Goal: Task Accomplishment & Management: Manage account settings

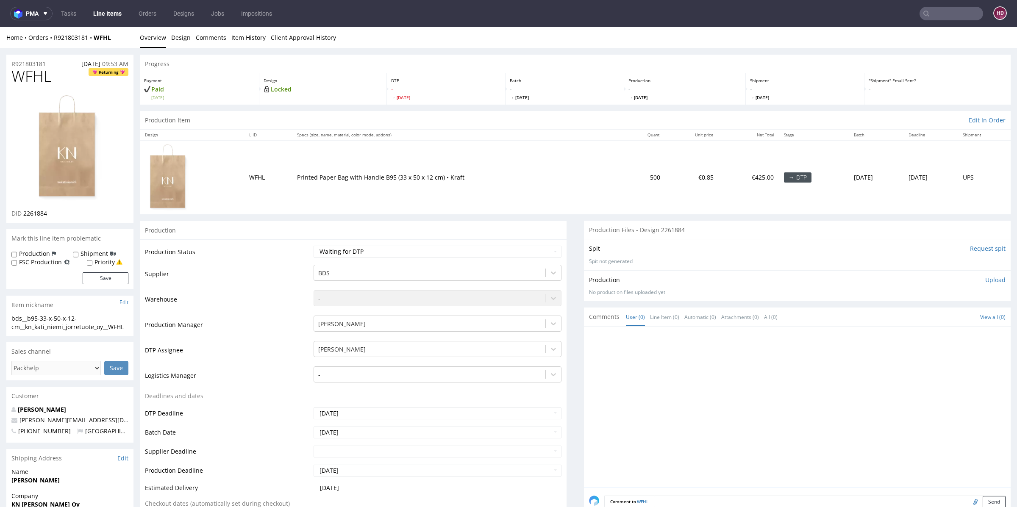
click at [117, 18] on link "Line Items" at bounding box center [107, 14] width 39 height 14
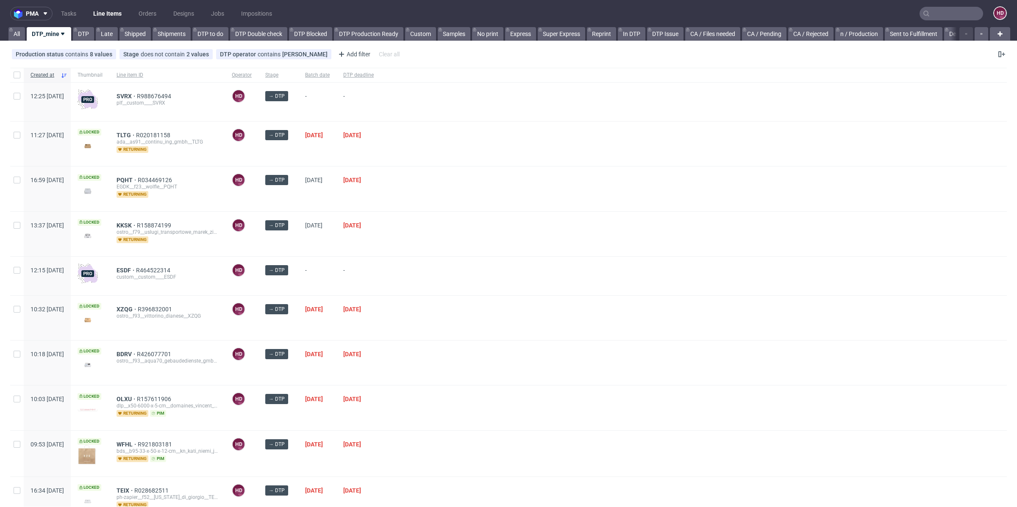
click at [381, 71] on div "DTP deadline" at bounding box center [359, 75] width 44 height 14
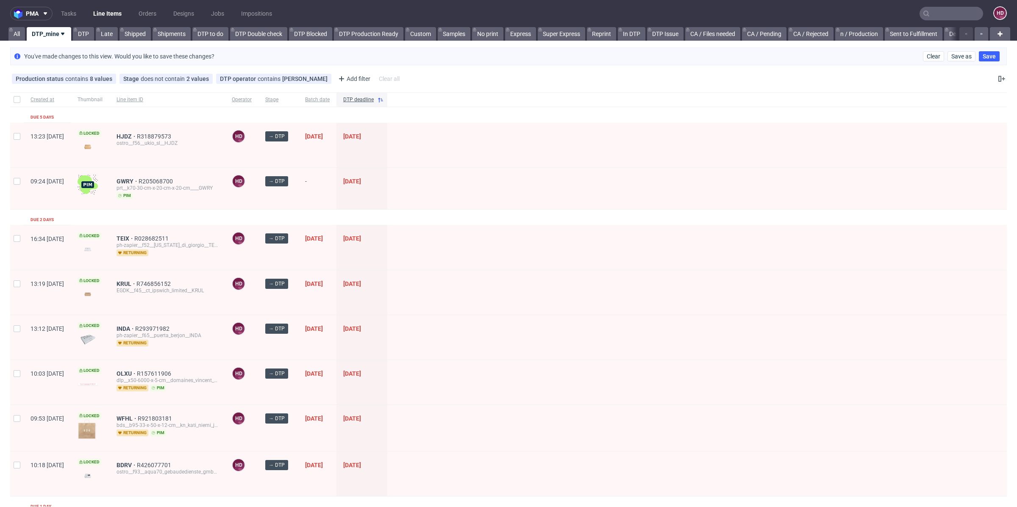
click at [152, 132] on div "HJDZ R318879573 ostro__f56__ukio_sl__HJDZ" at bounding box center [167, 145] width 115 height 45
click at [137, 134] on span "HJDZ" at bounding box center [127, 136] width 20 height 7
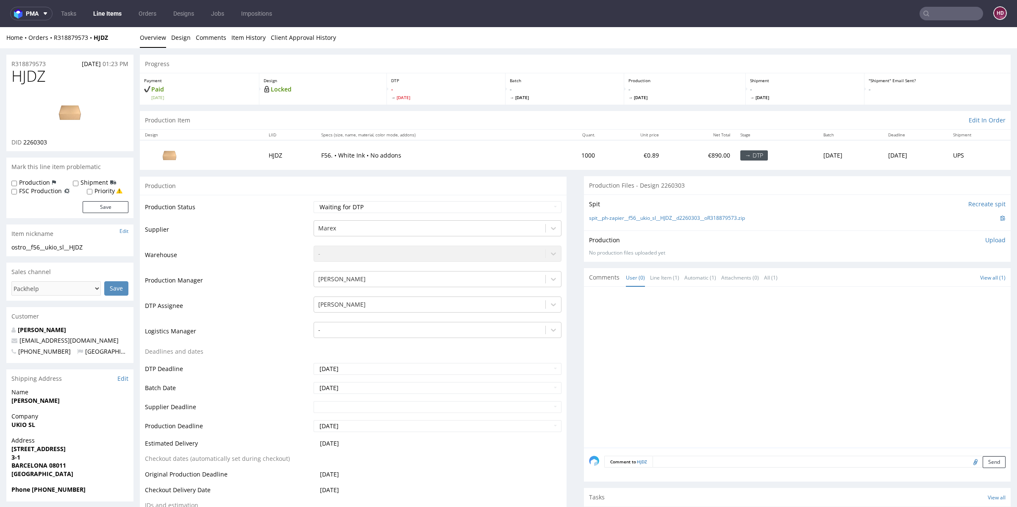
drag, startPoint x: 117, startPoint y: 253, endPoint x: 112, endPoint y: 252, distance: 4.8
click at [116, 253] on div "ostro__f56__ukio_sl__HJDZ ostro__f56 __ukio_sl__HJDZ Update" at bounding box center [69, 250] width 127 height 14
drag, startPoint x: 101, startPoint y: 249, endPoint x: 0, endPoint y: 250, distance: 100.9
copy div "ostro__f56__ukio_sl__HJDZ"
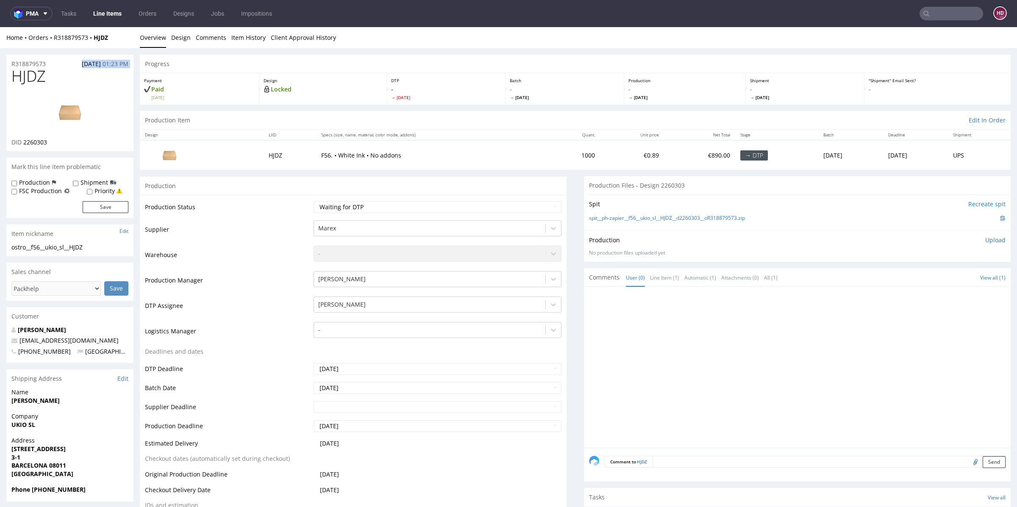
drag, startPoint x: 49, startPoint y: 65, endPoint x: 0, endPoint y: 68, distance: 49.3
copy div "[DATE] 01:23 PM"
drag, startPoint x: 53, startPoint y: 145, endPoint x: 24, endPoint y: 143, distance: 28.9
click at [24, 143] on div "DID 2260303" at bounding box center [69, 142] width 117 height 8
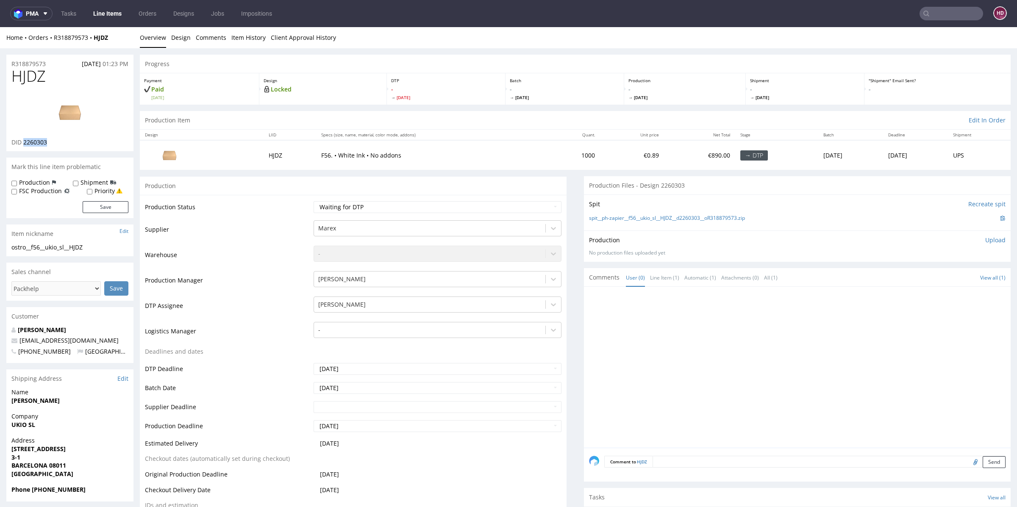
copy span "2260303"
drag, startPoint x: 48, startPoint y: 64, endPoint x: 9, endPoint y: 63, distance: 38.6
click at [9, 63] on div "R318879573 [DATE] 01:23 PM" at bounding box center [69, 62] width 127 height 14
copy p "R318879573"
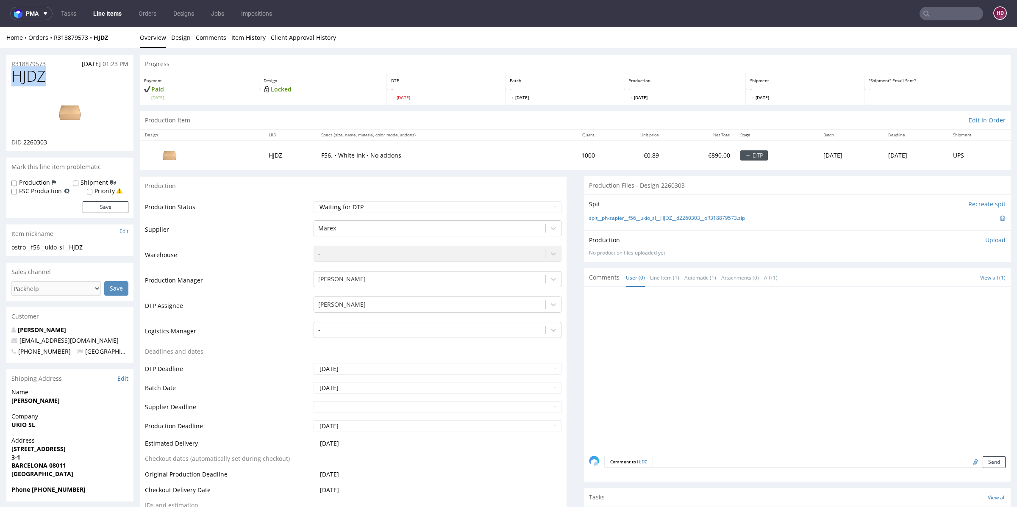
copy span "HJDZ"
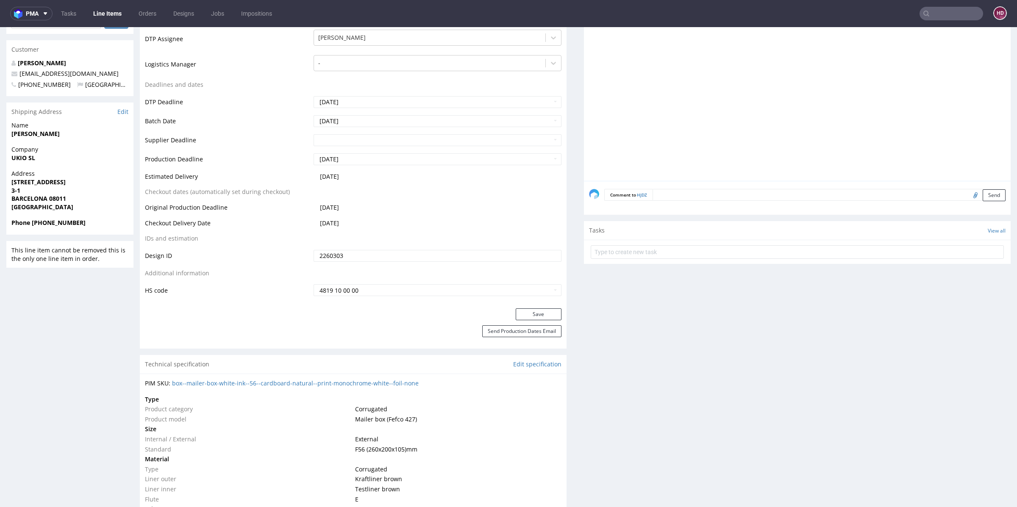
scroll to position [543, 0]
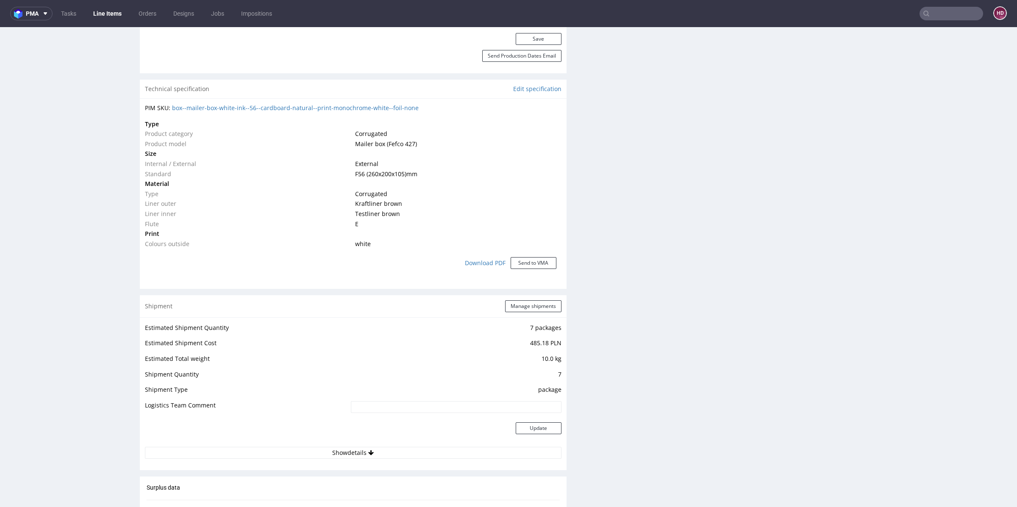
click at [518, 80] on div "Technical specification Edit specification" at bounding box center [353, 89] width 427 height 19
click at [515, 88] on link "Edit specification" at bounding box center [537, 89] width 48 height 8
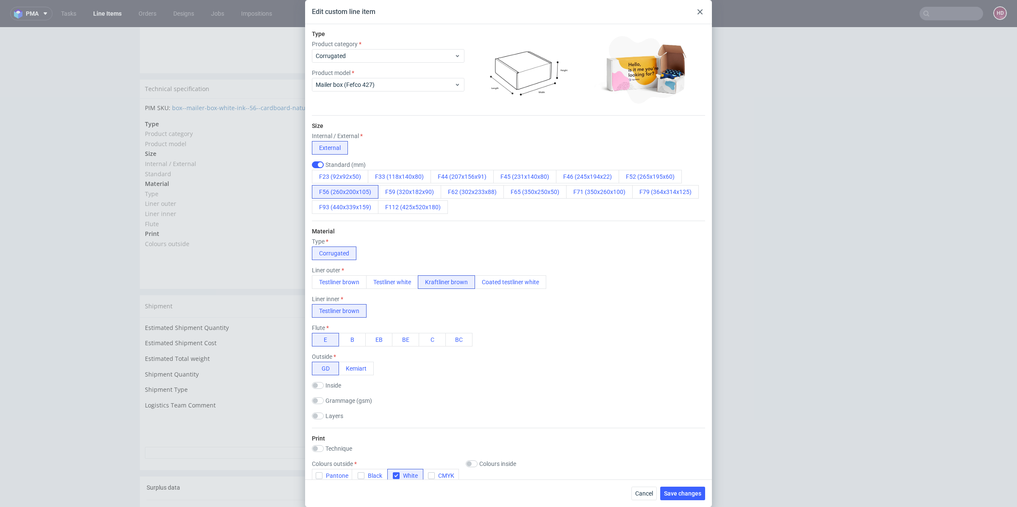
scroll to position [0, 0]
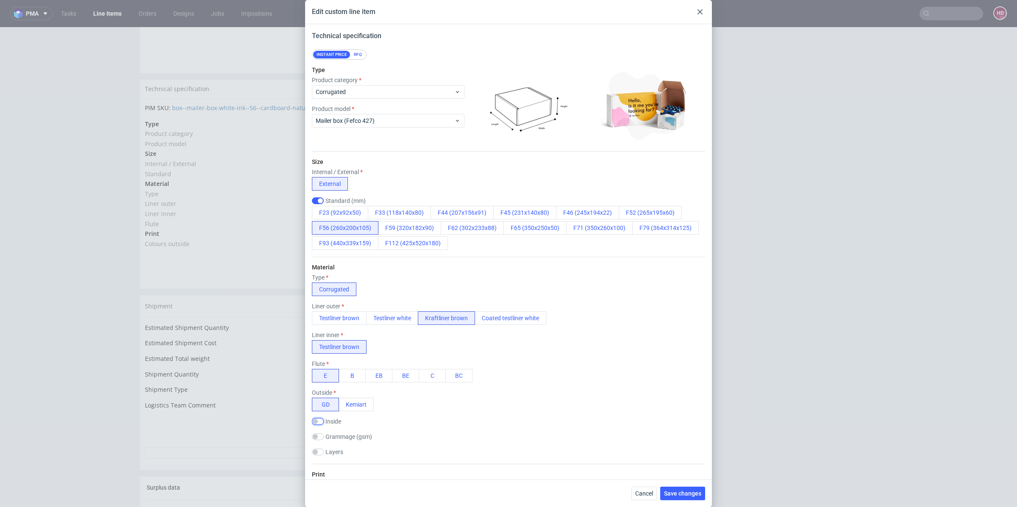
click at [317, 421] on input "checkbox" at bounding box center [318, 421] width 12 height 7
checkbox input "false"
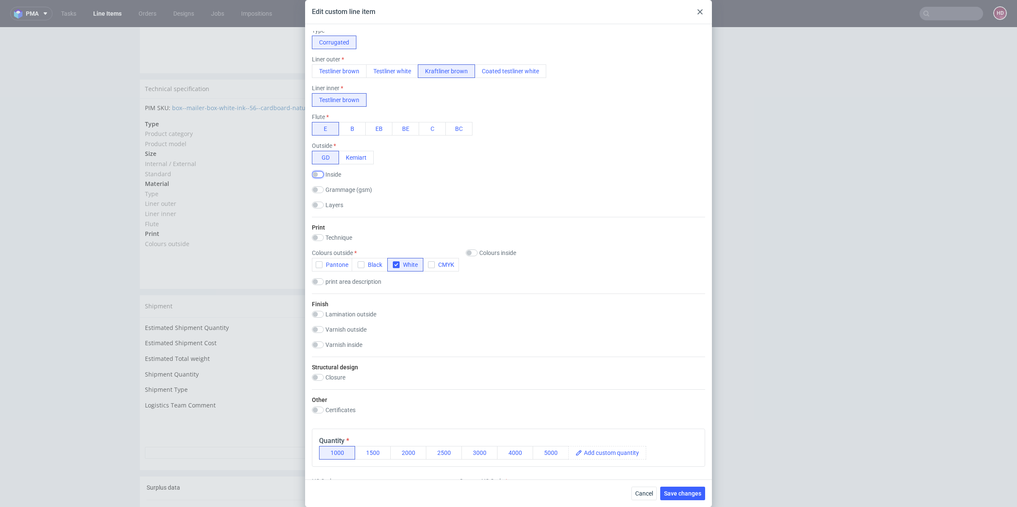
scroll to position [310, 0]
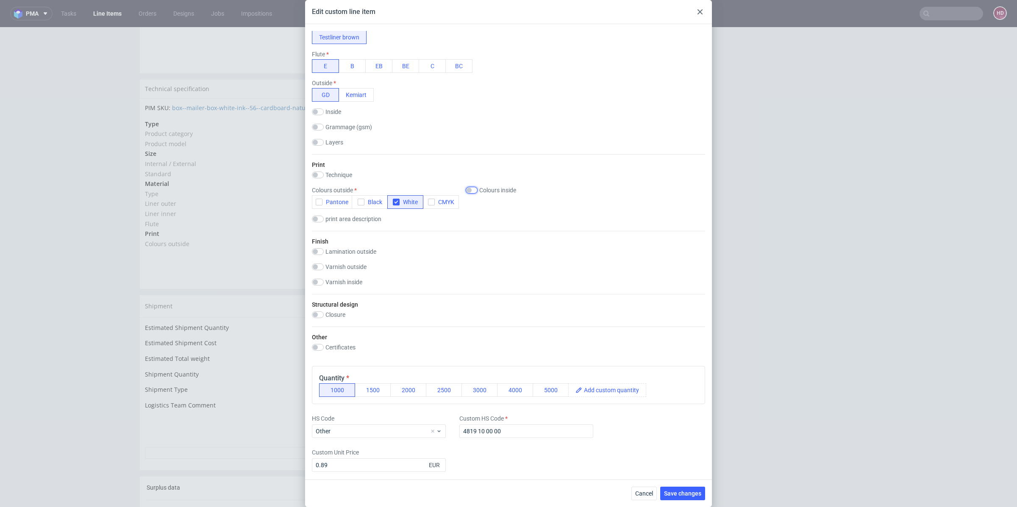
click at [474, 189] on input "checkbox" at bounding box center [472, 190] width 12 height 7
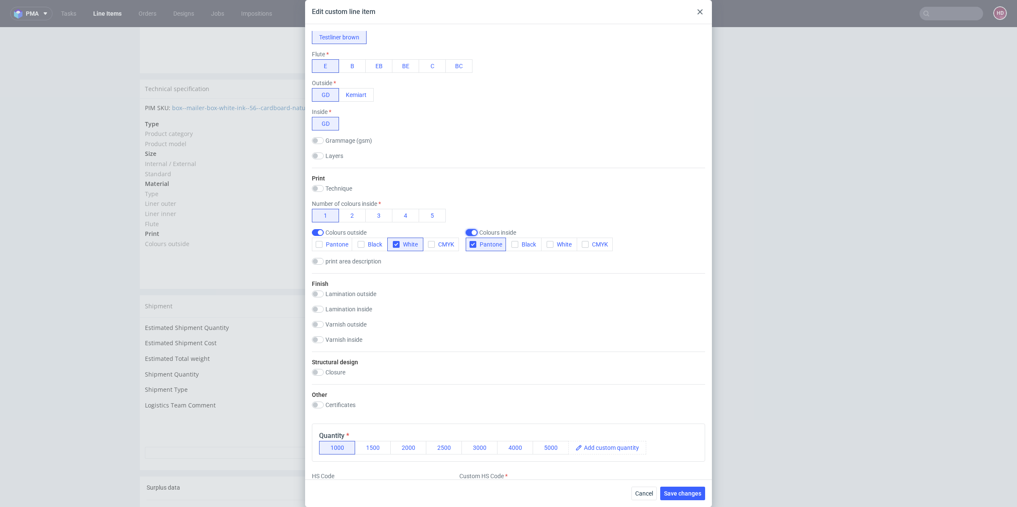
click at [476, 231] on input "checkbox" at bounding box center [472, 232] width 12 height 7
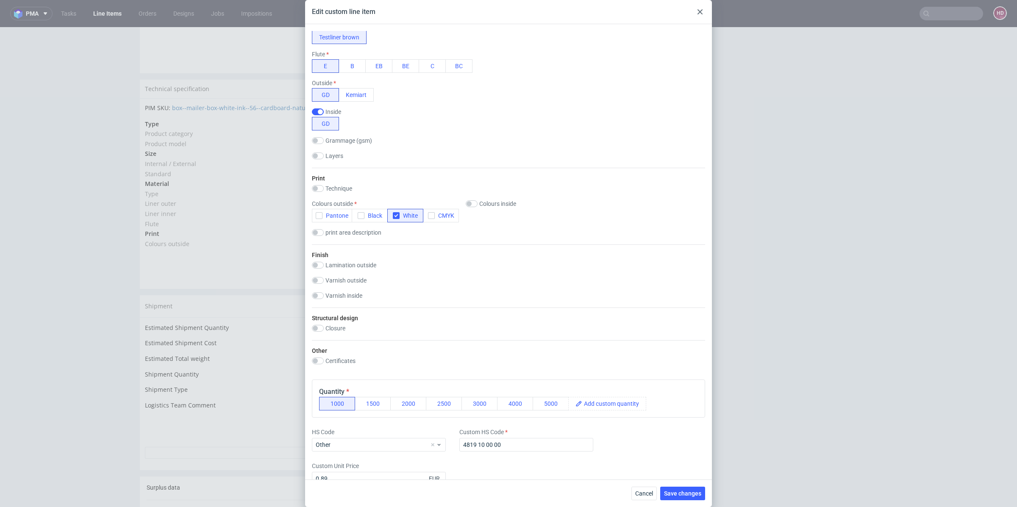
click at [698, 11] on icon at bounding box center [700, 11] width 5 height 5
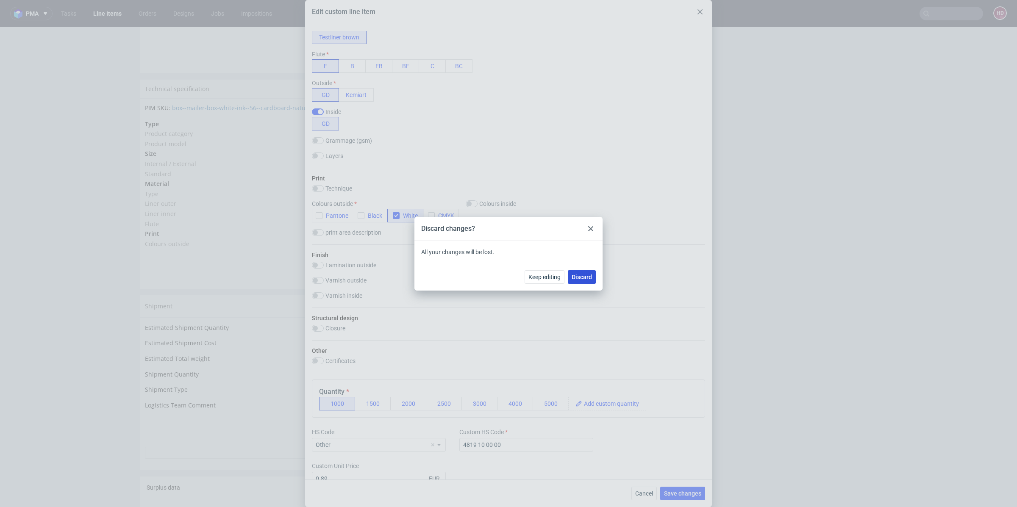
click at [574, 278] on span "Discard" at bounding box center [582, 277] width 20 height 6
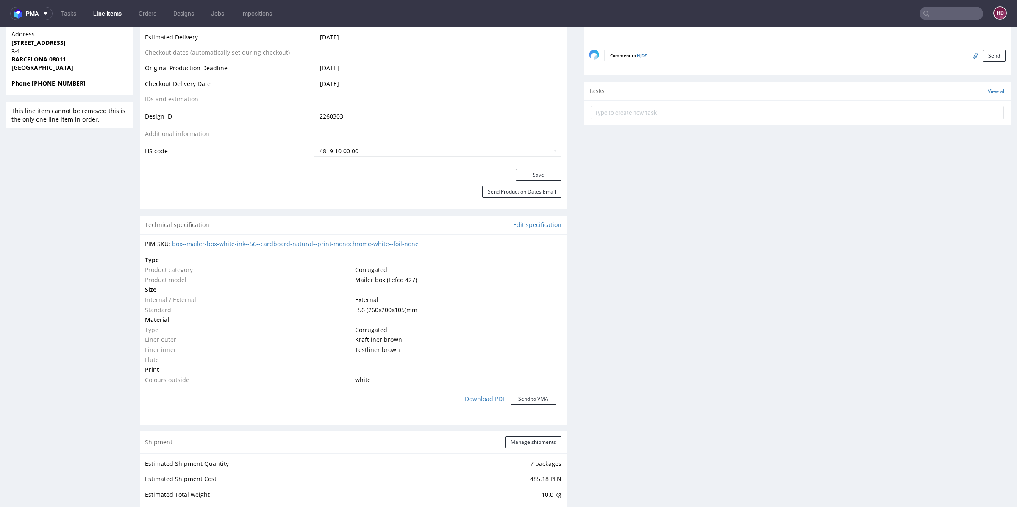
scroll to position [383, 0]
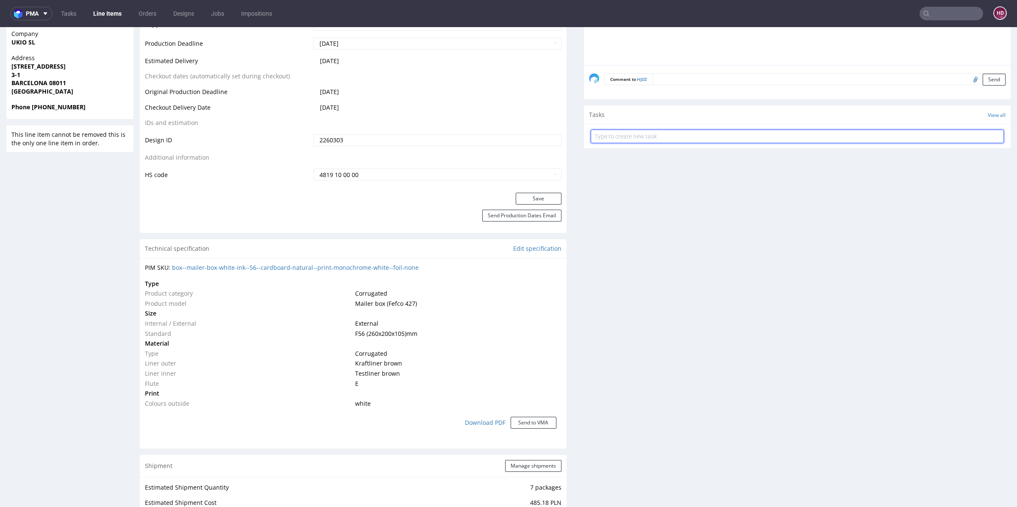
click at [629, 140] on input "text" at bounding box center [797, 137] width 413 height 14
type input "issue"
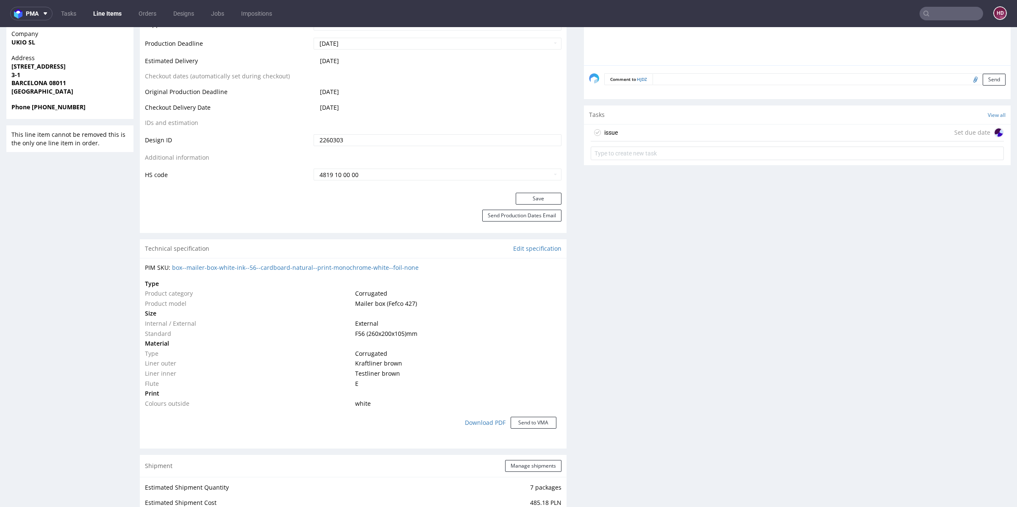
click at [720, 126] on div "issue Set due date" at bounding box center [797, 133] width 413 height 17
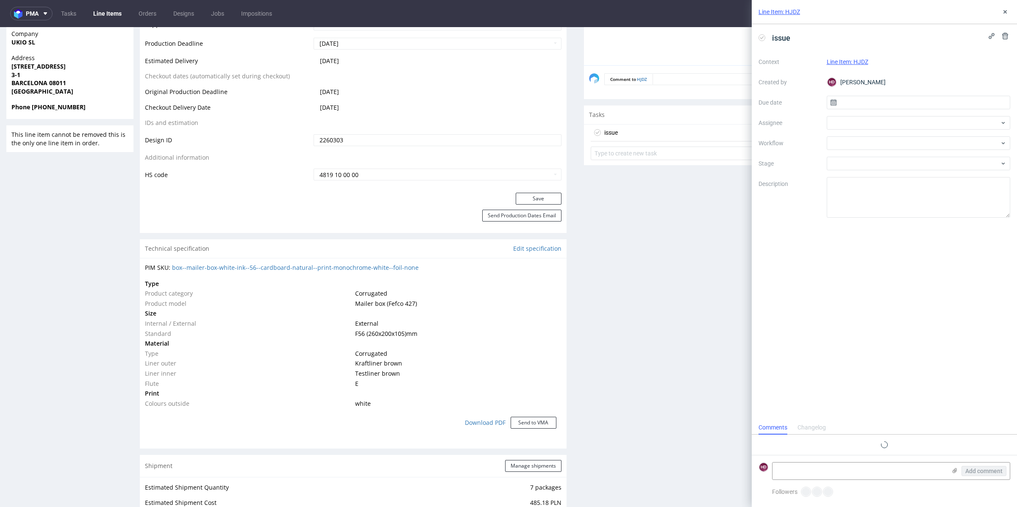
scroll to position [7, 0]
click at [893, 117] on div at bounding box center [919, 123] width 184 height 14
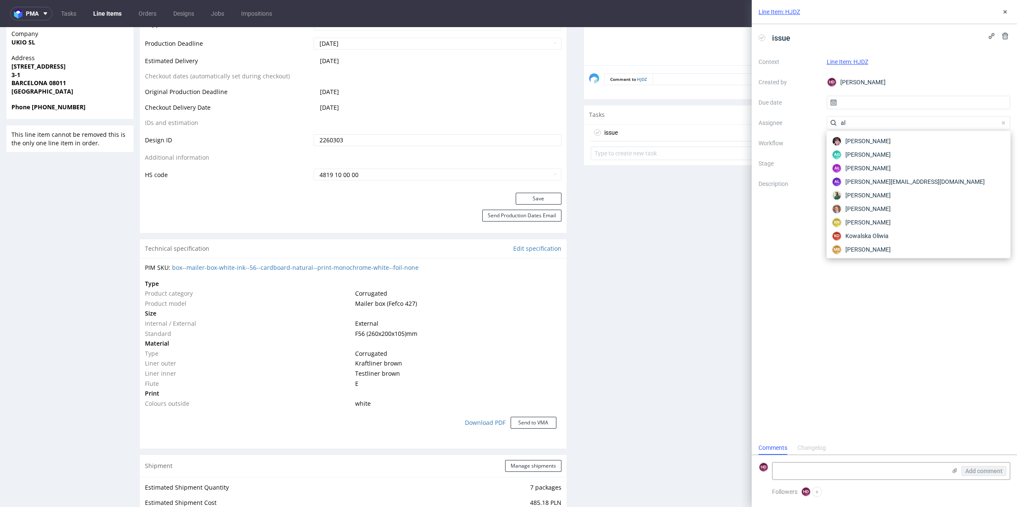
type input "ale"
click at [920, 143] on div "[PERSON_NAME]" at bounding box center [918, 141] width 177 height 14
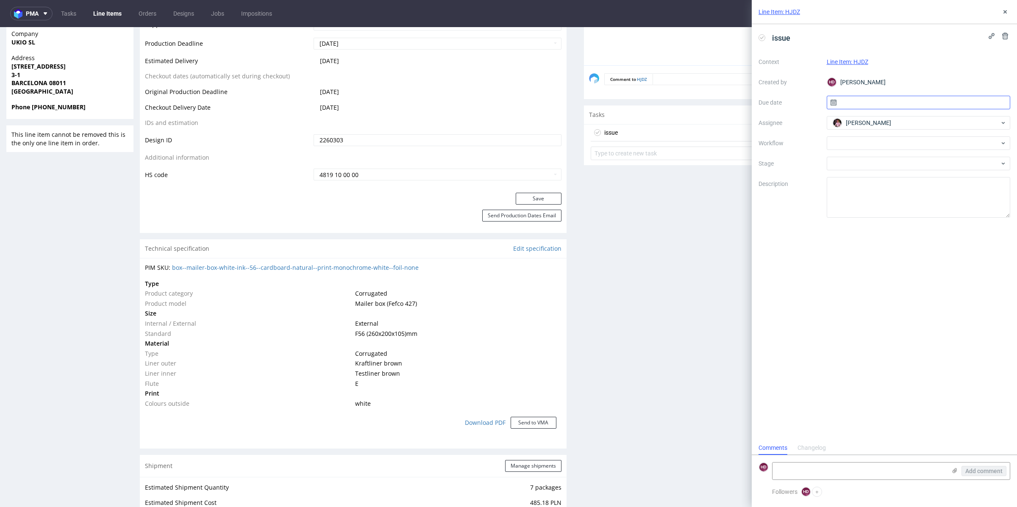
click at [890, 107] on input "text" at bounding box center [919, 103] width 184 height 14
click at [919, 203] on span "24" at bounding box center [918, 203] width 7 height 8
type input "[DATE]"
click at [852, 142] on div at bounding box center [919, 143] width 184 height 14
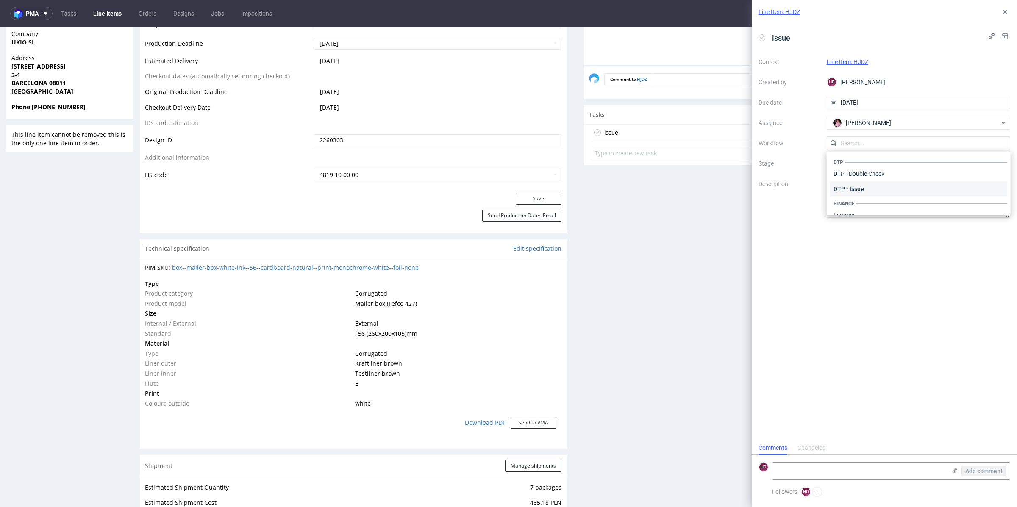
click at [862, 188] on div "DTP - Issue" at bounding box center [918, 188] width 177 height 15
click at [862, 188] on textarea "Problem: Impact: What is needed?:" at bounding box center [919, 197] width 184 height 41
drag, startPoint x: 879, startPoint y: 201, endPoint x: 813, endPoint y: 184, distance: 67.9
click at [813, 184] on div "Context Line Item: HJDZ Created by HD [PERSON_NAME] Due date [DATE] Assignee [P…" at bounding box center [885, 136] width 252 height 163
click at [865, 193] on textarea "Problem: Impact: What is needed?:" at bounding box center [919, 197] width 184 height 41
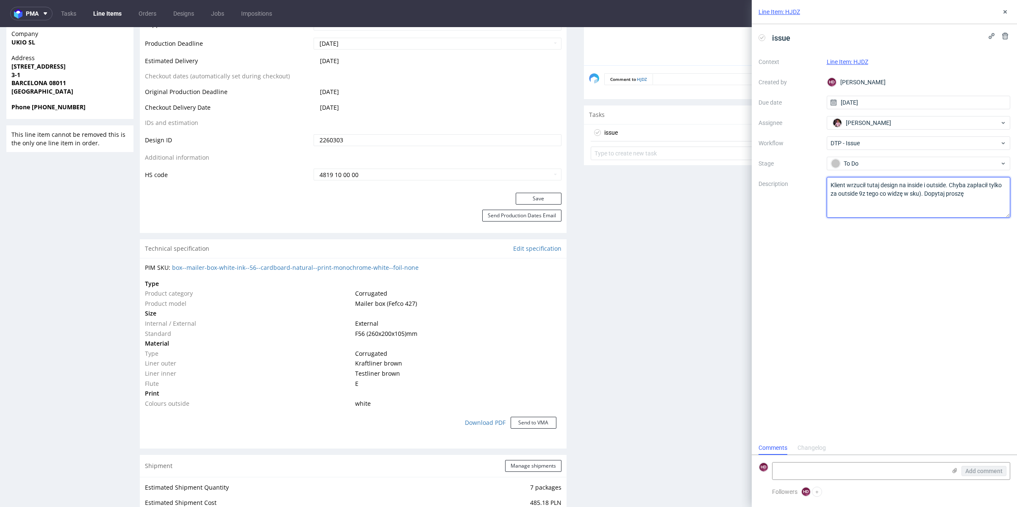
click at [861, 192] on textarea "Problem: Impact: What is needed?:" at bounding box center [919, 197] width 184 height 41
click at [972, 198] on textarea "Problem: Impact: What is needed?:" at bounding box center [919, 197] width 184 height 41
click at [945, 201] on textarea "Problem: Impact: What is needed?:" at bounding box center [919, 197] width 184 height 41
click at [984, 203] on textarea "Problem: Impact: What is needed?:" at bounding box center [919, 197] width 184 height 41
click at [933, 192] on textarea "Problem: Impact: What is needed?:" at bounding box center [919, 197] width 184 height 41
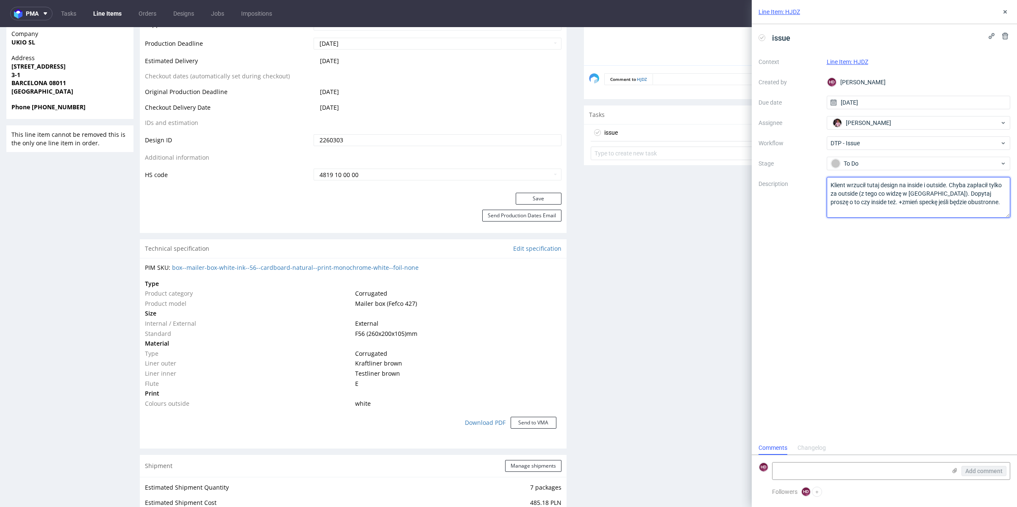
type textarea "Klient wrzucił tutaj design na inside i outside. Chyba zapłacił tylko za outsid…"
click at [967, 265] on div "issue Context Line Item: HJDZ Created by HD [PERSON_NAME] Due date [DATE] Assig…" at bounding box center [884, 232] width 265 height 417
click at [1010, 8] on button at bounding box center [1005, 12] width 10 height 10
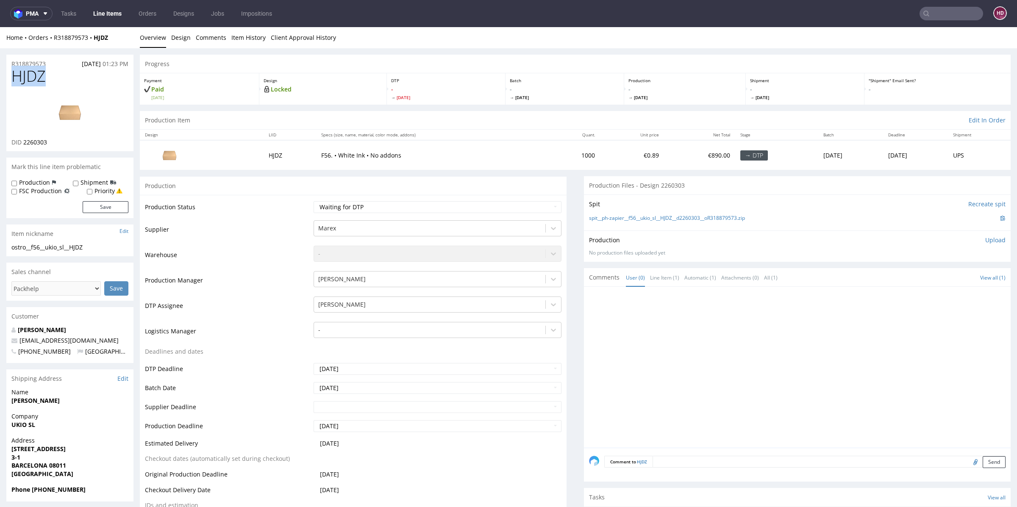
drag, startPoint x: 62, startPoint y: 74, endPoint x: 0, endPoint y: 74, distance: 61.9
copy span "HJDZ"
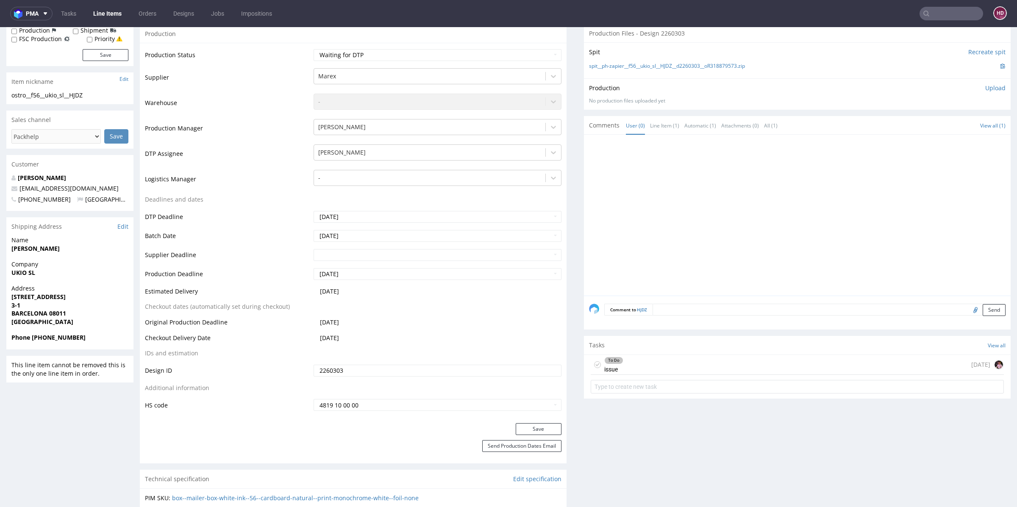
scroll to position [187, 0]
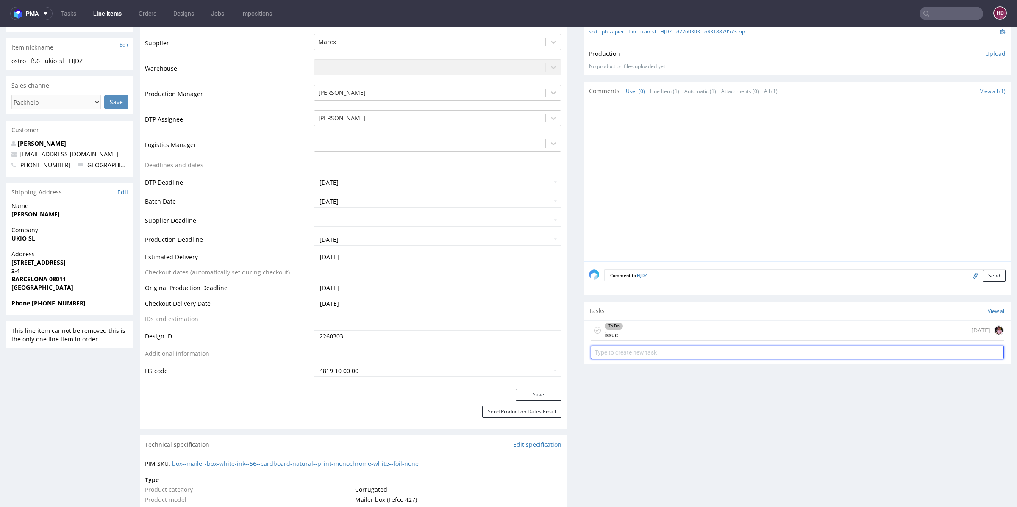
click at [890, 348] on input "text" at bounding box center [797, 353] width 413 height 14
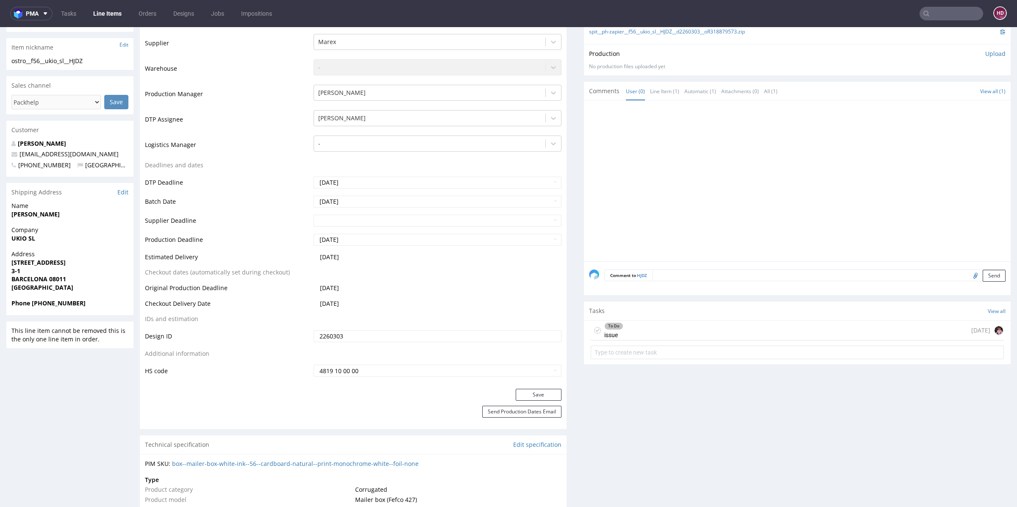
click at [890, 325] on div "To Do issue [DATE]" at bounding box center [797, 331] width 413 height 20
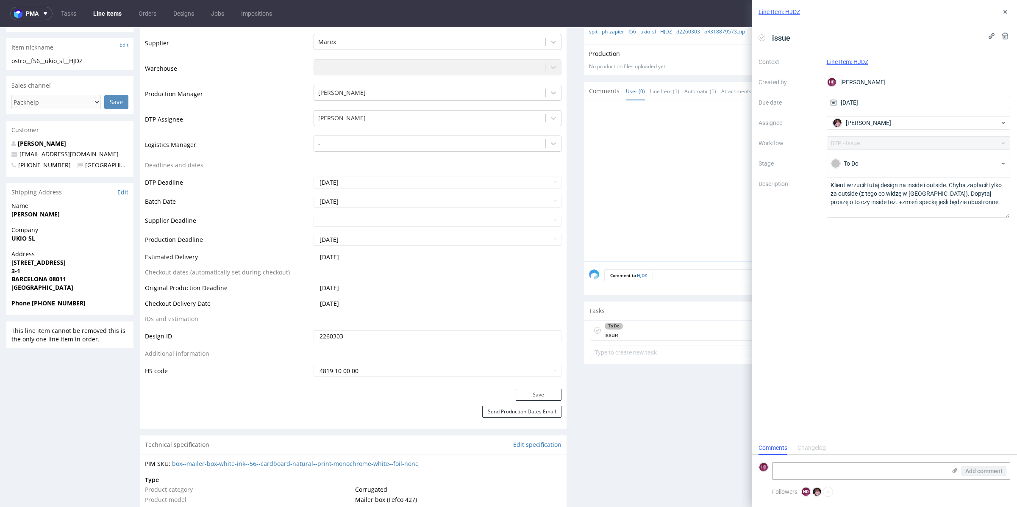
scroll to position [7, 0]
click at [954, 473] on icon at bounding box center [955, 471] width 7 height 7
click at [0, 0] on input "file" at bounding box center [0, 0] width 0 height 0
click at [991, 468] on span "Add comment" at bounding box center [984, 471] width 37 height 6
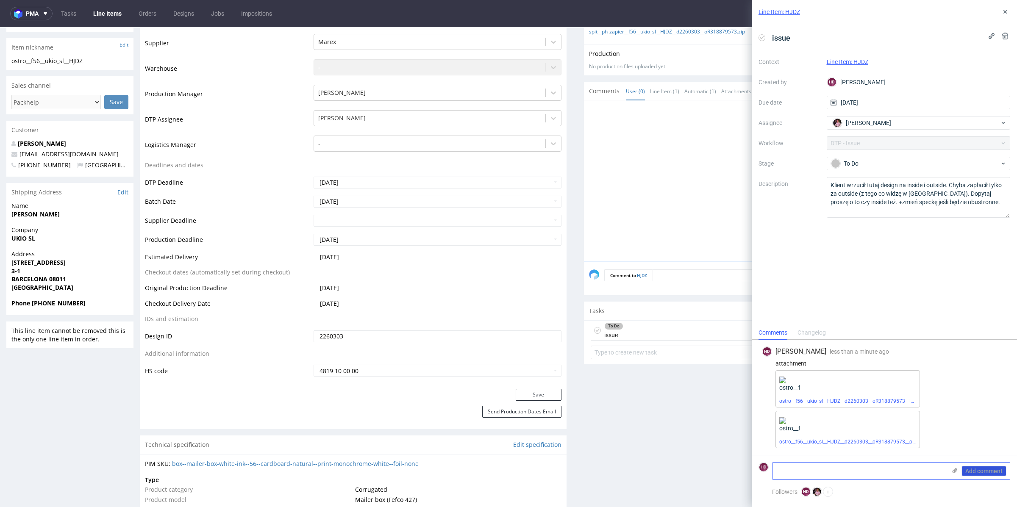
scroll to position [0, 0]
click at [868, 202] on textarea "Klient wrzucił tutaj design na inside i outside. Chyba zapłacił tylko za outsid…" at bounding box center [919, 197] width 184 height 41
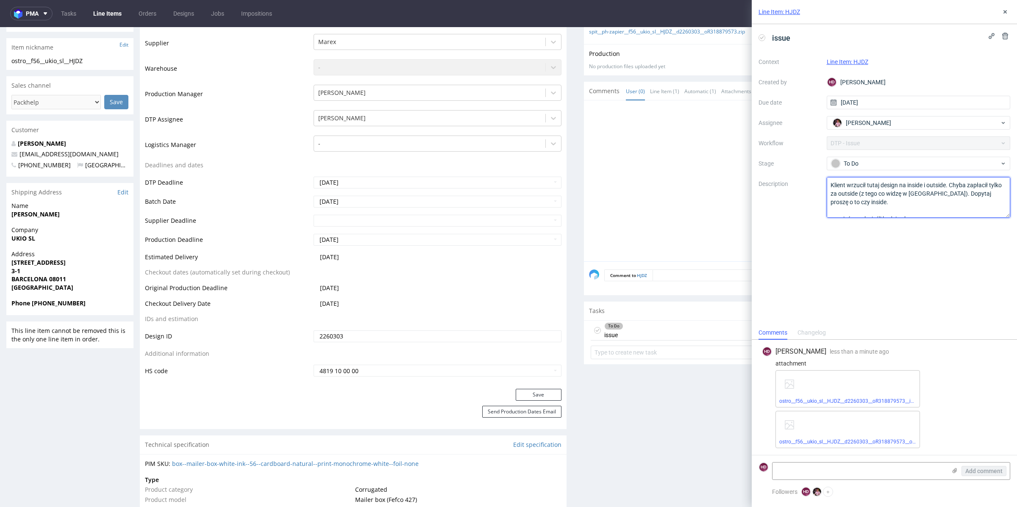
scroll to position [5, 0]
click at [940, 209] on textarea "Klient wrzucił tutaj design na inside i outside. Chyba zapłacił tylko za outsid…" at bounding box center [919, 197] width 184 height 41
click at [940, 213] on textarea "Klient wrzucił tutaj design na inside i outside. Chyba zapłacił tylko za outsid…" at bounding box center [919, 197] width 184 height 41
click at [835, 203] on textarea "Klient wrzucił tutaj design na inside i outside. Chyba zapłacił tylko za outsid…" at bounding box center [919, 197] width 184 height 41
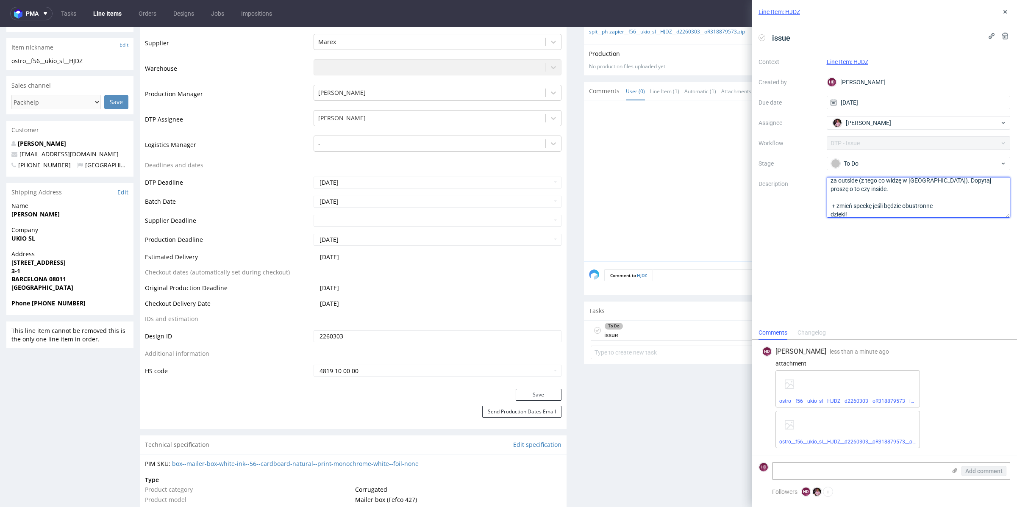
type textarea "Klient wrzucił tutaj design na inside i outside. Chyba zapłacił tylko za outsid…"
click at [852, 256] on div "issue Context Line Item: HJDZ Created by HD [PERSON_NAME] Due date [DATE] Assig…" at bounding box center [884, 175] width 265 height 302
click at [1006, 10] on icon at bounding box center [1005, 11] width 7 height 7
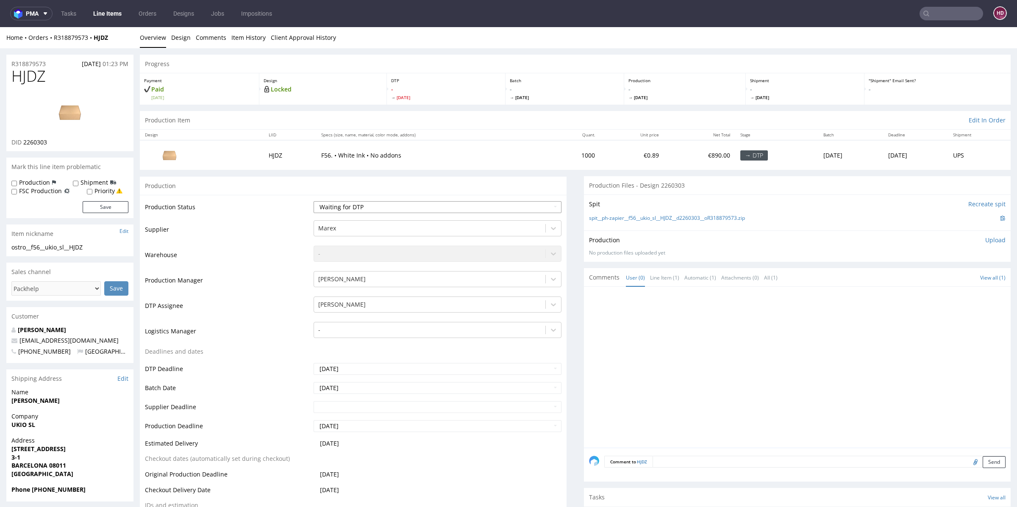
click at [353, 202] on select "Waiting for Artwork Waiting for Diecut Waiting for Mockup Waiting for DTP Waiti…" at bounding box center [438, 207] width 248 height 12
select select "dtp_issue"
click at [314, 201] on select "Waiting for Artwork Waiting for Diecut Waiting for Mockup Waiting for DTP Waiti…" at bounding box center [438, 207] width 248 height 12
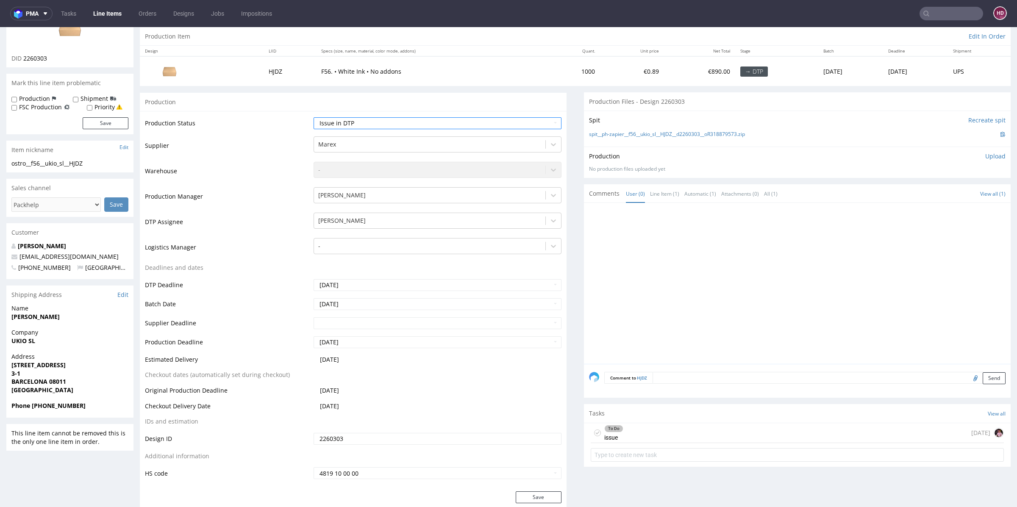
scroll to position [148, 0]
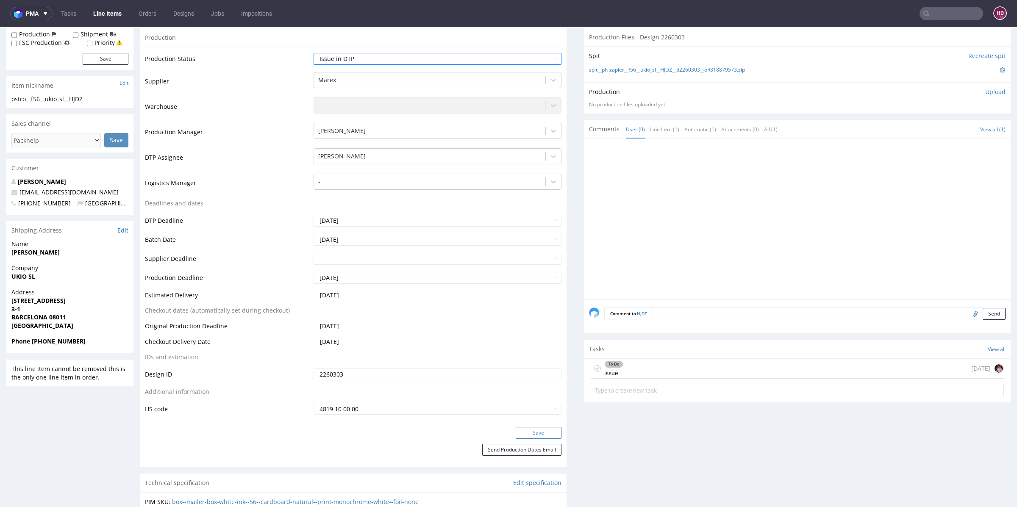
click at [532, 431] on button "Save" at bounding box center [539, 433] width 46 height 12
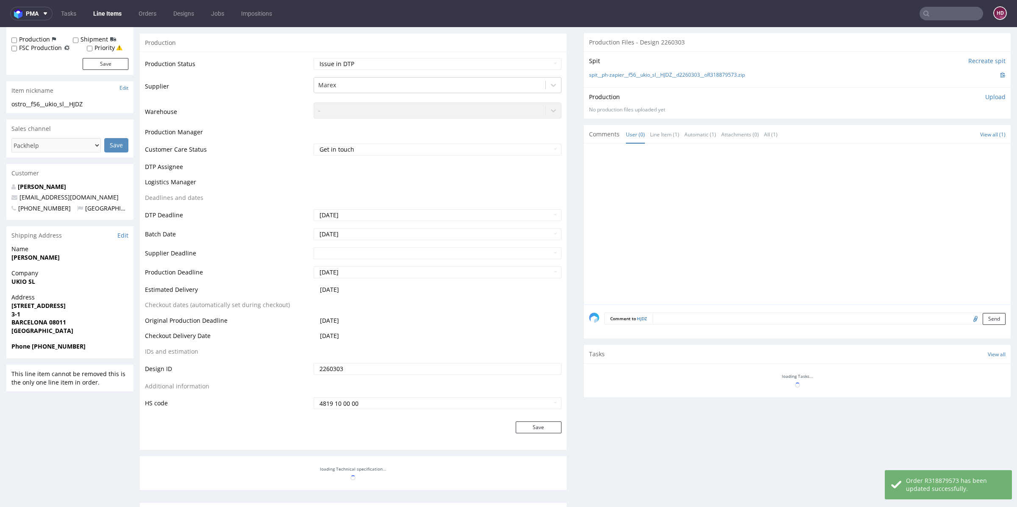
scroll to position [0, 0]
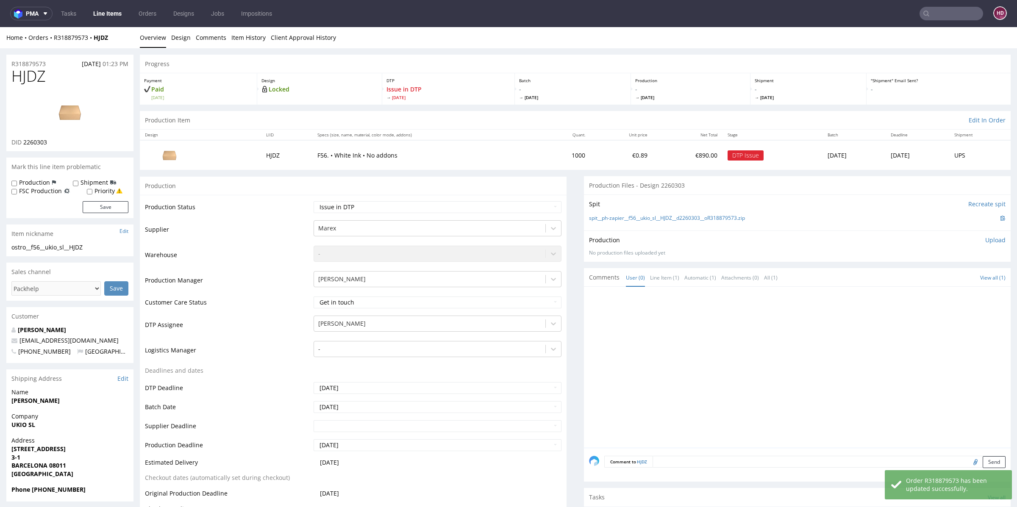
click at [986, 236] on p "Upload" at bounding box center [996, 240] width 20 height 8
click at [938, 277] on div "Add files" at bounding box center [946, 279] width 42 height 13
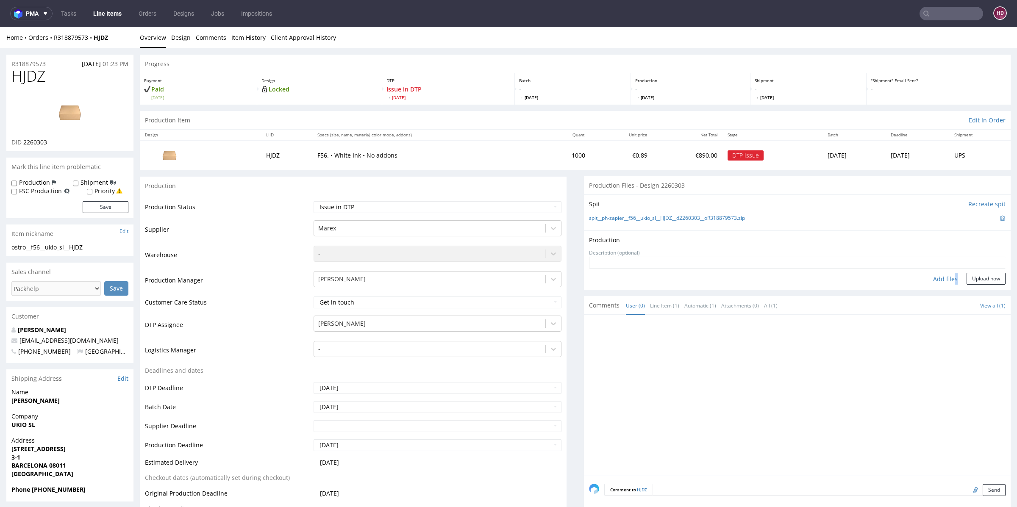
type input "C:\fakepath\ostro__f56__ukio_sl__HJDZ__d2260303__oR318879573__inside.pdf"
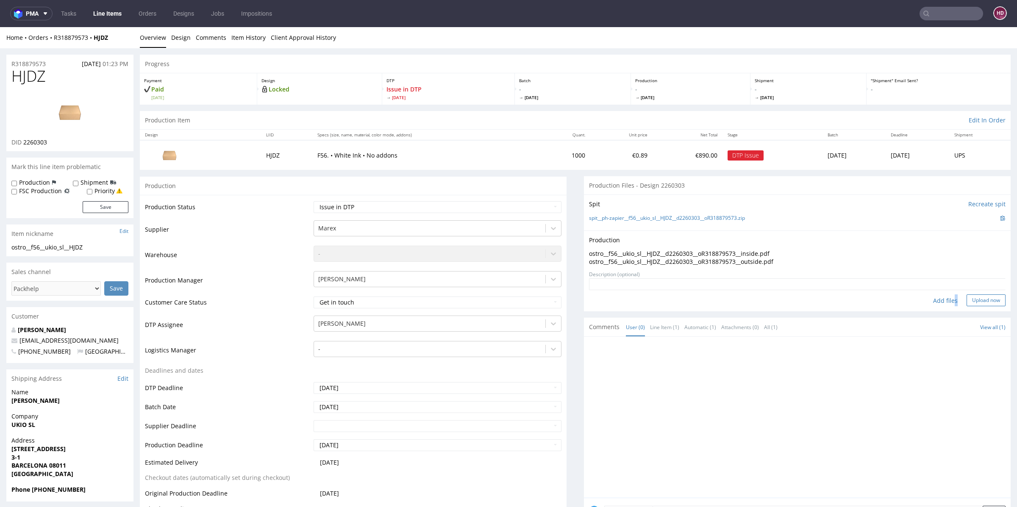
click at [972, 300] on button "Upload now" at bounding box center [986, 301] width 39 height 12
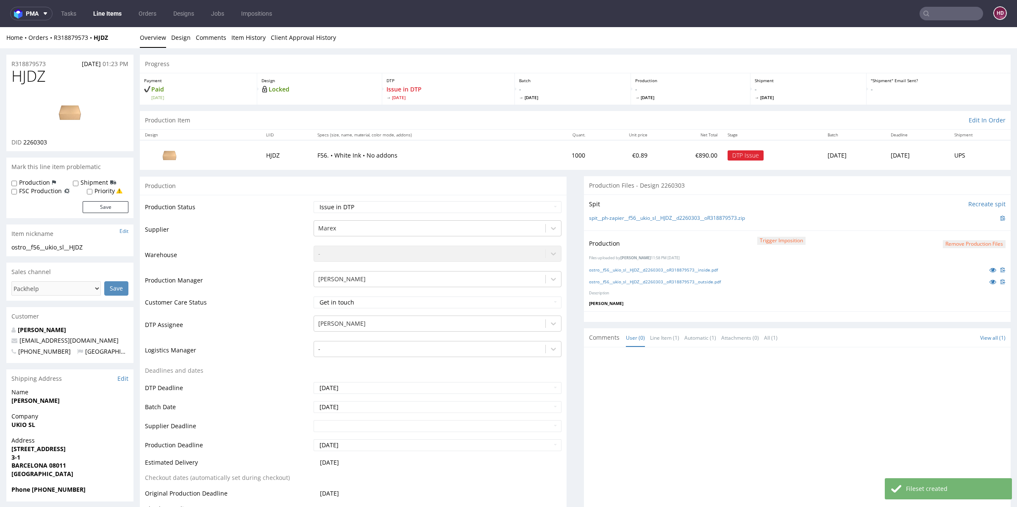
click at [99, 21] on nav "pma Tasks Line Items Orders Designs Jobs Impositions HD" at bounding box center [508, 13] width 1017 height 27
click at [99, 20] on nav "pma Tasks Line Items Orders Designs Jobs Impositions HD" at bounding box center [508, 13] width 1017 height 27
click at [101, 13] on link "Line Items" at bounding box center [107, 14] width 39 height 14
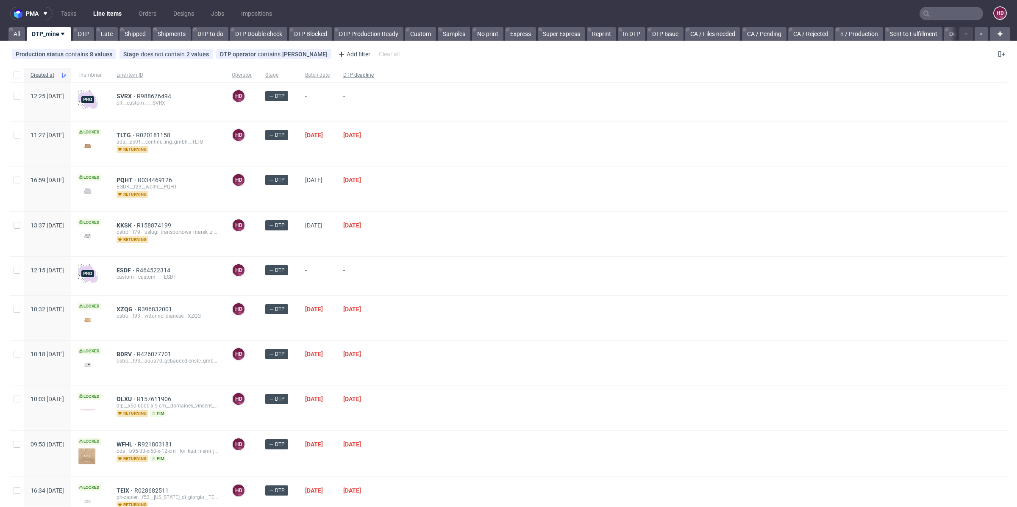
click at [374, 76] on span "DTP deadline" at bounding box center [358, 75] width 31 height 7
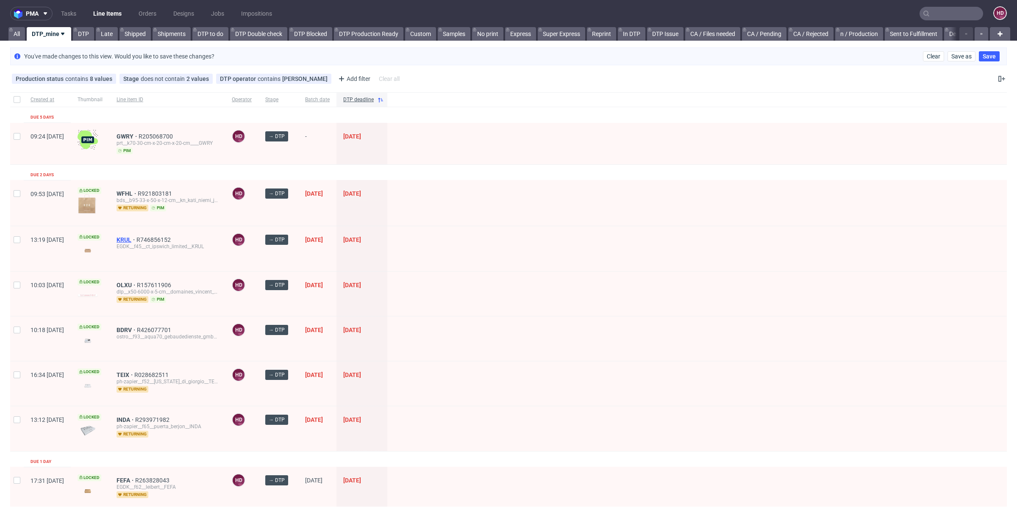
click at [136, 238] on span "KRUL" at bounding box center [127, 240] width 20 height 7
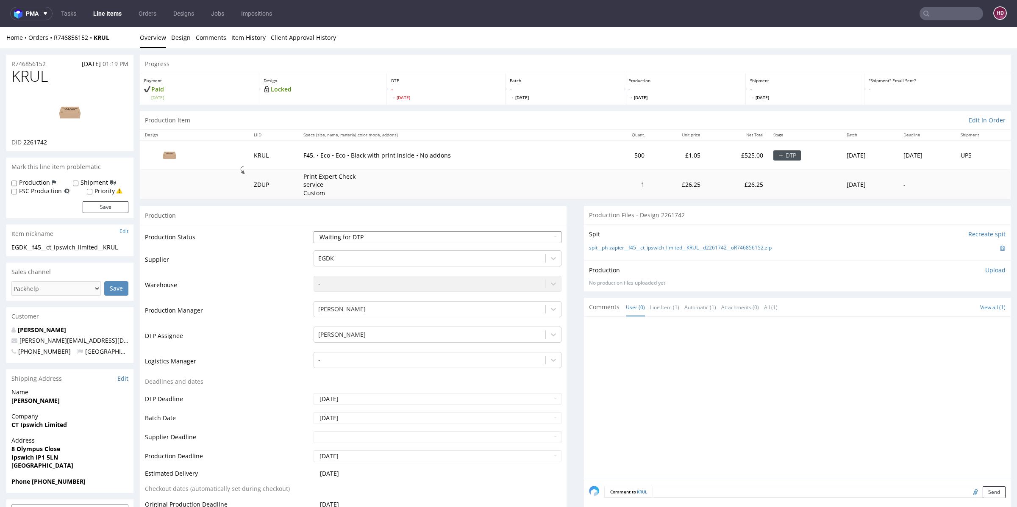
click at [377, 233] on select "Waiting for Artwork Waiting for Diecut Waiting for Mockup Waiting for DTP Waiti…" at bounding box center [438, 237] width 248 height 12
select select "dtp_in_process"
click at [314, 231] on select "Waiting for Artwork Waiting for Diecut Waiting for Mockup Waiting for DTP Waiti…" at bounding box center [438, 237] width 248 height 12
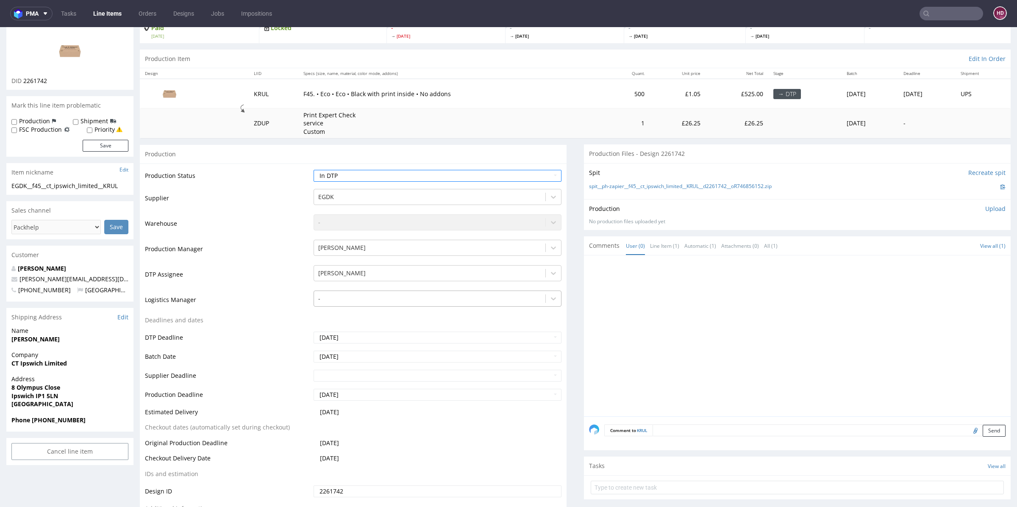
scroll to position [139, 0]
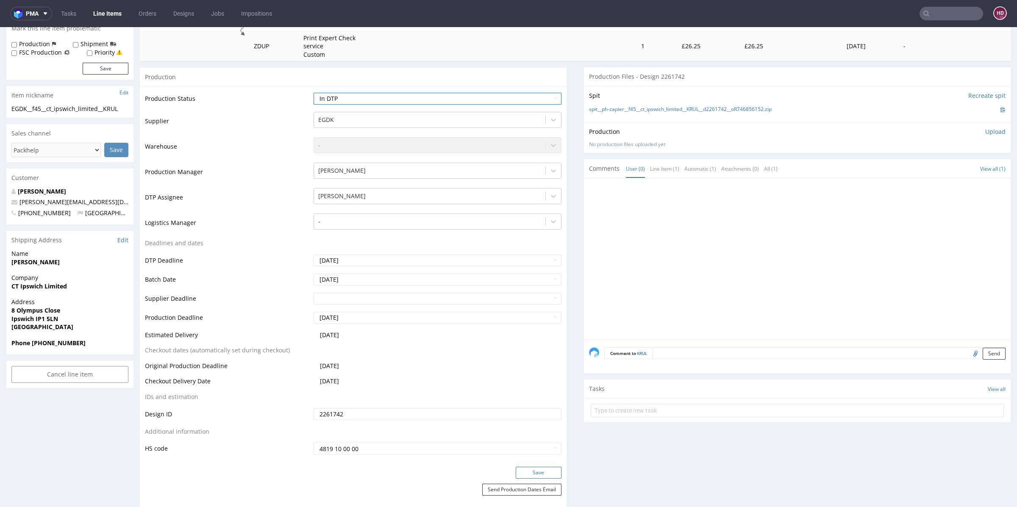
click at [544, 473] on button "Save" at bounding box center [539, 473] width 46 height 12
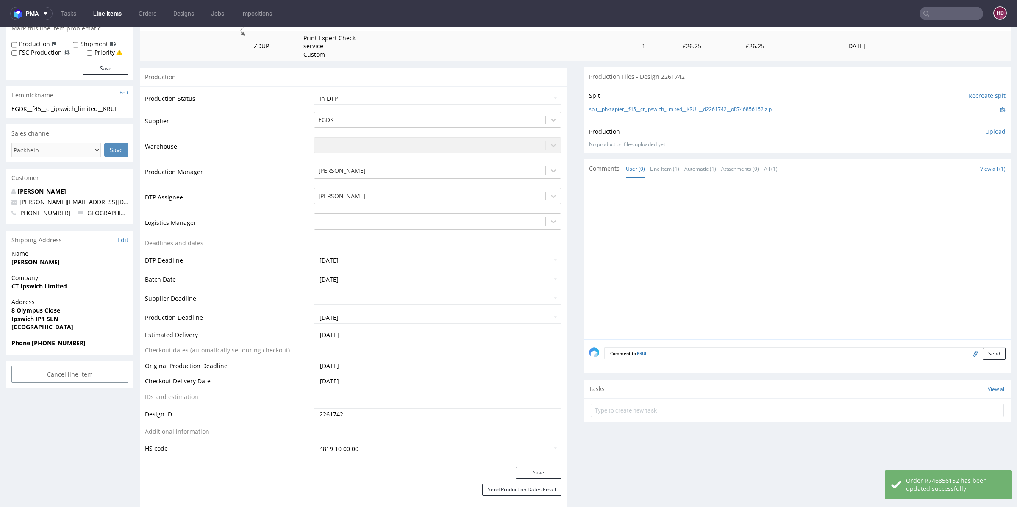
scroll to position [0, 0]
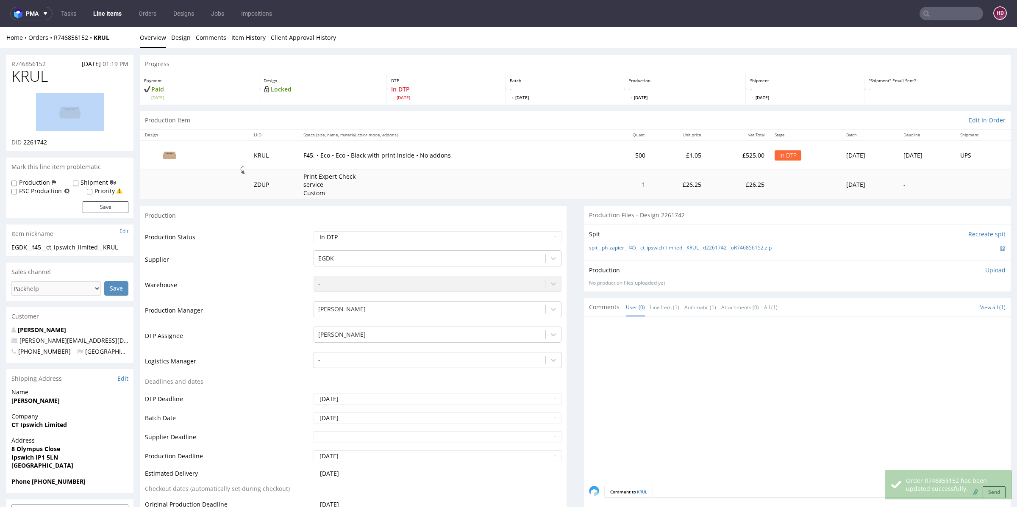
drag, startPoint x: 46, startPoint y: 75, endPoint x: 0, endPoint y: 86, distance: 47.5
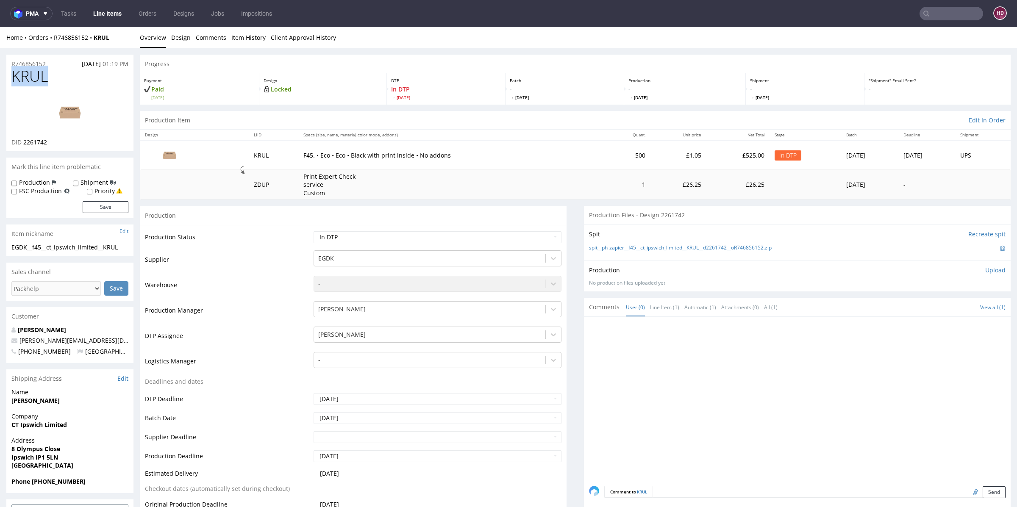
drag, startPoint x: 59, startPoint y: 81, endPoint x: 6, endPoint y: 71, distance: 54.0
drag, startPoint x: 60, startPoint y: 147, endPoint x: 22, endPoint y: 144, distance: 37.4
click at [22, 144] on div "KRUL DID 2261742" at bounding box center [69, 110] width 127 height 84
copy span "2261742"
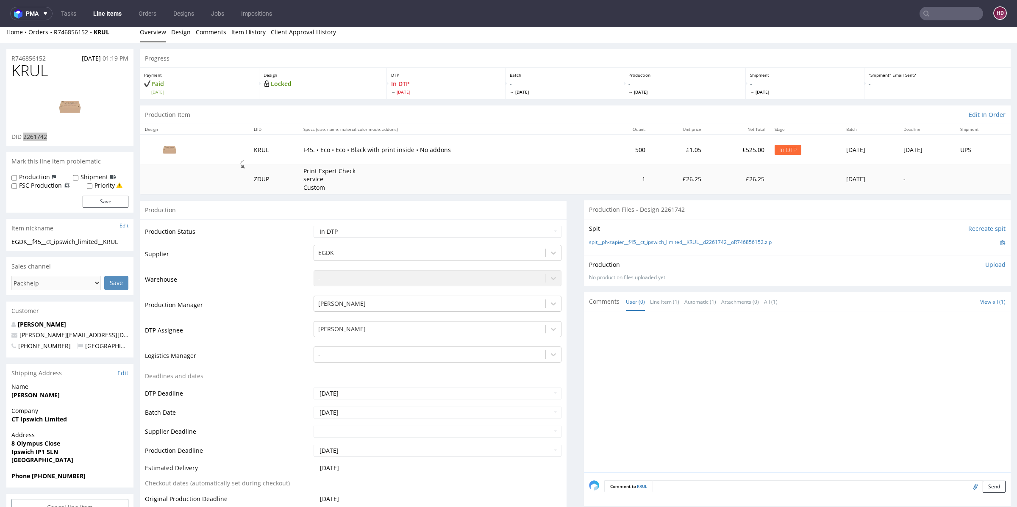
scroll to position [35, 0]
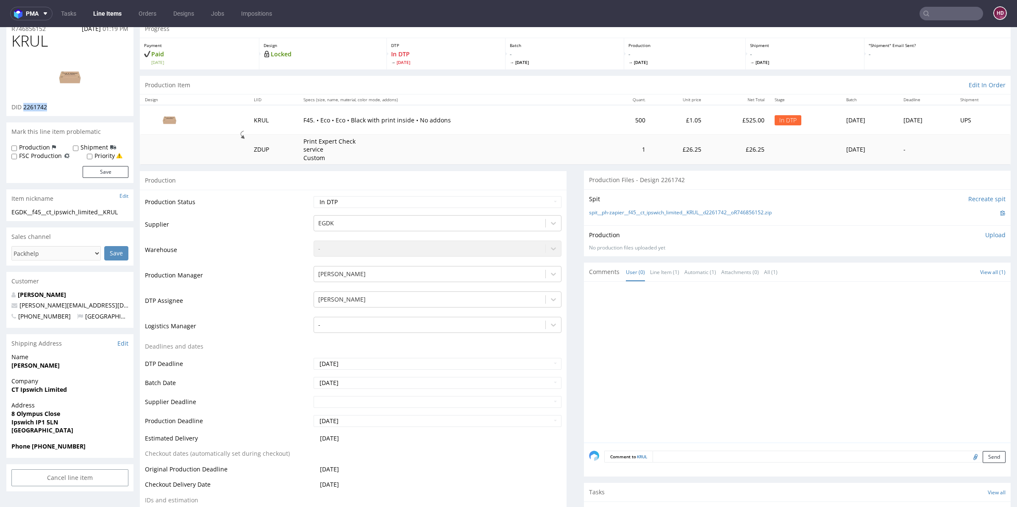
click at [63, 78] on img at bounding box center [70, 77] width 68 height 38
click at [89, 216] on div "EGDK__f45__ct_ipswich_limited__KRUL" at bounding box center [69, 212] width 117 height 8
click at [90, 214] on div "EGDK__f45__ct_ipswich_limited__KRUL" at bounding box center [69, 212] width 117 height 8
click at [89, 214] on div "EGDK__f45__ct_ipswich_limited__KRUL" at bounding box center [69, 212] width 117 height 8
click at [88, 214] on div "EGDK__f45__ct_ipswich_limited__KRUL" at bounding box center [69, 212] width 117 height 8
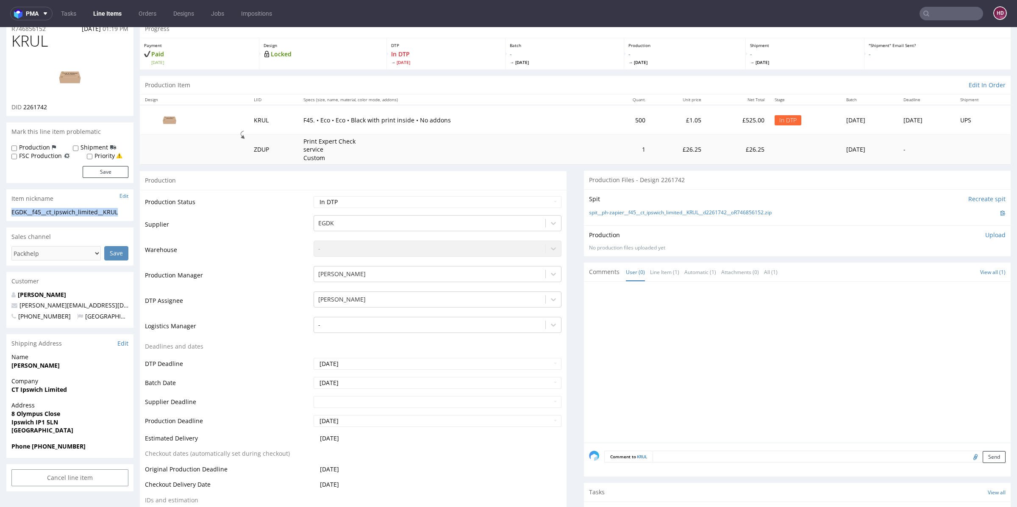
copy div "EGDK__f45__ct_ipswich_limited__KRUL"
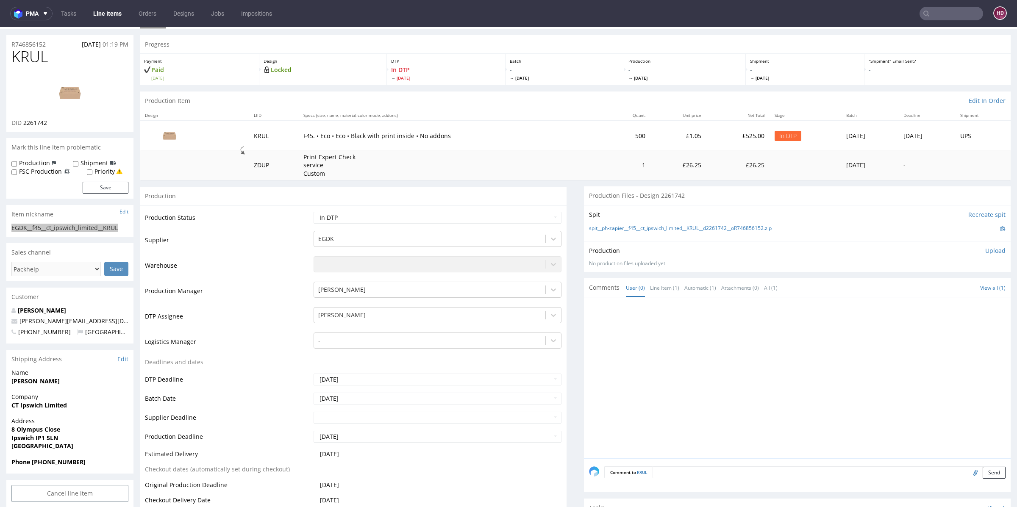
scroll to position [0, 0]
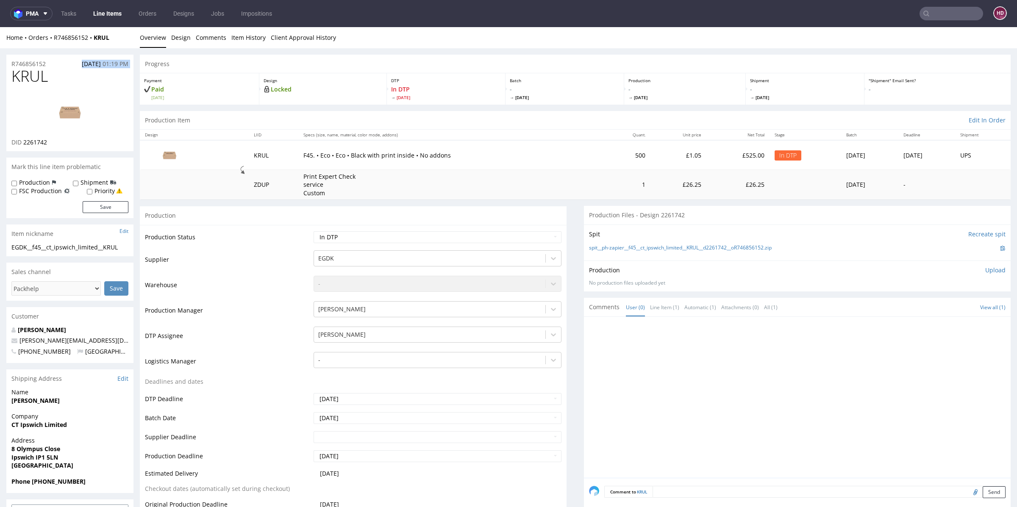
drag, startPoint x: 48, startPoint y: 63, endPoint x: 0, endPoint y: 70, distance: 48.9
copy div "[DATE] 01:19 PM"
drag, startPoint x: 48, startPoint y: 61, endPoint x: 8, endPoint y: 61, distance: 40.7
click at [8, 61] on div "R746856152 [DATE] 01:19 PM" at bounding box center [69, 62] width 127 height 14
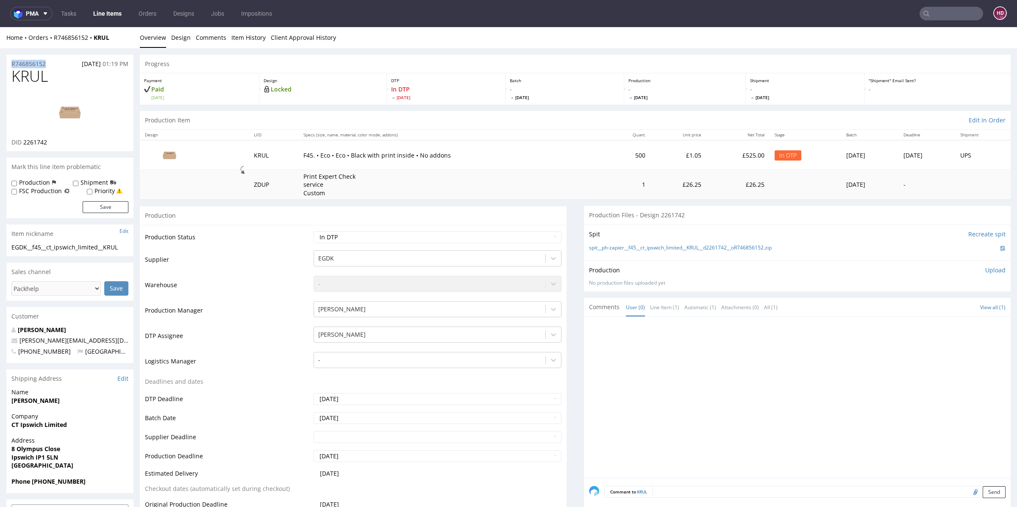
copy p "R746856152"
drag, startPoint x: 52, startPoint y: 142, endPoint x: 23, endPoint y: 141, distance: 28.9
click at [23, 141] on div "DID 2261742" at bounding box center [69, 142] width 117 height 8
drag, startPoint x: 64, startPoint y: 76, endPoint x: 0, endPoint y: 82, distance: 63.9
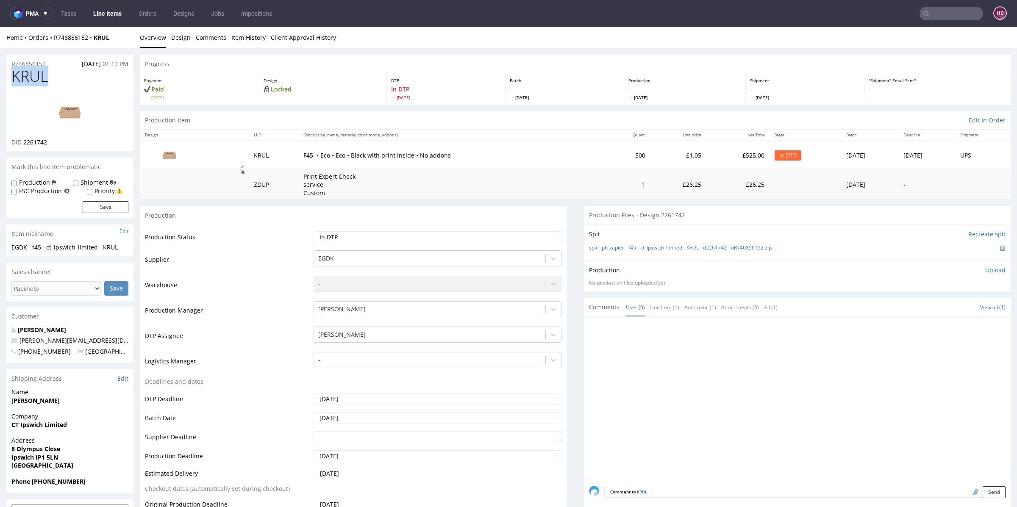
click at [67, 108] on img at bounding box center [70, 112] width 68 height 38
click at [986, 269] on p "Upload" at bounding box center [996, 270] width 20 height 8
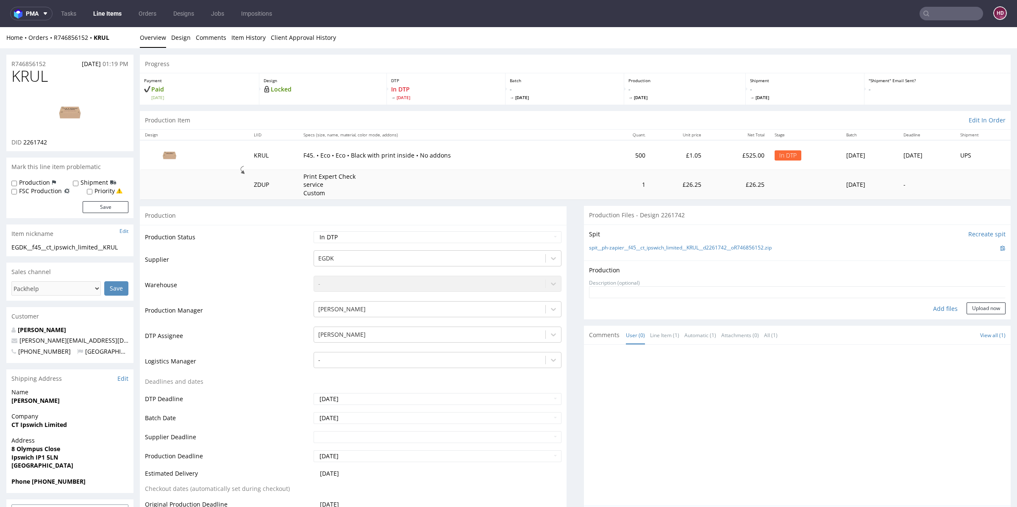
click at [939, 306] on div "Add files" at bounding box center [946, 309] width 42 height 13
type input "C:\fakepath\EGDK__f45__ct_ipswich_limited__KRUL__d2261742__oR746856152__outside…"
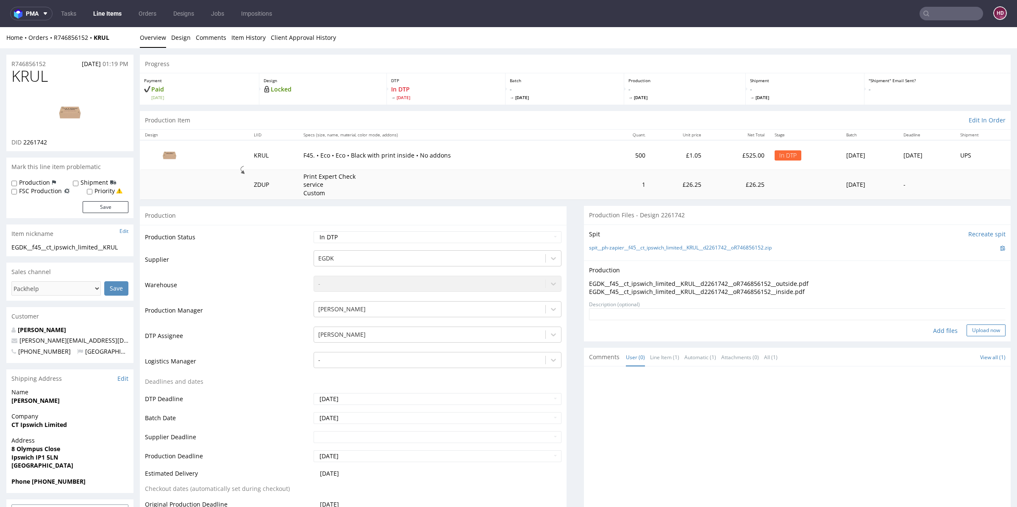
click at [967, 328] on button "Upload now" at bounding box center [986, 331] width 39 height 12
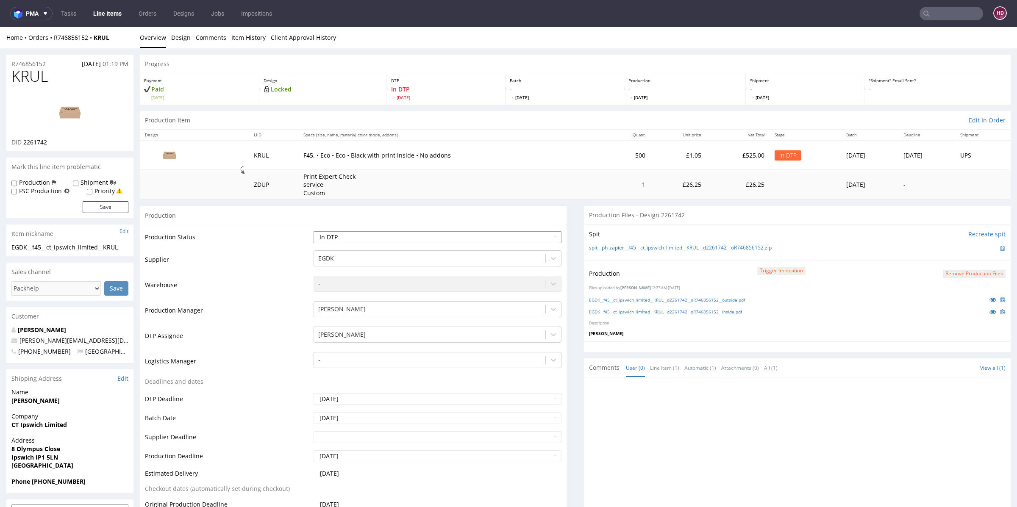
click at [367, 237] on select "Waiting for Artwork Waiting for Diecut Waiting for Mockup Waiting for DTP Waiti…" at bounding box center [438, 237] width 248 height 12
select select "dtp_production_ready"
click at [314, 231] on select "Waiting for Artwork Waiting for Diecut Waiting for Mockup Waiting for DTP Waiti…" at bounding box center [438, 237] width 248 height 12
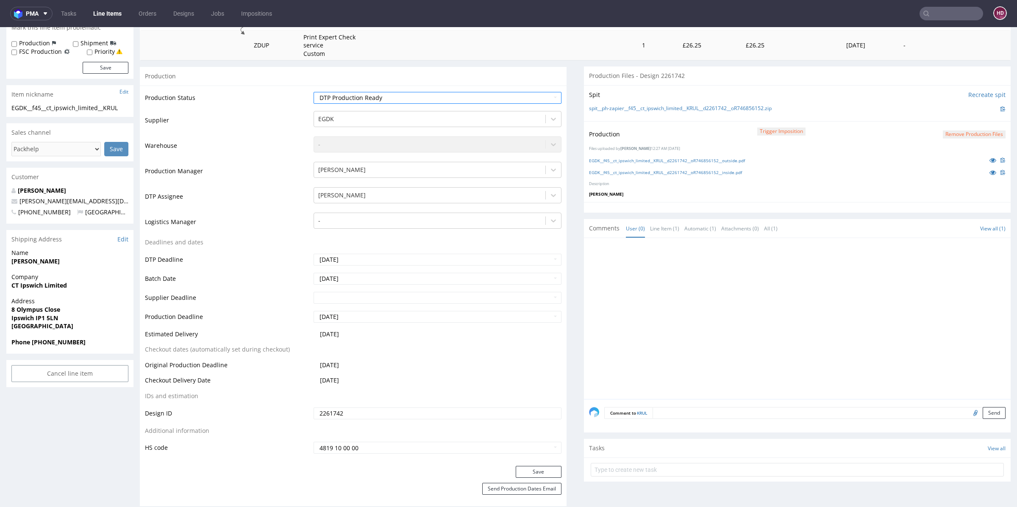
scroll to position [132, 0]
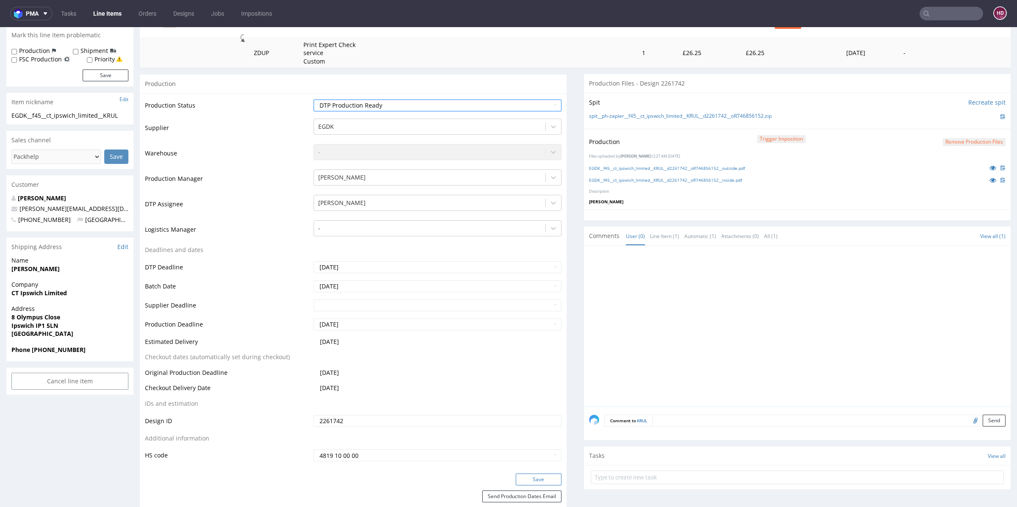
click at [540, 479] on button "Save" at bounding box center [539, 480] width 46 height 12
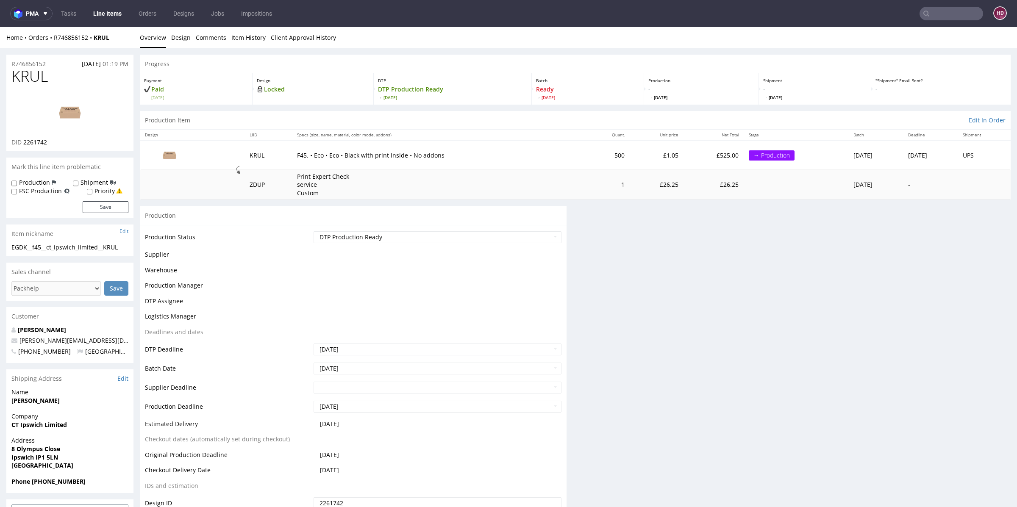
scroll to position [126, 0]
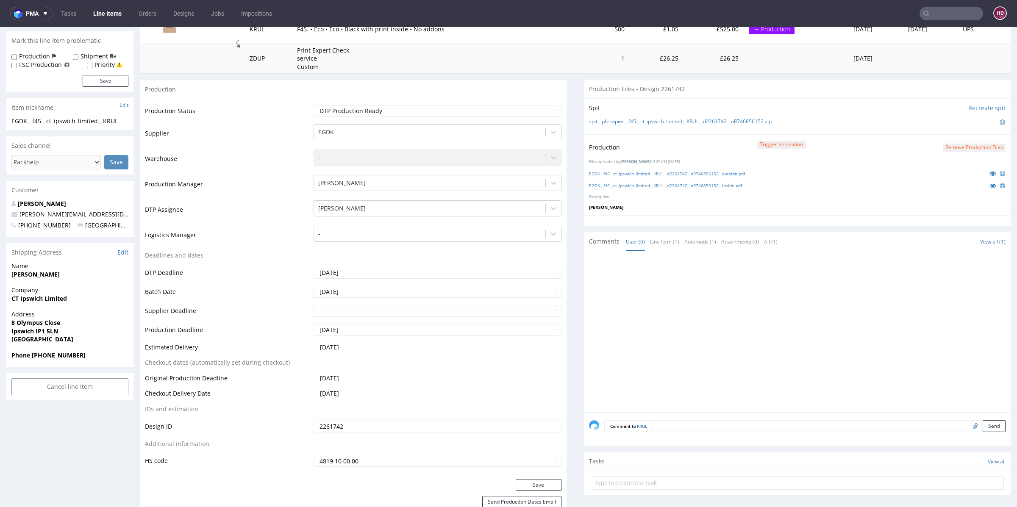
click at [535, 481] on button "Save" at bounding box center [539, 485] width 46 height 12
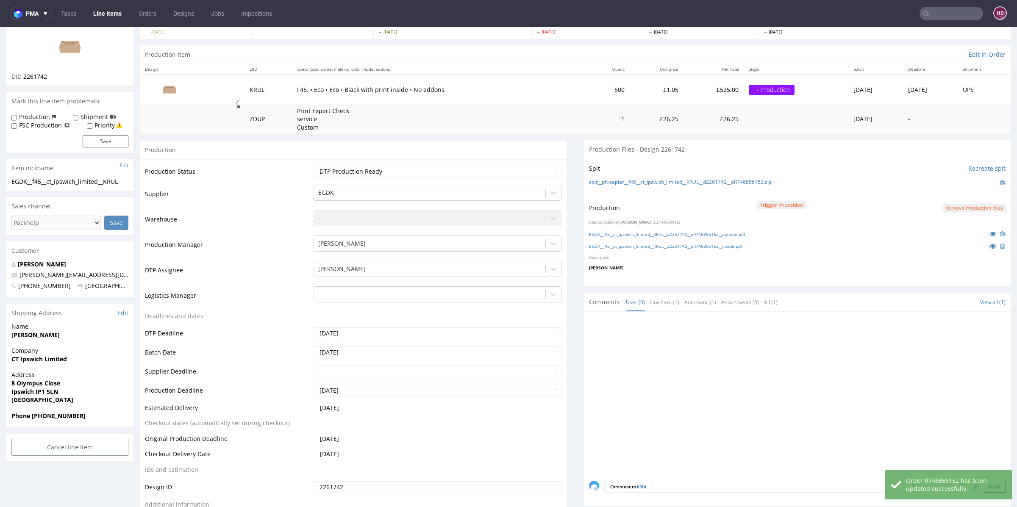
scroll to position [6, 0]
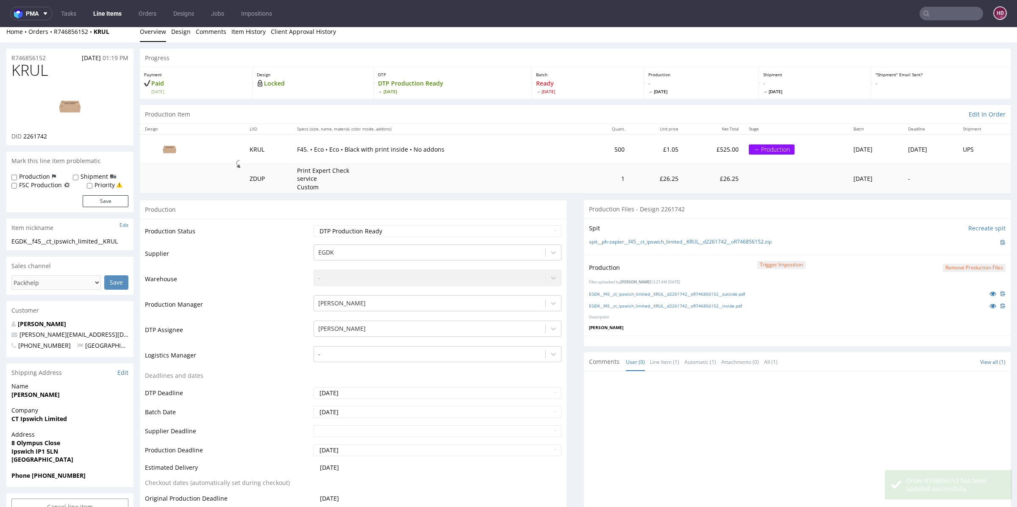
click at [106, 20] on nav "pma Tasks Line Items Orders Designs Jobs Impositions HD" at bounding box center [508, 13] width 1017 height 27
click at [106, 17] on link "Line Items" at bounding box center [107, 14] width 39 height 14
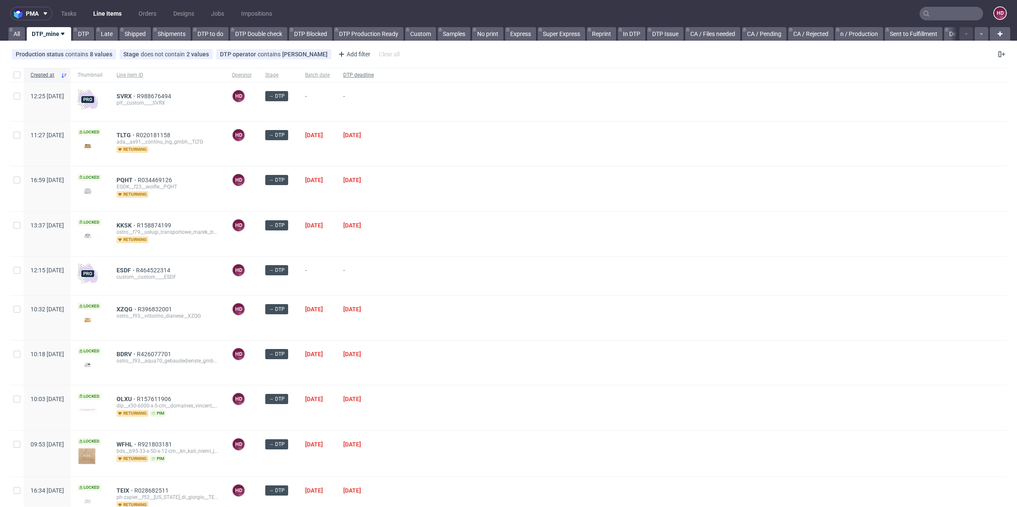
click at [374, 72] on span "DTP deadline" at bounding box center [358, 75] width 31 height 7
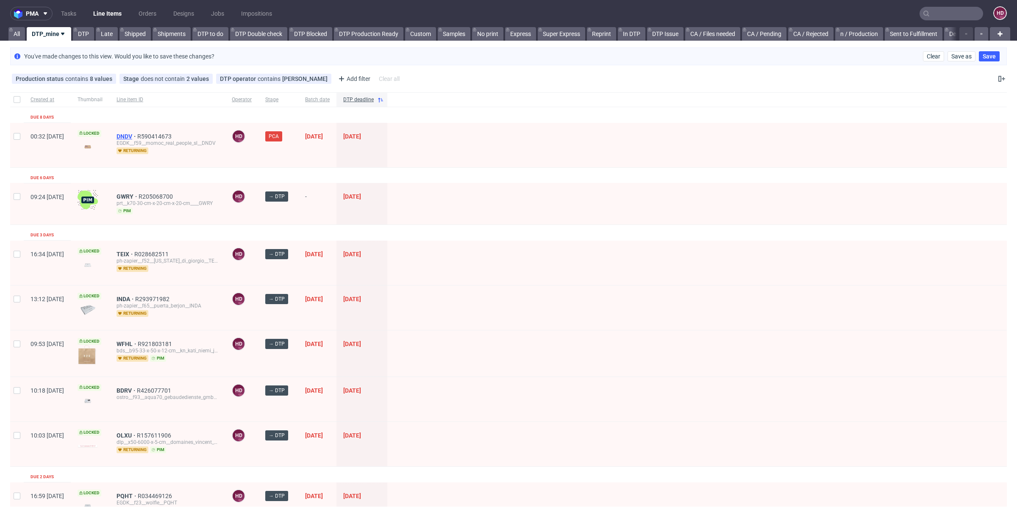
click at [137, 133] on span "DNDV" at bounding box center [127, 136] width 21 height 7
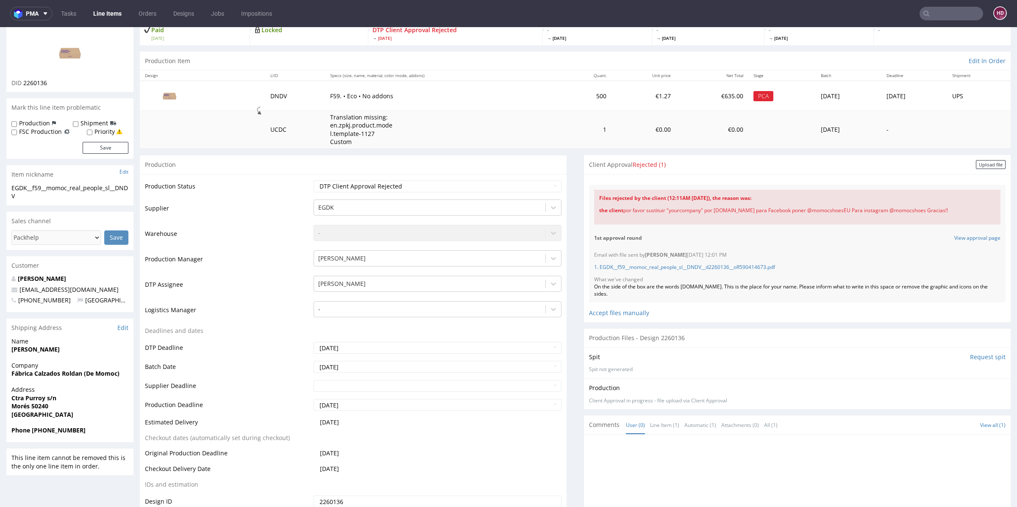
scroll to position [56, 0]
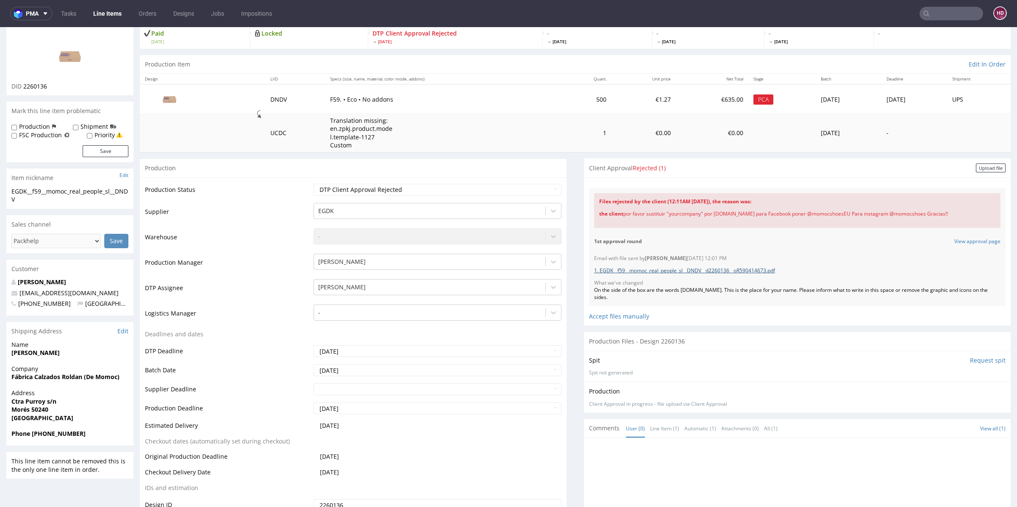
click at [691, 268] on link "1. EGDK__f59__momoc_real_people_sl__DNDV__d2260136__oR590414673.pdf" at bounding box center [684, 270] width 181 height 7
drag, startPoint x: 709, startPoint y: 212, endPoint x: 765, endPoint y: 214, distance: 56.0
click at [765, 214] on div "the client por favor sustituir "yourcompany" por [DOMAIN_NAME] para Facebook po…" at bounding box center [797, 214] width 396 height 17
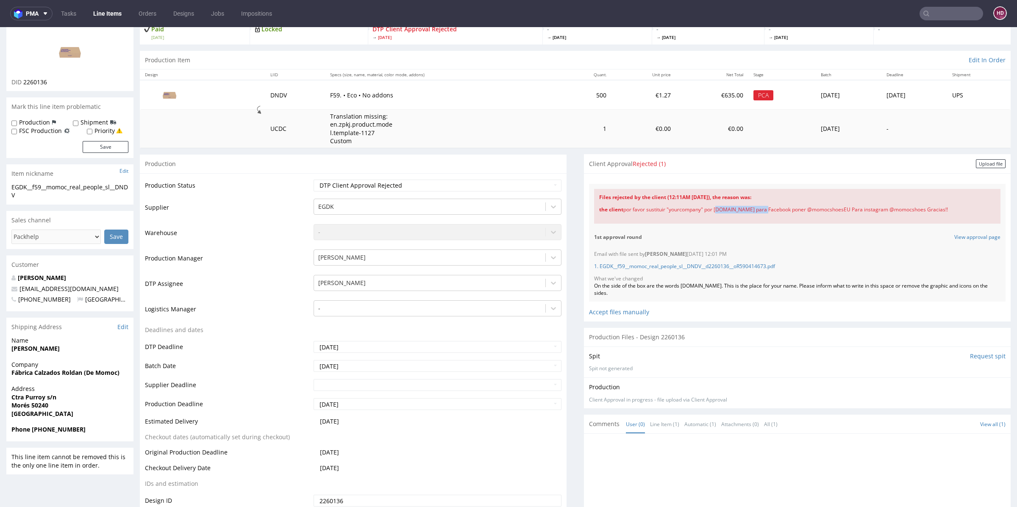
drag, startPoint x: 822, startPoint y: 208, endPoint x: 904, endPoint y: 213, distance: 82.8
click at [904, 213] on div "the client por favor sustituir "yourcompany" por [DOMAIN_NAME] para Facebook po…" at bounding box center [797, 209] width 396 height 17
click at [829, 239] on div "1st approval round View approval page" at bounding box center [797, 237] width 417 height 17
drag, startPoint x: 900, startPoint y: 209, endPoint x: 937, endPoint y: 211, distance: 36.5
click at [937, 211] on div "the client por favor sustituir "yourcompany" por [DOMAIN_NAME] para Facebook po…" at bounding box center [797, 209] width 396 height 17
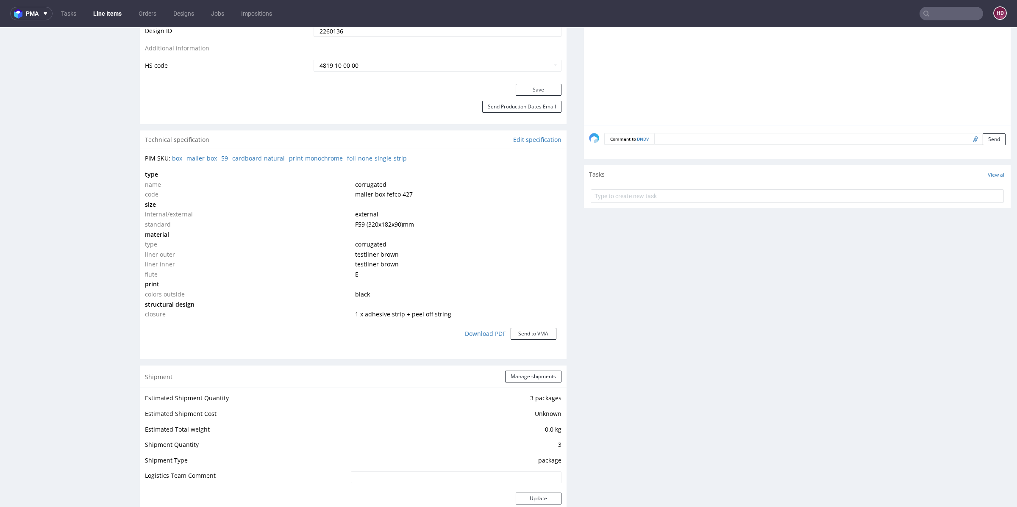
scroll to position [30, 0]
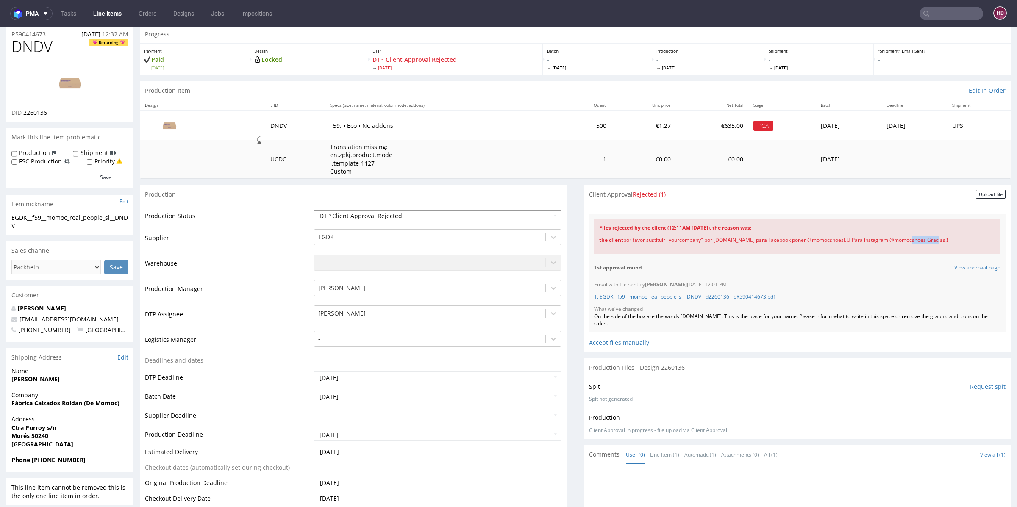
click at [422, 216] on select "Waiting for Artwork Waiting for Diecut Waiting for Mockup Waiting for DTP Waiti…" at bounding box center [438, 216] width 248 height 12
select select "dtp_in_process"
click at [314, 210] on select "Waiting for Artwork Waiting for Diecut Waiting for Mockup Waiting for DTP Waiti…" at bounding box center [438, 216] width 248 height 12
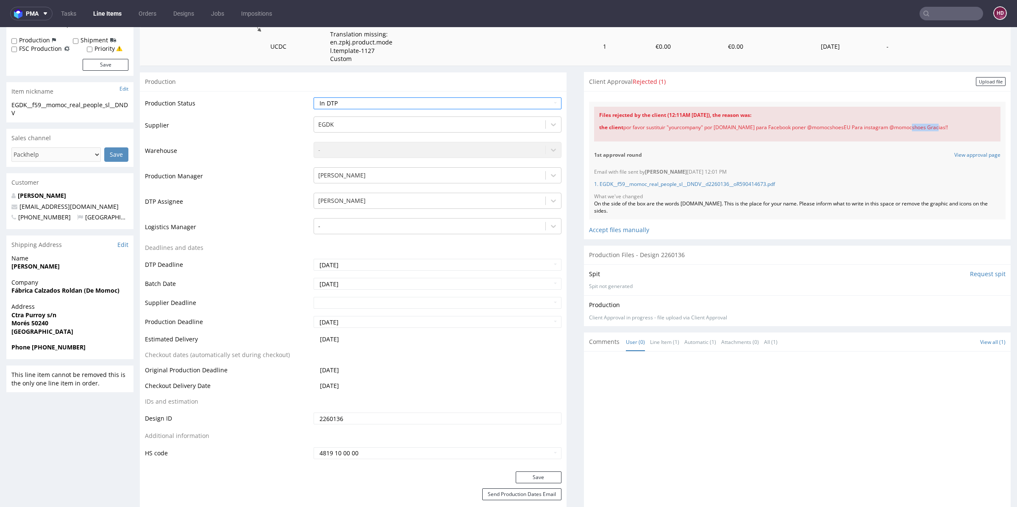
scroll to position [206, 0]
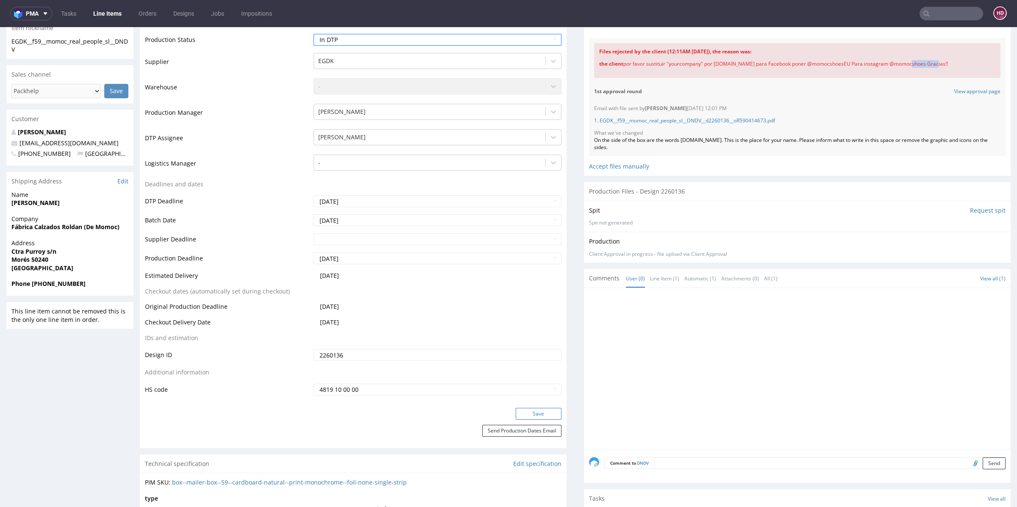
click at [535, 412] on button "Save" at bounding box center [539, 414] width 46 height 12
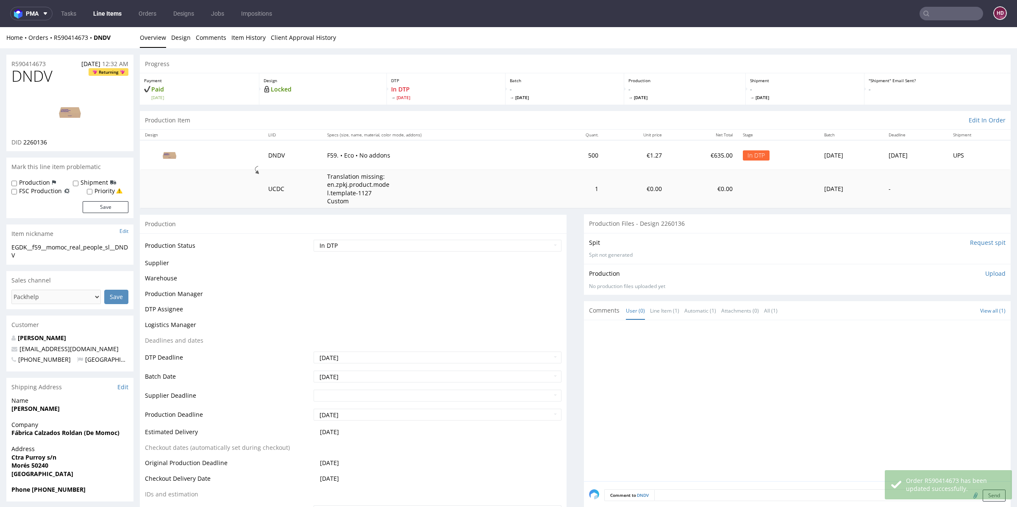
scroll to position [201, 0]
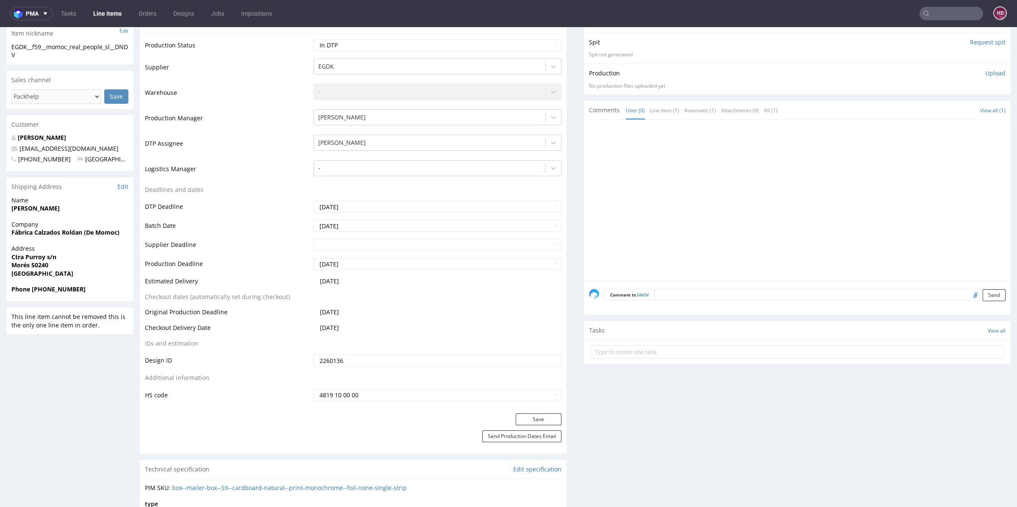
click at [986, 72] on p "Upload" at bounding box center [996, 73] width 20 height 8
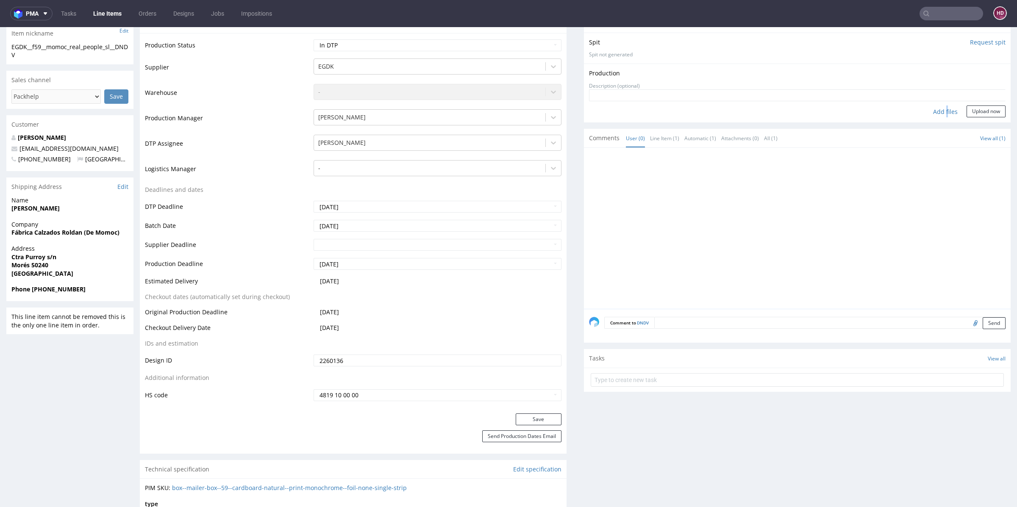
click at [930, 112] on div "Add files" at bounding box center [946, 112] width 42 height 13
type input "C:\fakepath\EGDK__f59__momoc_real_people_sl__DNDV__d2260136__oR590414673.pdf"
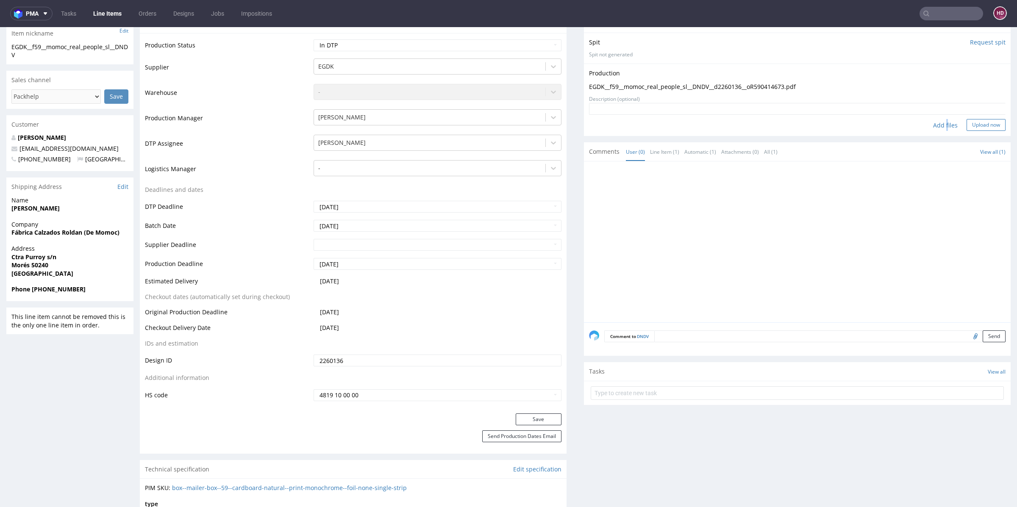
click at [970, 119] on button "Upload now" at bounding box center [986, 125] width 39 height 12
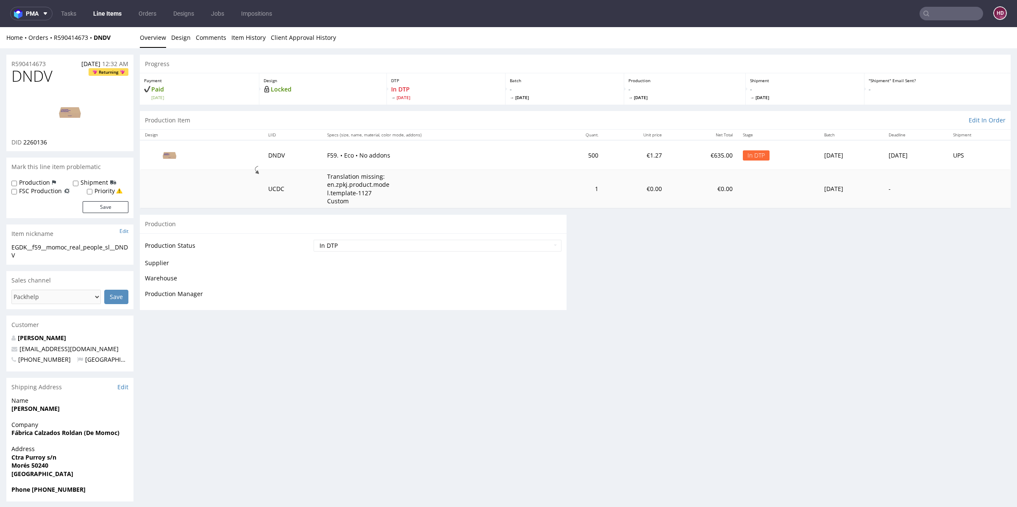
scroll to position [0, 0]
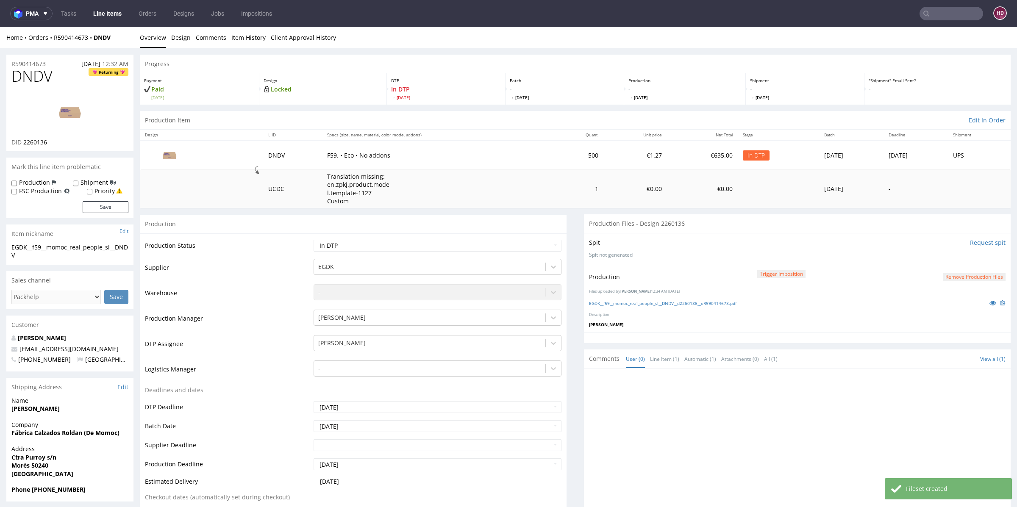
click at [418, 252] on td "Waiting for Artwork Waiting for Diecut Waiting for Mockup Waiting for DTP Waiti…" at bounding box center [437, 248] width 250 height 19
click at [415, 246] on select "Waiting for Artwork Waiting for Diecut Waiting for Mockup Waiting for DTP Waiti…" at bounding box center [438, 246] width 248 height 12
select select "dtp_production_ready"
click at [314, 240] on select "Waiting for Artwork Waiting for Diecut Waiting for Mockup Waiting for DTP Waiti…" at bounding box center [438, 246] width 248 height 12
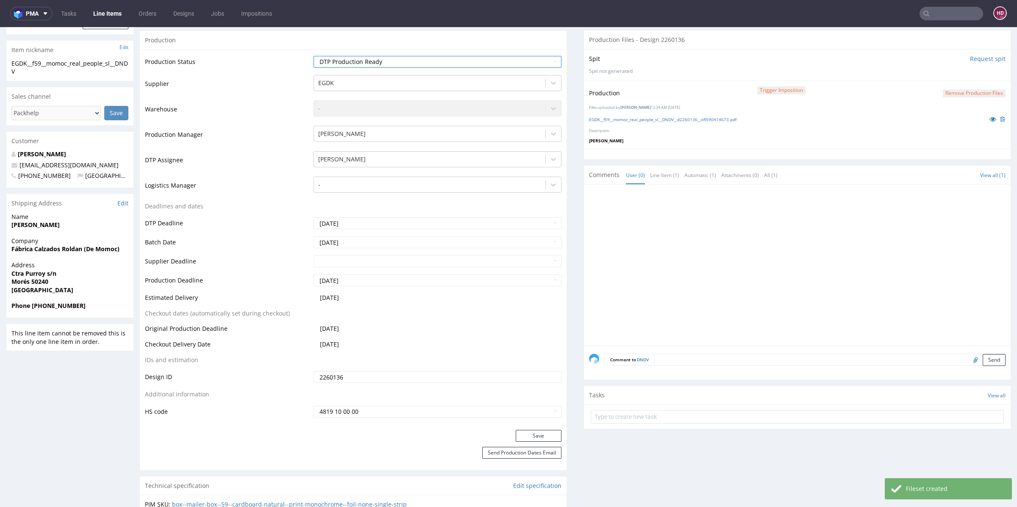
scroll to position [184, 0]
click at [516, 431] on button "Save" at bounding box center [539, 437] width 46 height 12
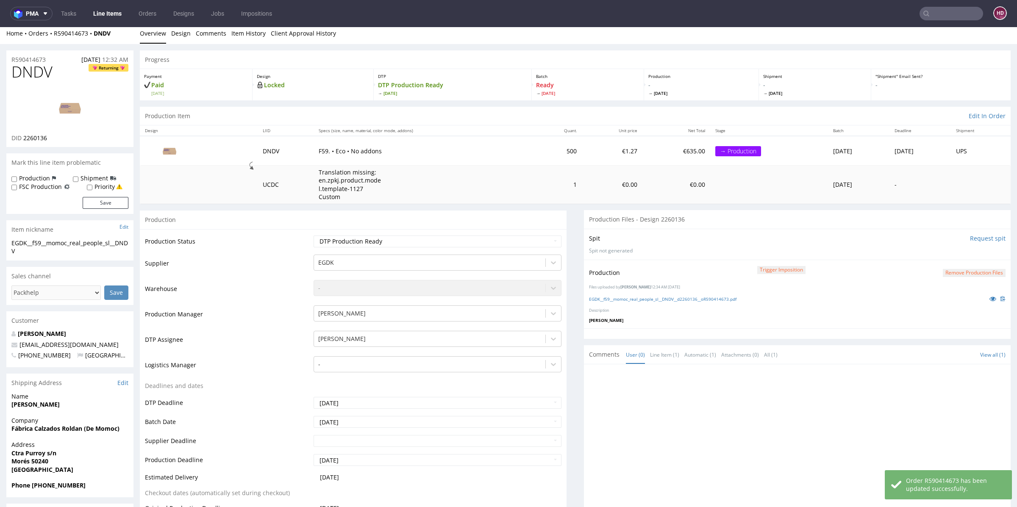
scroll to position [6, 0]
click at [720, 295] on link "EGDK__f59__momoc_real_people_sl__DNDV__d2260136__oR590414673.pdf" at bounding box center [663, 298] width 148 height 6
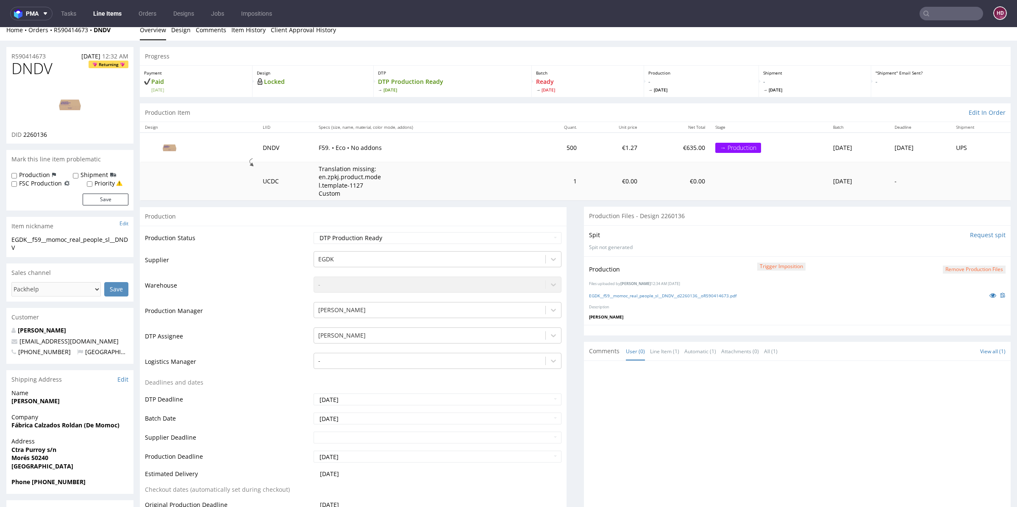
click at [45, 99] on img at bounding box center [70, 105] width 68 height 38
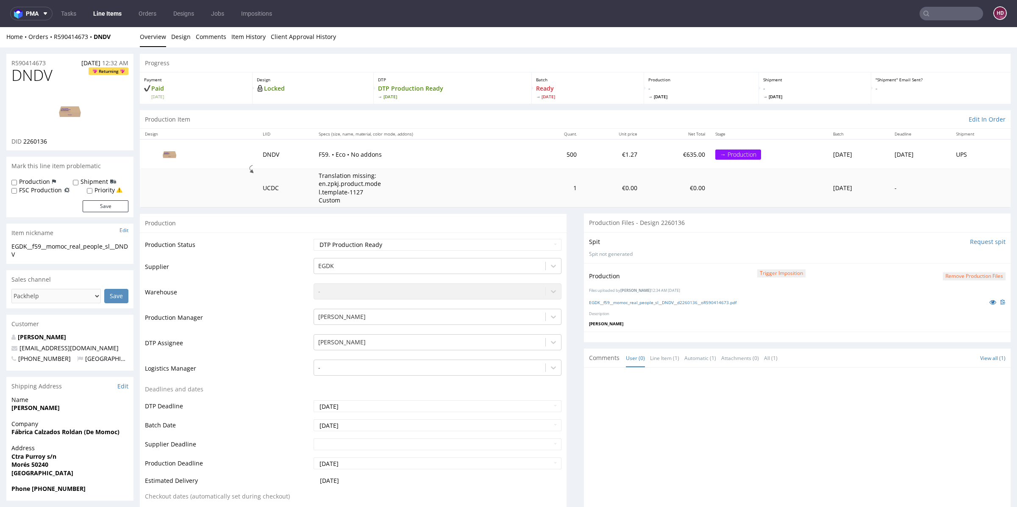
scroll to position [0, 0]
click at [109, 16] on link "Line Items" at bounding box center [107, 14] width 39 height 14
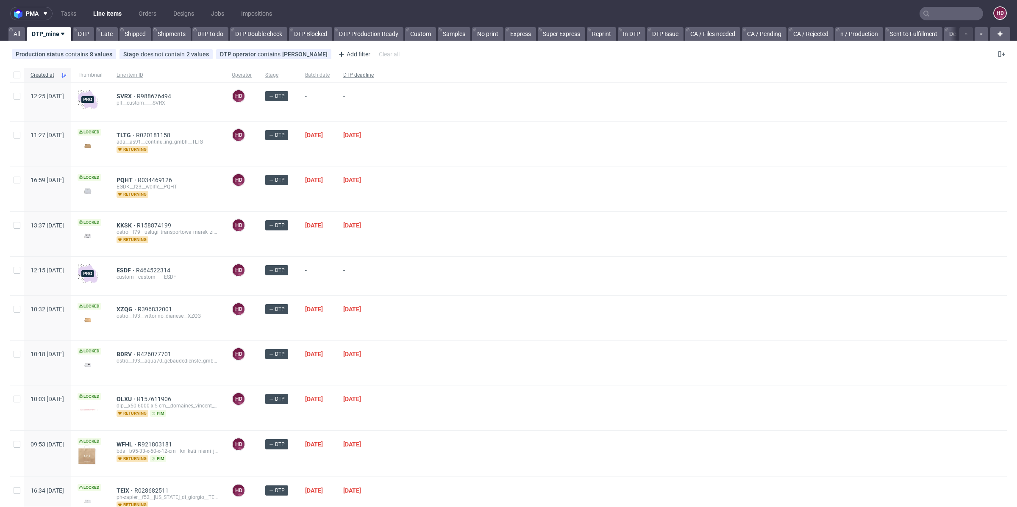
click at [374, 72] on span "DTP deadline" at bounding box center [358, 75] width 31 height 7
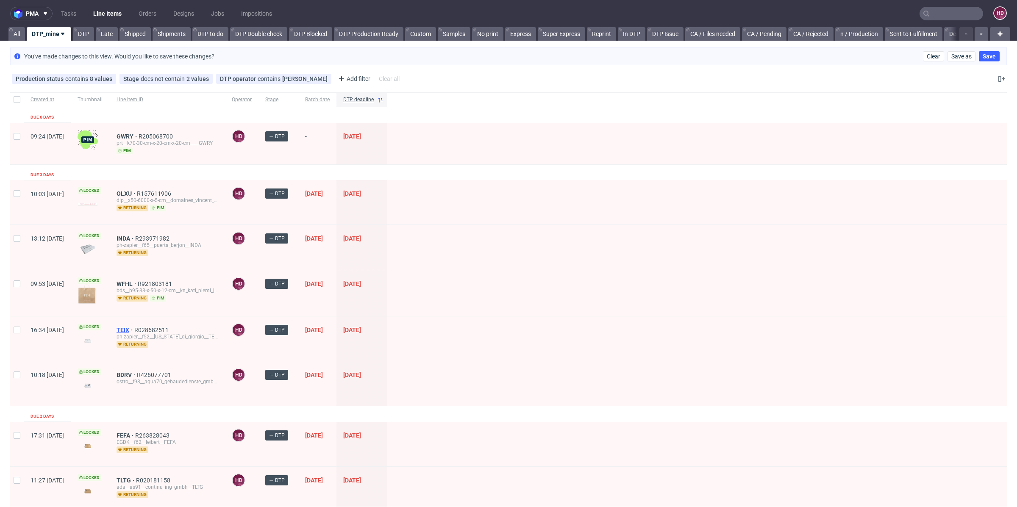
click at [134, 329] on span "TEIX" at bounding box center [126, 330] width 18 height 7
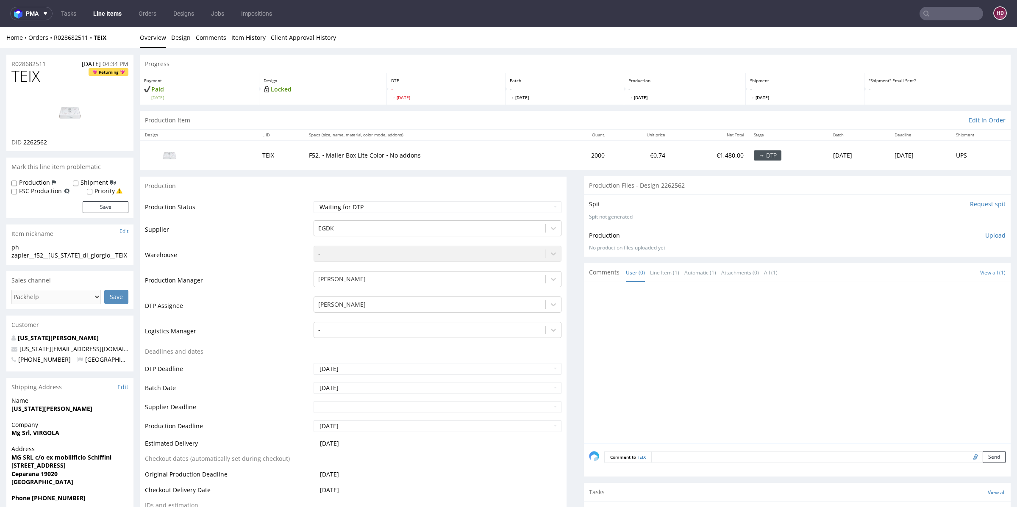
click at [96, 19] on link "Line Items" at bounding box center [107, 14] width 39 height 14
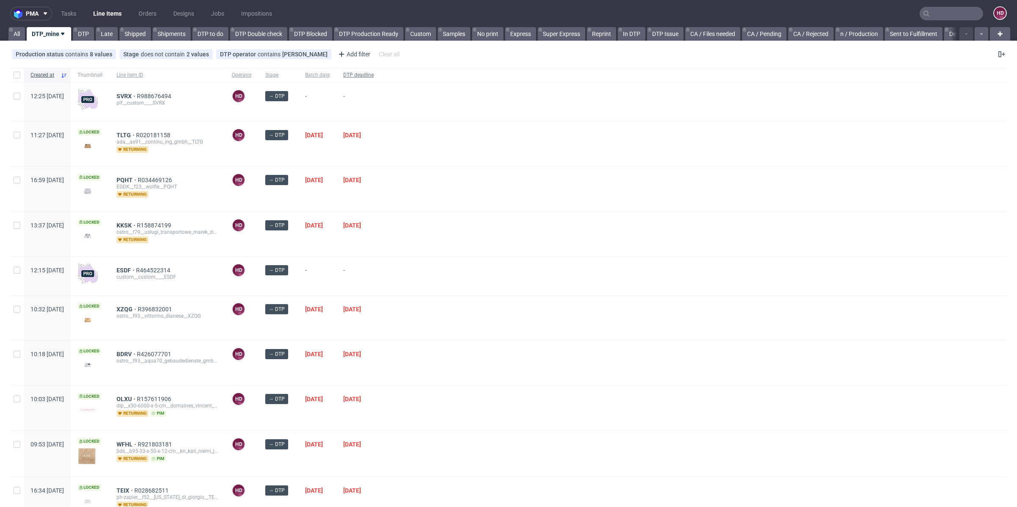
click at [374, 74] on span "DTP deadline" at bounding box center [358, 75] width 31 height 7
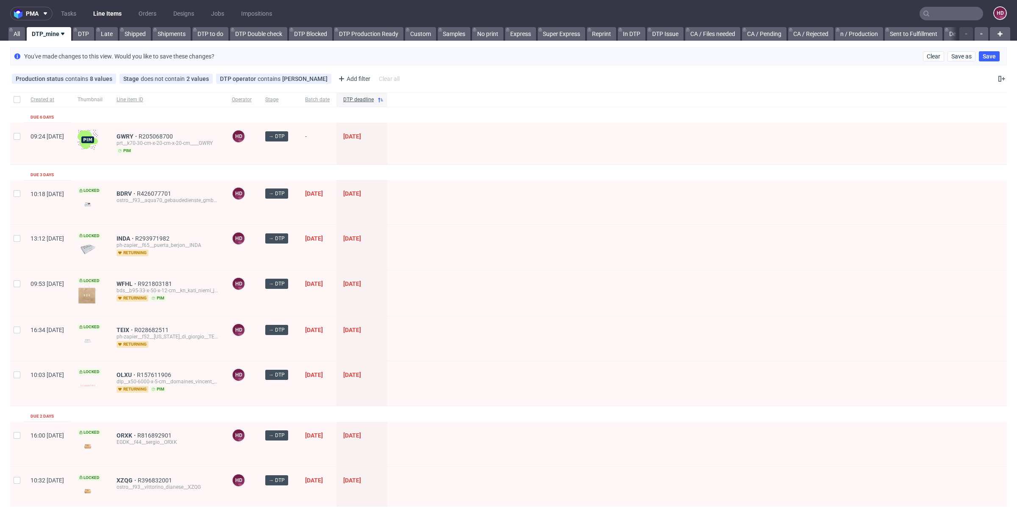
click at [152, 189] on div "BDRV R426077701 ostro__f93__aqua70_gebaudedienste_gmbh__BDRV" at bounding box center [167, 202] width 115 height 45
click at [137, 192] on span "BDRV" at bounding box center [127, 193] width 20 height 7
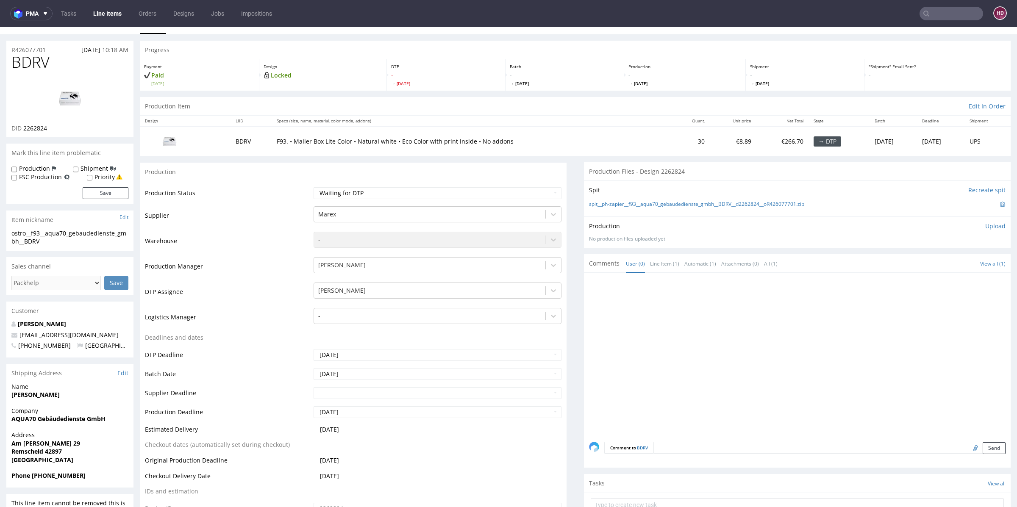
scroll to position [9, 0]
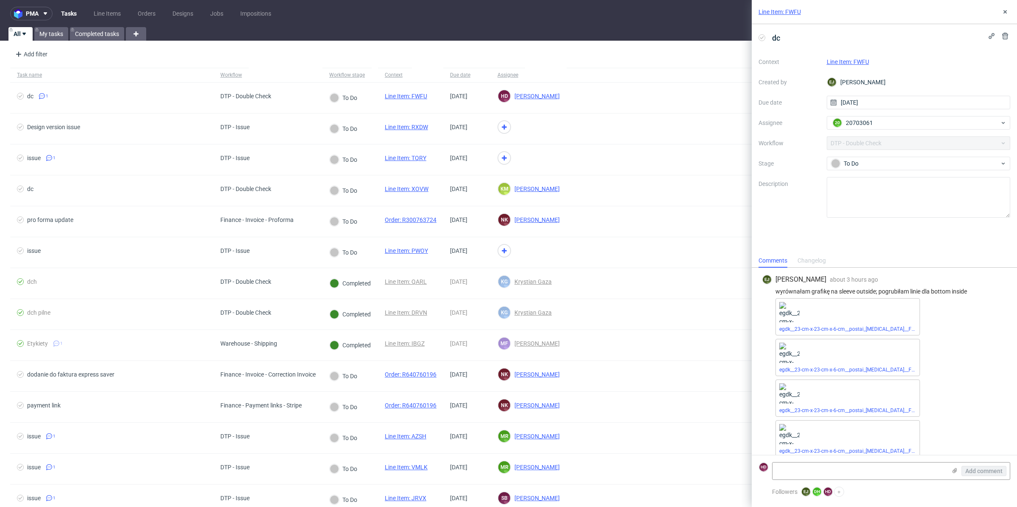
scroll to position [8, 0]
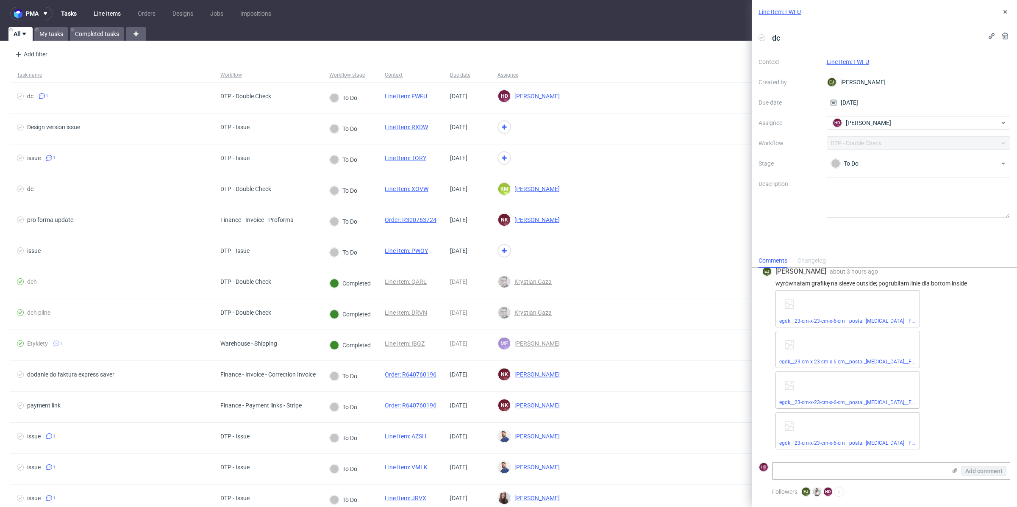
click at [107, 14] on link "Line Items" at bounding box center [107, 14] width 37 height 14
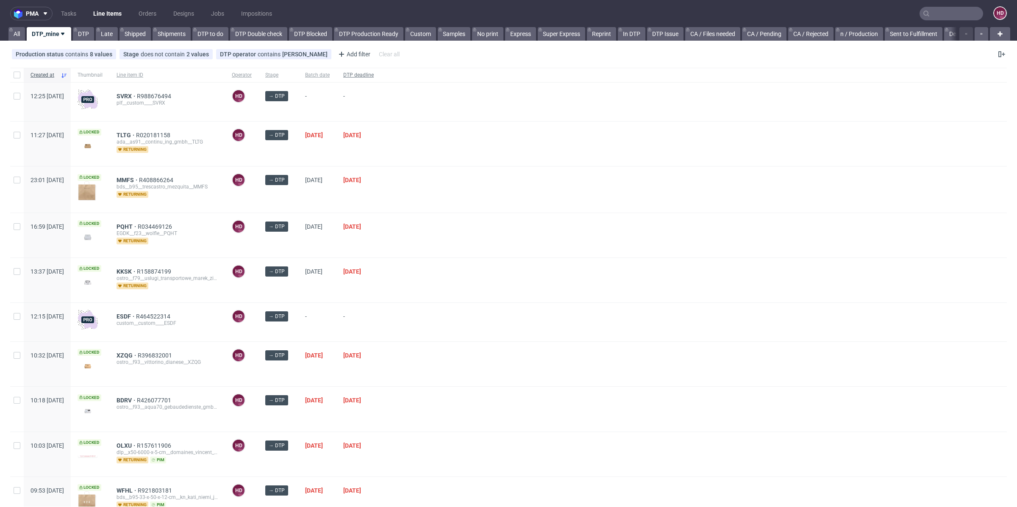
click at [374, 73] on span "DTP deadline" at bounding box center [358, 75] width 31 height 7
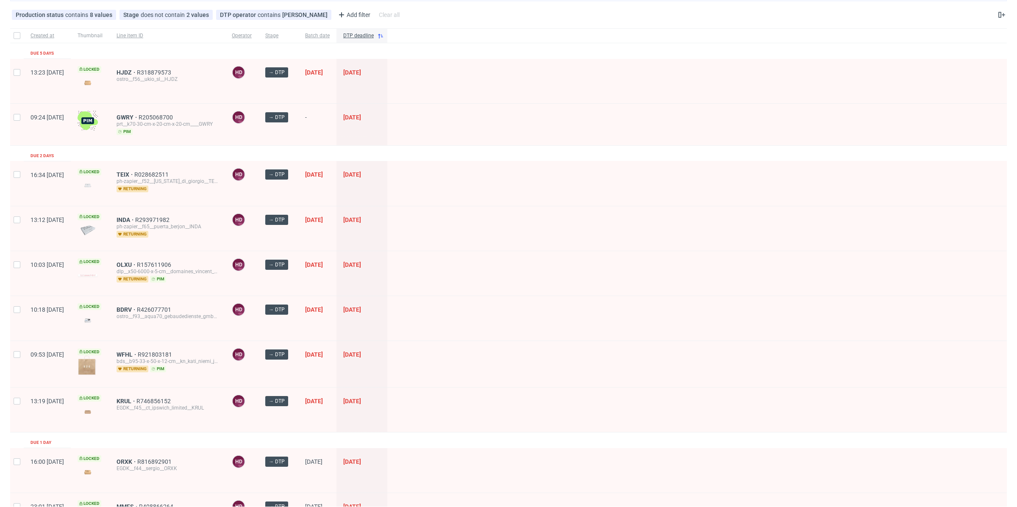
scroll to position [74, 0]
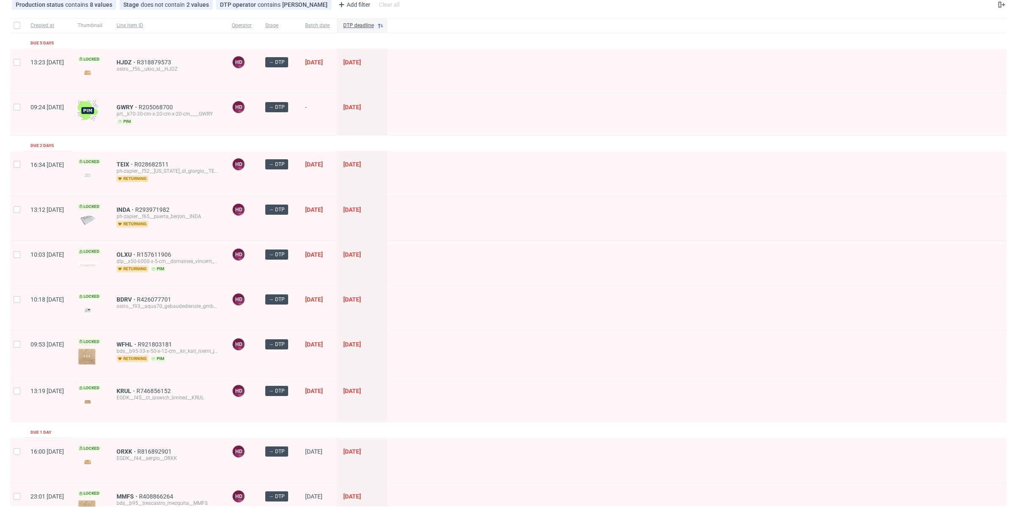
click at [149, 348] on div "bds__b95-33-x-50-x-12-cm__kn_kati_niemi_jorretuote_oy__WFHL" at bounding box center [168, 351] width 102 height 7
click at [138, 341] on span "WFHL" at bounding box center [127, 344] width 21 height 7
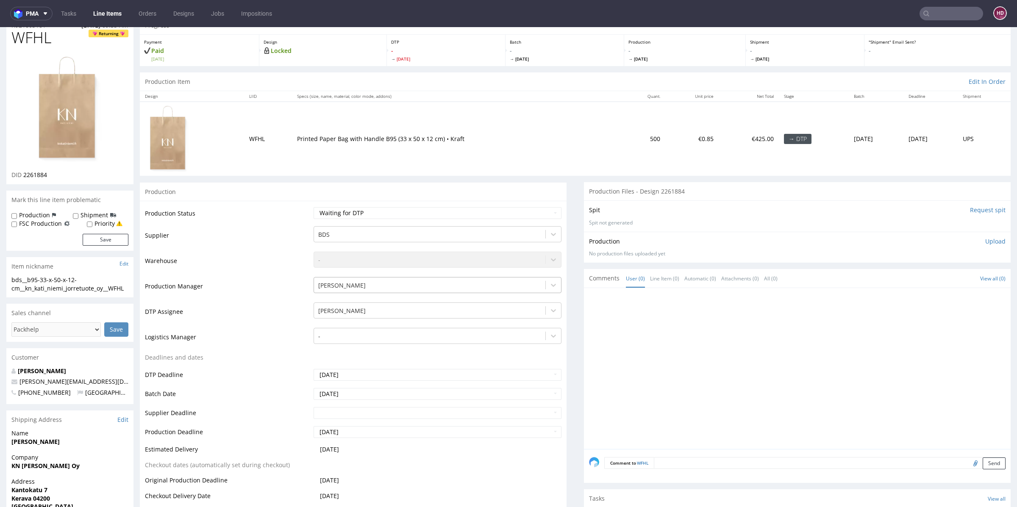
scroll to position [30, 0]
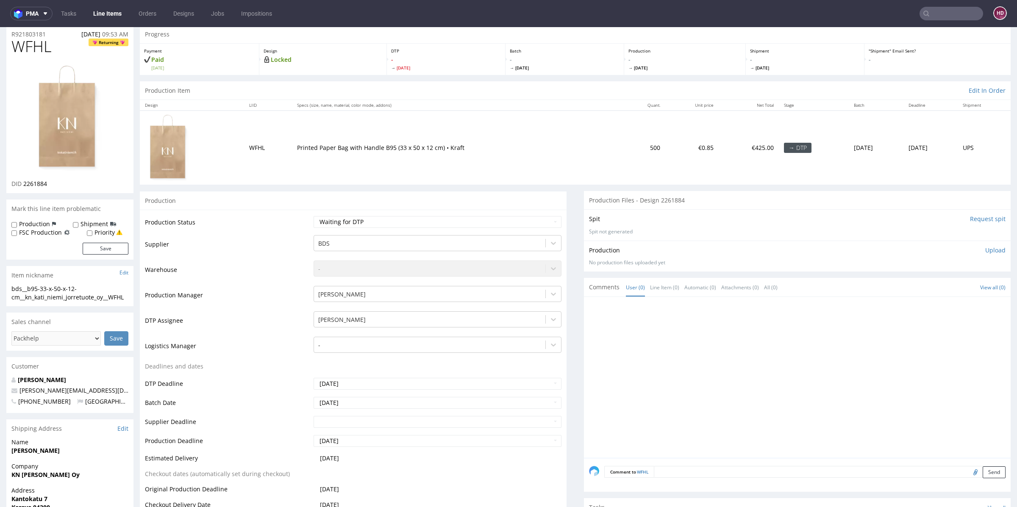
click at [429, 231] on td "Waiting for Artwork Waiting for Diecut Waiting for Mockup Waiting for DTP Waiti…" at bounding box center [437, 224] width 250 height 19
click at [429, 222] on select "Waiting for Artwork Waiting for Diecut Waiting for Mockup Waiting for DTP Waiti…" at bounding box center [438, 222] width 248 height 12
click at [113, 14] on link "Line Items" at bounding box center [107, 14] width 39 height 14
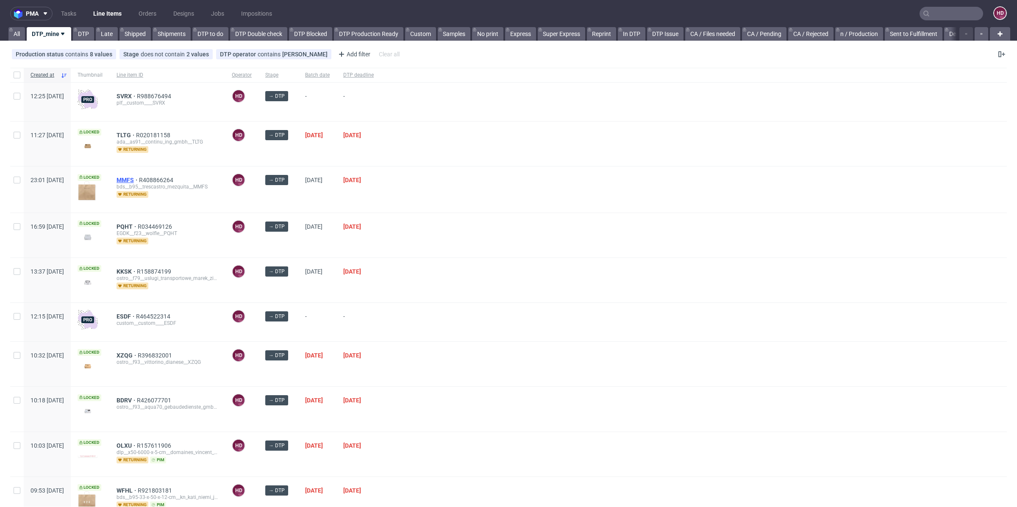
click at [139, 178] on span "MMFS" at bounding box center [128, 180] width 22 height 7
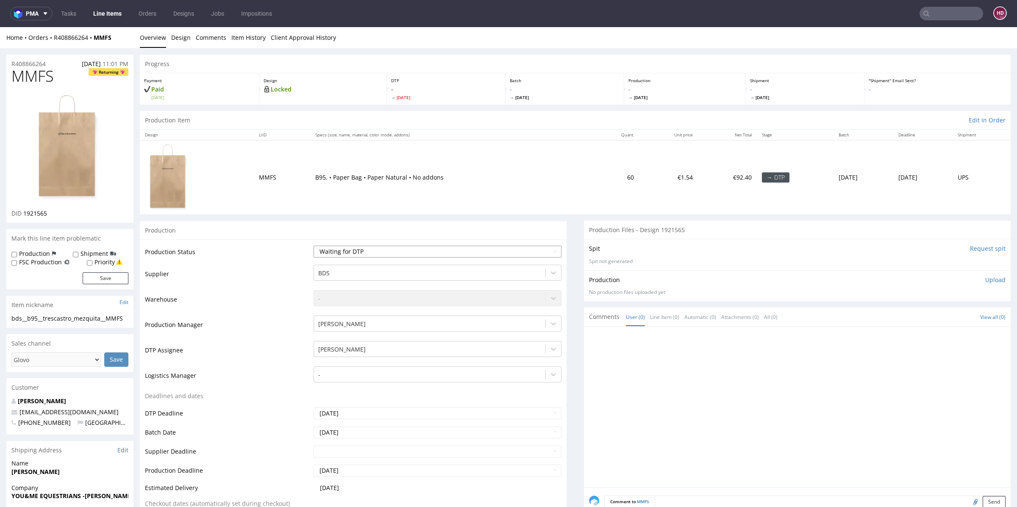
click at [354, 253] on select "Waiting for Artwork Waiting for Diecut Waiting for Mockup Waiting for DTP Waiti…" at bounding box center [438, 252] width 248 height 12
click at [182, 42] on link "Design" at bounding box center [180, 37] width 19 height 21
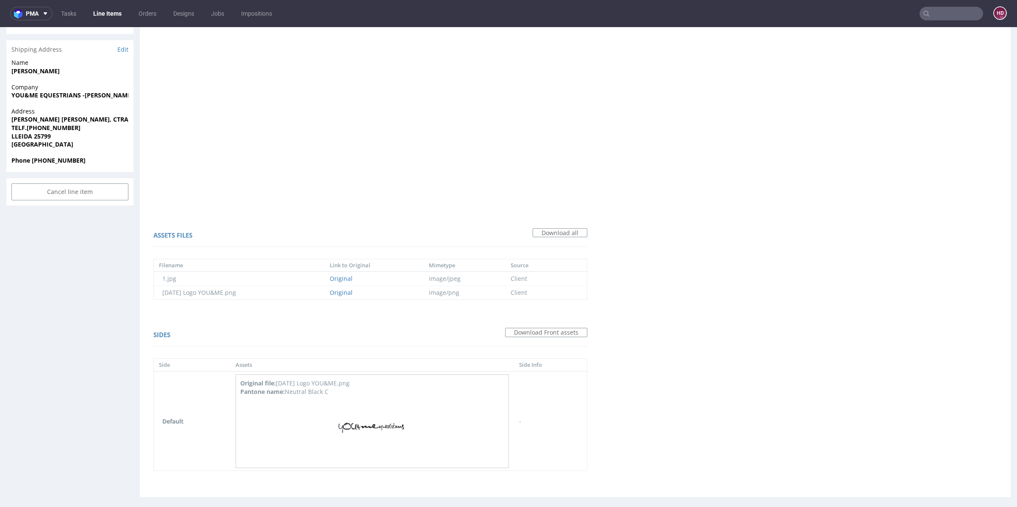
scroll to position [407, 0]
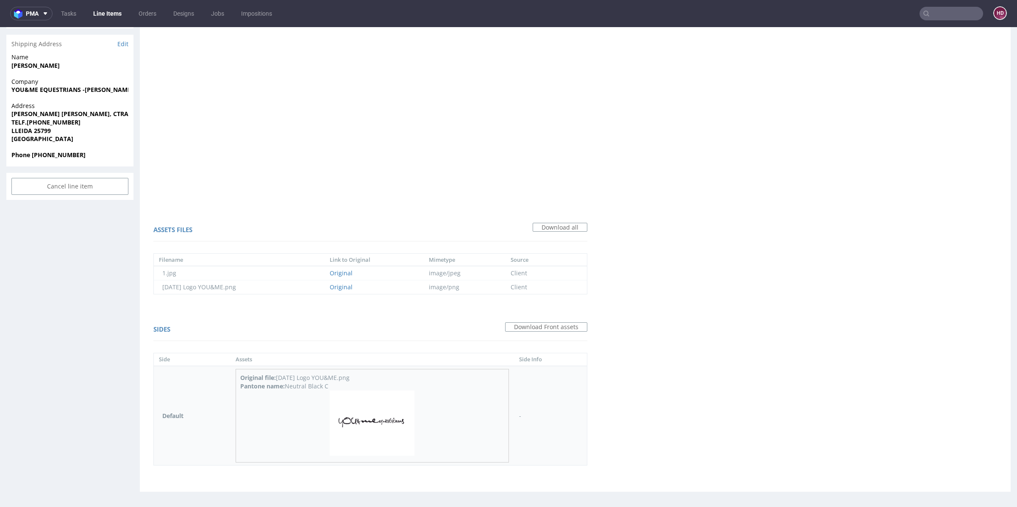
click at [351, 411] on img at bounding box center [372, 424] width 85 height 66
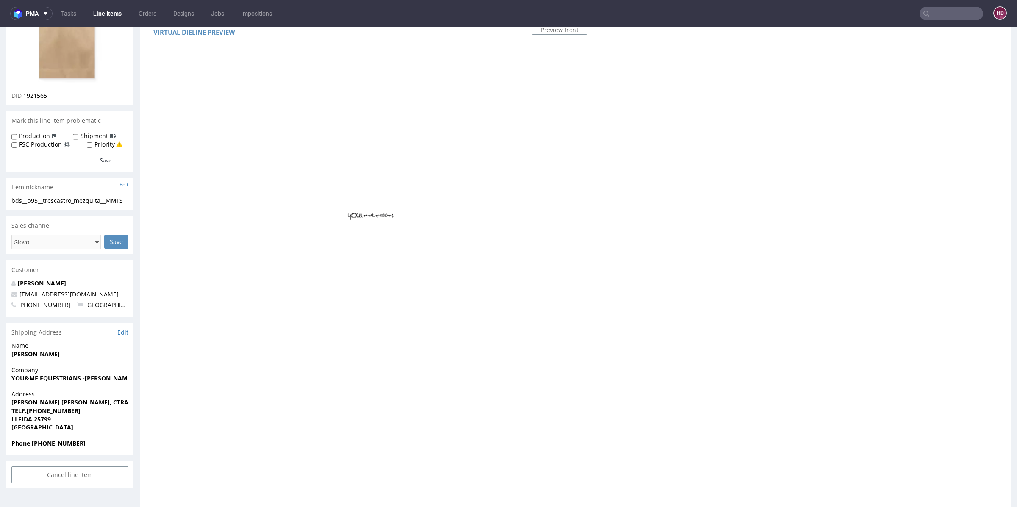
scroll to position [0, 0]
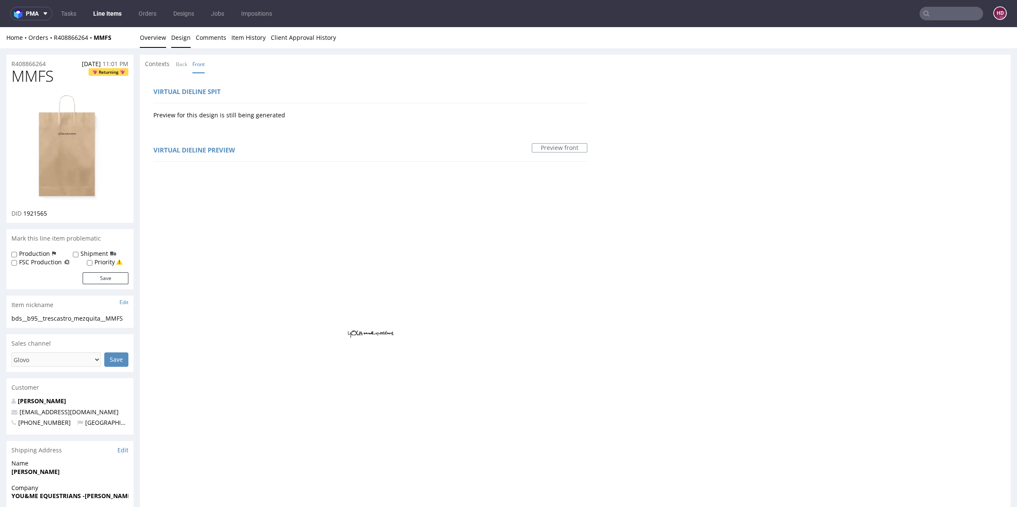
click at [159, 35] on link "Overview" at bounding box center [153, 37] width 26 height 21
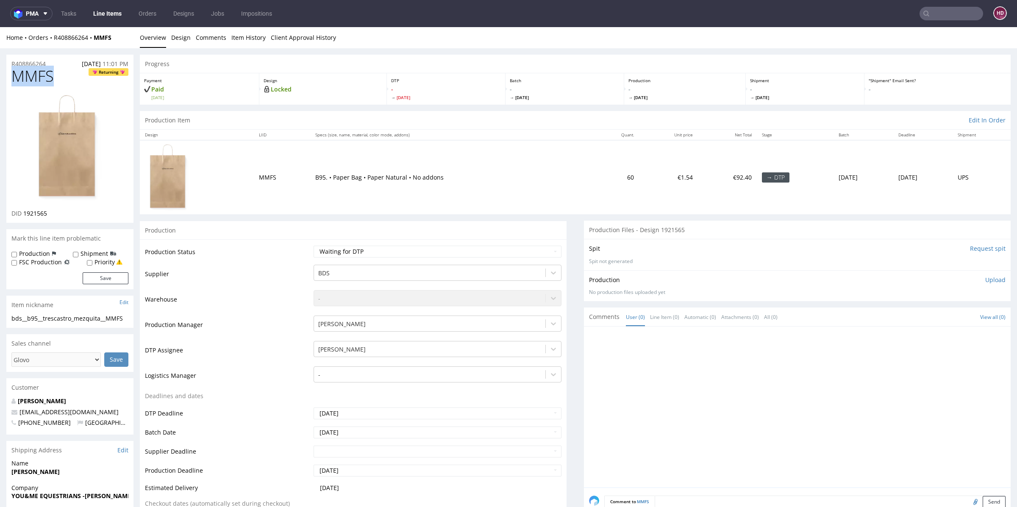
drag, startPoint x: 47, startPoint y: 77, endPoint x: 14, endPoint y: 77, distance: 33.5
click at [14, 77] on h1 "MMFS Returning" at bounding box center [69, 76] width 117 height 17
drag, startPoint x: 23, startPoint y: 214, endPoint x: 61, endPoint y: 216, distance: 38.2
click at [61, 216] on div "DID 1921565" at bounding box center [69, 213] width 117 height 8
click at [114, 321] on div "bds__b95__trescastro_mezquita__MMFS" at bounding box center [69, 319] width 117 height 8
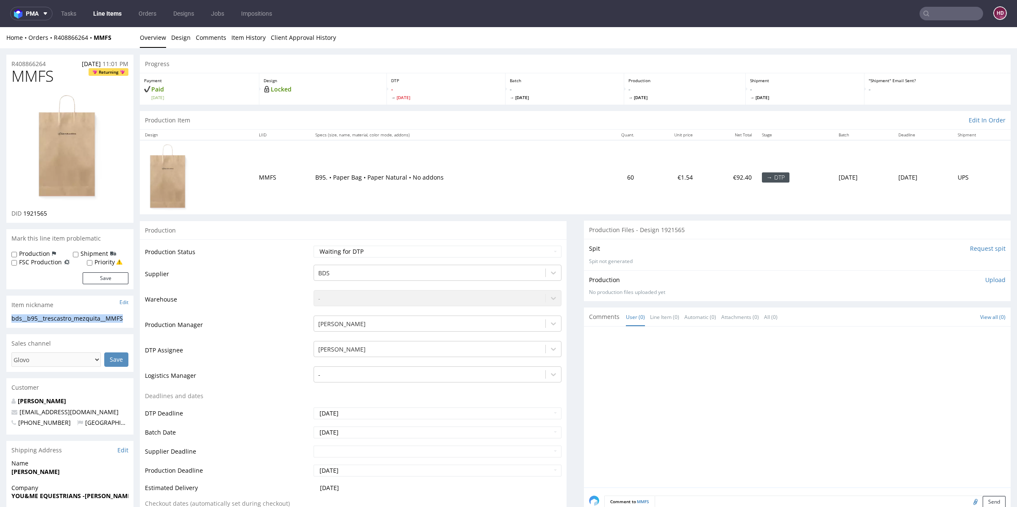
click at [114, 321] on div "bds__b95__trescastro_mezquita__MMFS" at bounding box center [69, 319] width 117 height 8
drag, startPoint x: 53, startPoint y: 63, endPoint x: 0, endPoint y: 60, distance: 53.5
click at [50, 211] on div "DID 1921565" at bounding box center [69, 213] width 117 height 8
drag, startPoint x: 50, startPoint y: 211, endPoint x: 32, endPoint y: 211, distance: 18.2
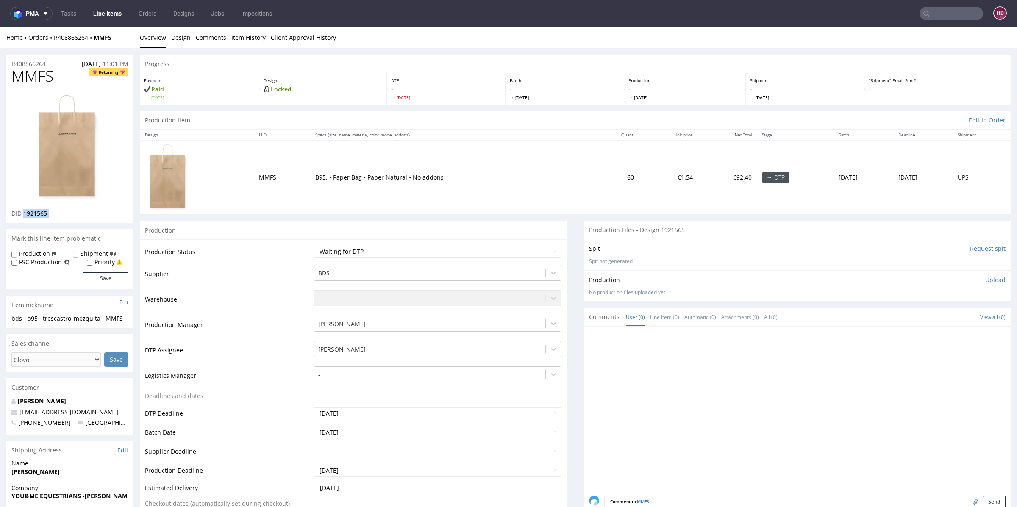
click at [32, 211] on div "DID 1921565" at bounding box center [69, 213] width 117 height 8
click at [54, 164] on img at bounding box center [70, 147] width 68 height 109
click at [986, 280] on p "Upload" at bounding box center [996, 280] width 20 height 8
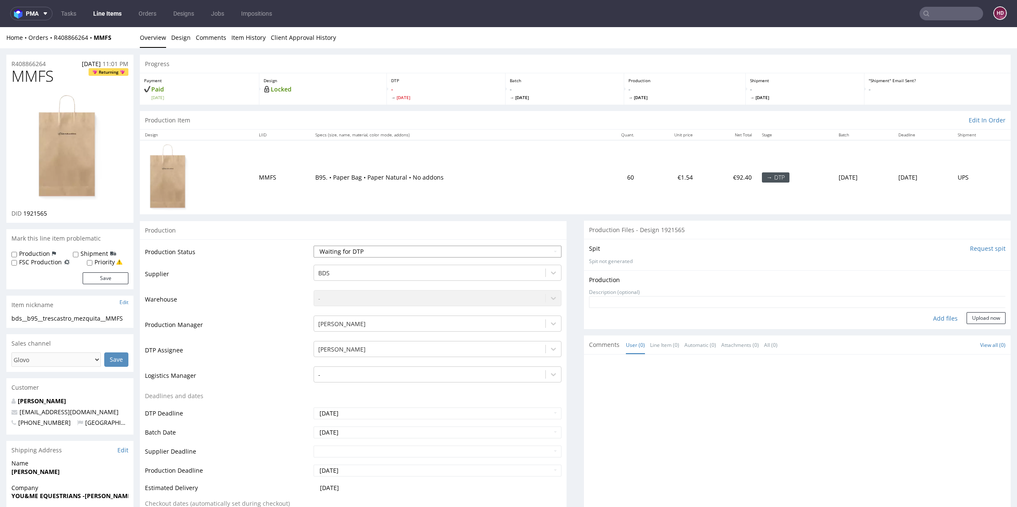
click at [482, 256] on select "Waiting for Artwork Waiting for Diecut Waiting for Mockup Waiting for DTP Waiti…" at bounding box center [438, 252] width 248 height 12
select select "dtp_in_process"
click at [314, 246] on select "Waiting for Artwork Waiting for Diecut Waiting for Mockup Waiting for DTP Waiti…" at bounding box center [438, 252] width 248 height 12
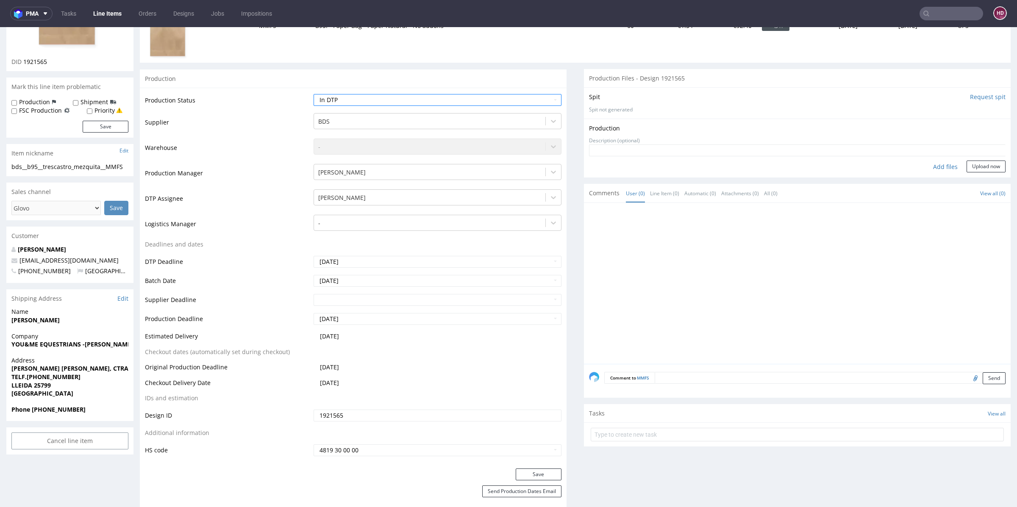
scroll to position [193, 0]
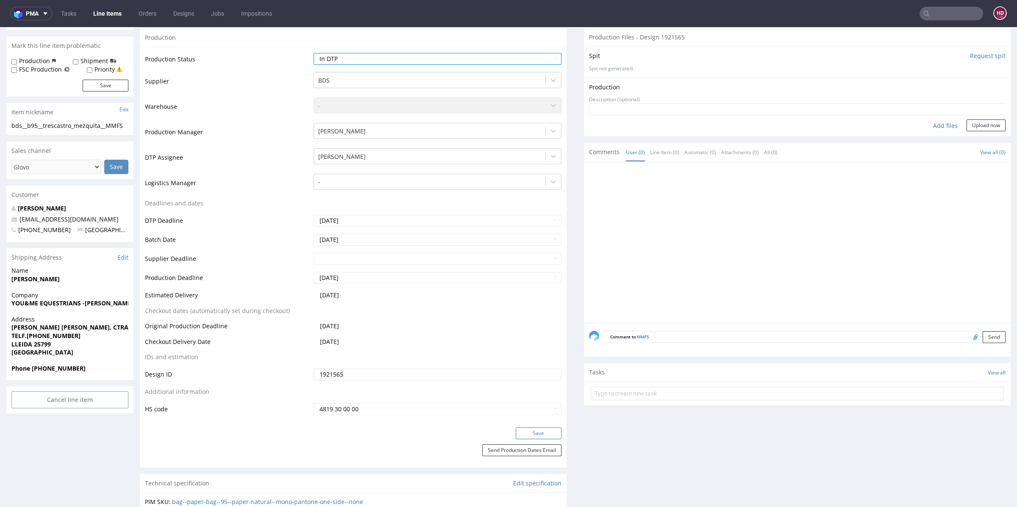
click at [521, 430] on button "Save" at bounding box center [539, 434] width 46 height 12
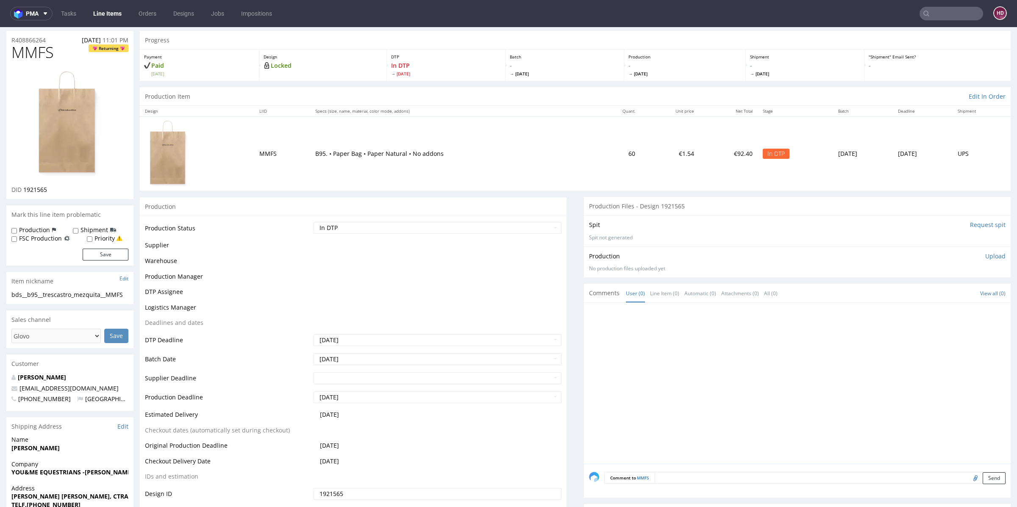
scroll to position [0, 0]
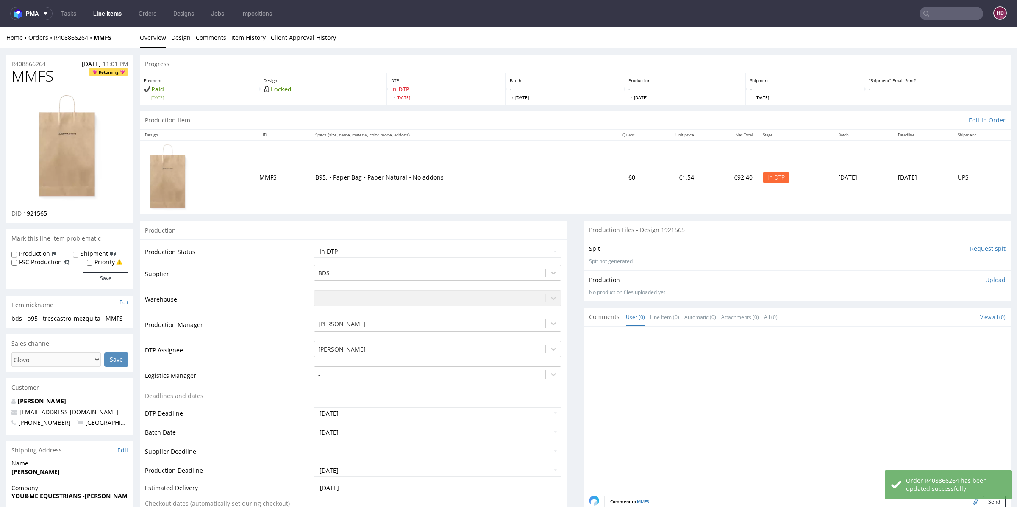
click at [986, 279] on p "Upload" at bounding box center [996, 280] width 20 height 8
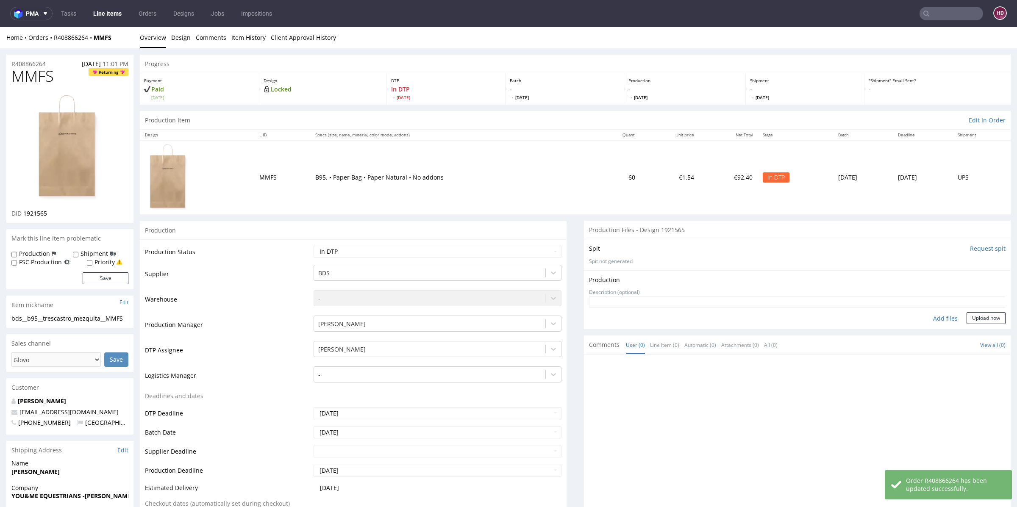
click at [930, 315] on div "Add files" at bounding box center [946, 318] width 42 height 13
type input "C:\fakepath\bds__b95__trescastro_mezquita__MMFS__d1921565__oR408866264.pdf"
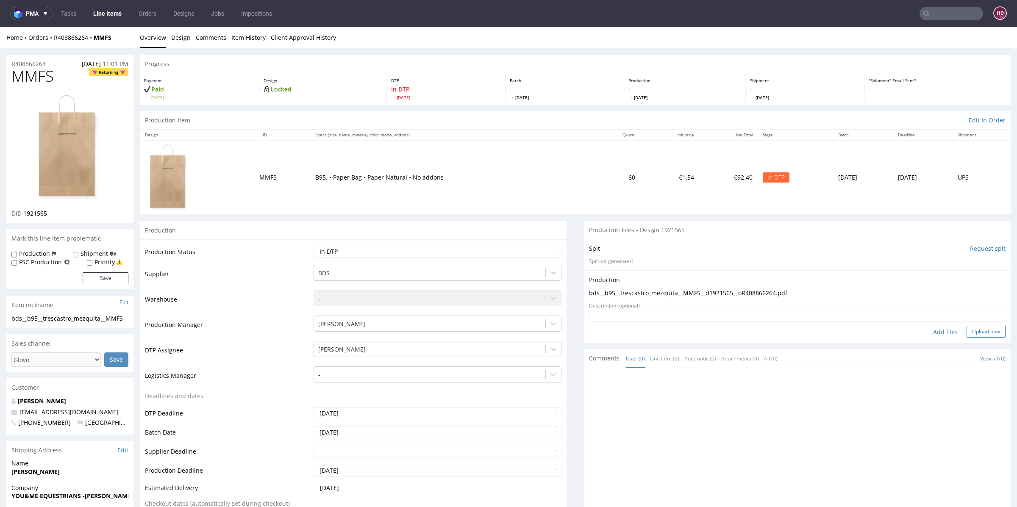
click at [983, 329] on button "Upload now" at bounding box center [986, 332] width 39 height 12
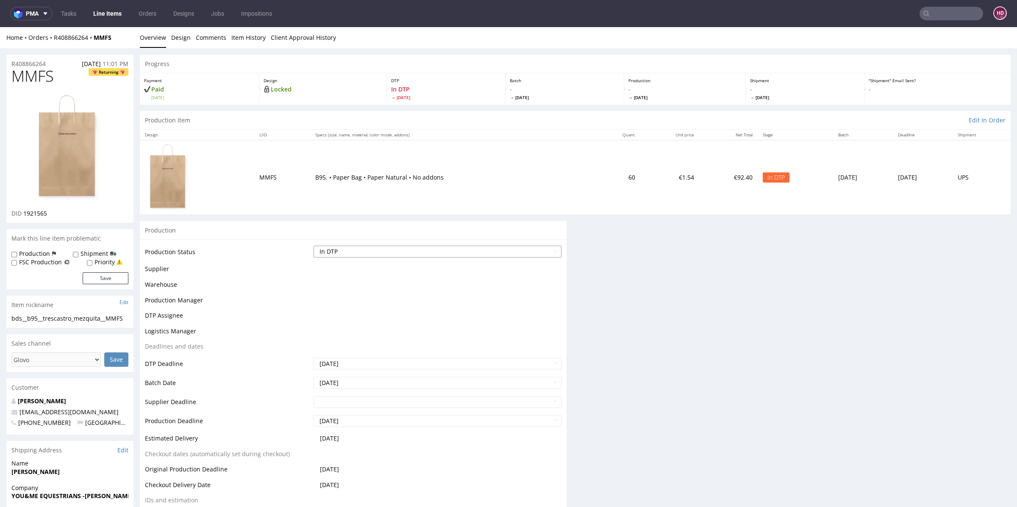
click at [426, 257] on div "Waiting for Artwork Waiting for Diecut Waiting for Mockup Waiting for DTP Waiti…" at bounding box center [438, 252] width 248 height 12
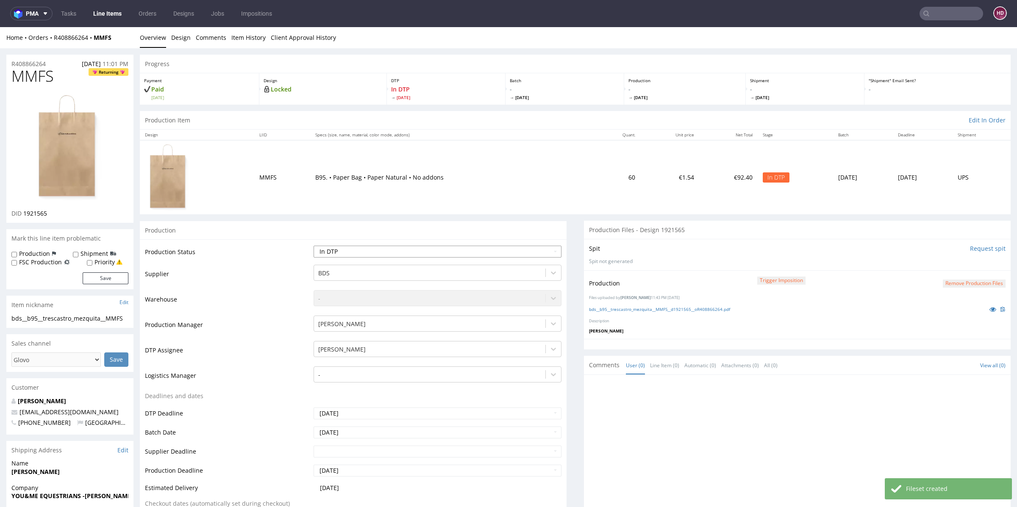
click at [399, 255] on select "Waiting for Artwork Waiting for Diecut Waiting for Mockup Waiting for DTP Waiti…" at bounding box center [438, 252] width 248 height 12
select select "dtp_production_ready"
click at [314, 246] on select "Waiting for Artwork Waiting for Diecut Waiting for Mockup Waiting for DTP Waiti…" at bounding box center [438, 252] width 248 height 12
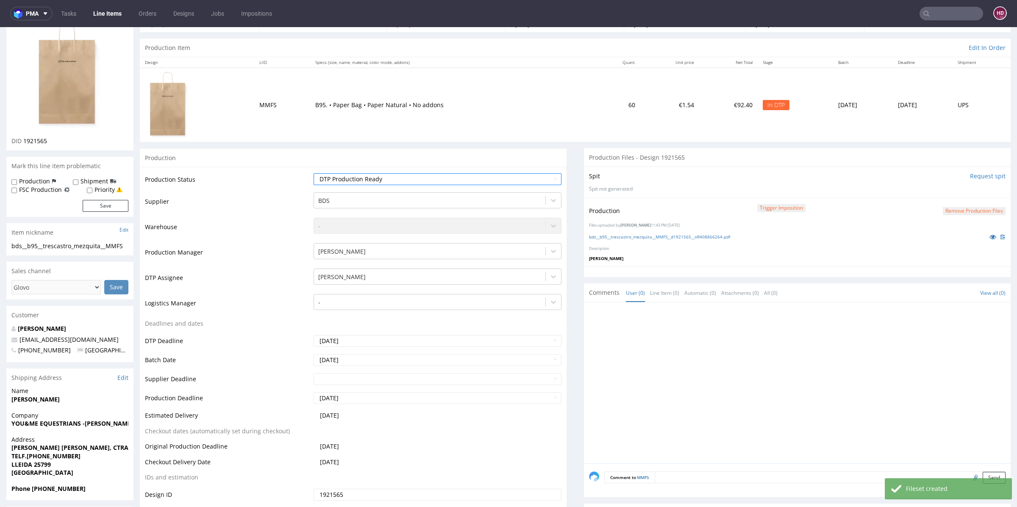
scroll to position [229, 0]
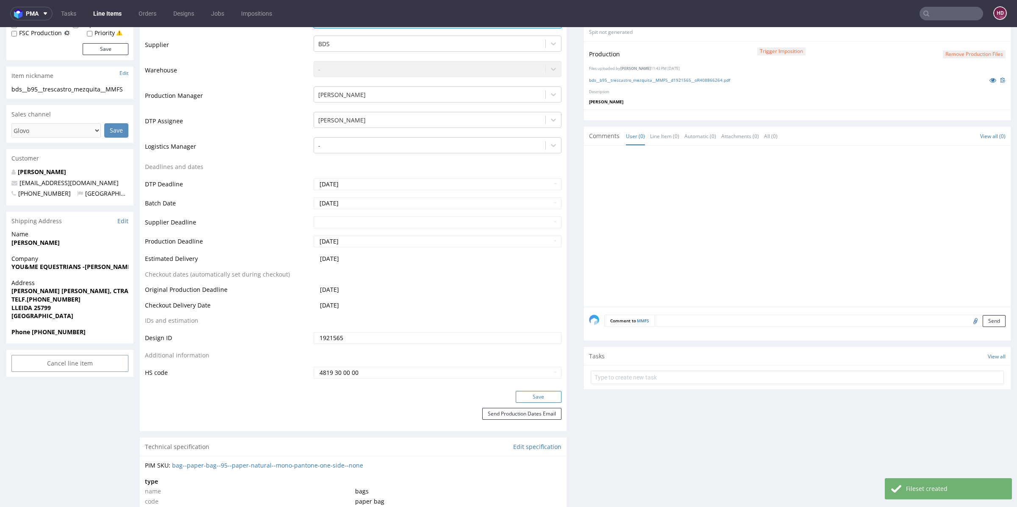
click at [540, 396] on button "Save" at bounding box center [539, 397] width 46 height 12
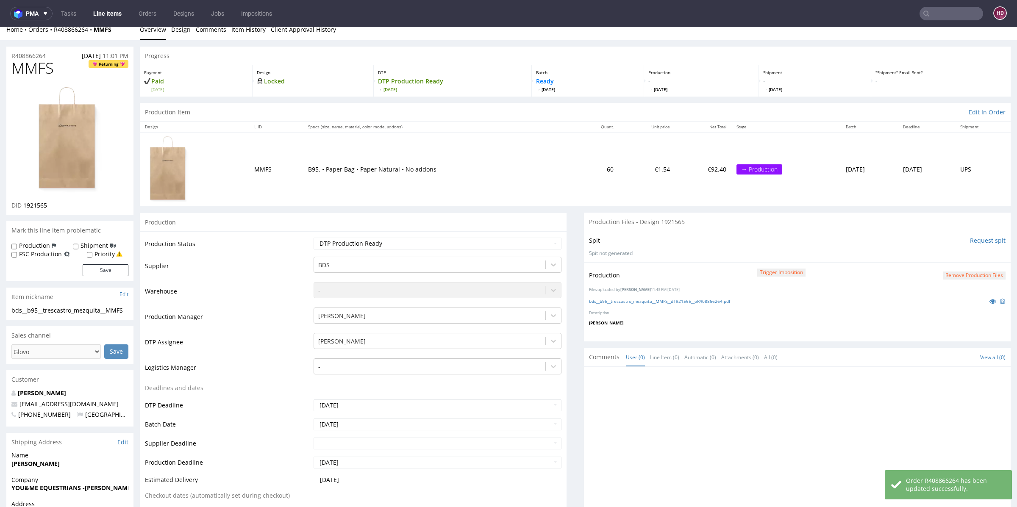
scroll to position [0, 0]
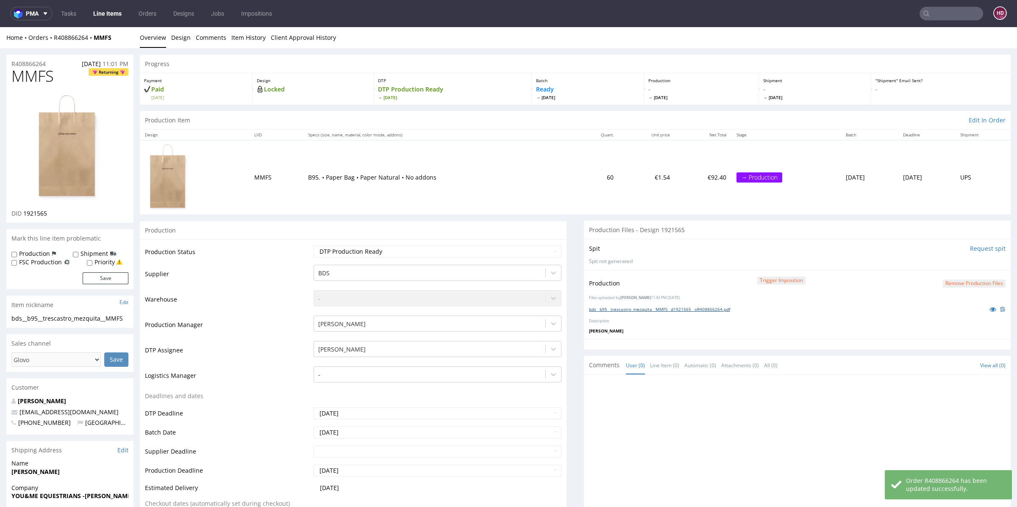
click at [621, 307] on link "bds__b95__trescastro_mezquita__MMFS__d1921565__oR408866264.pdf" at bounding box center [659, 309] width 141 height 6
click at [114, 11] on link "Line Items" at bounding box center [107, 14] width 39 height 14
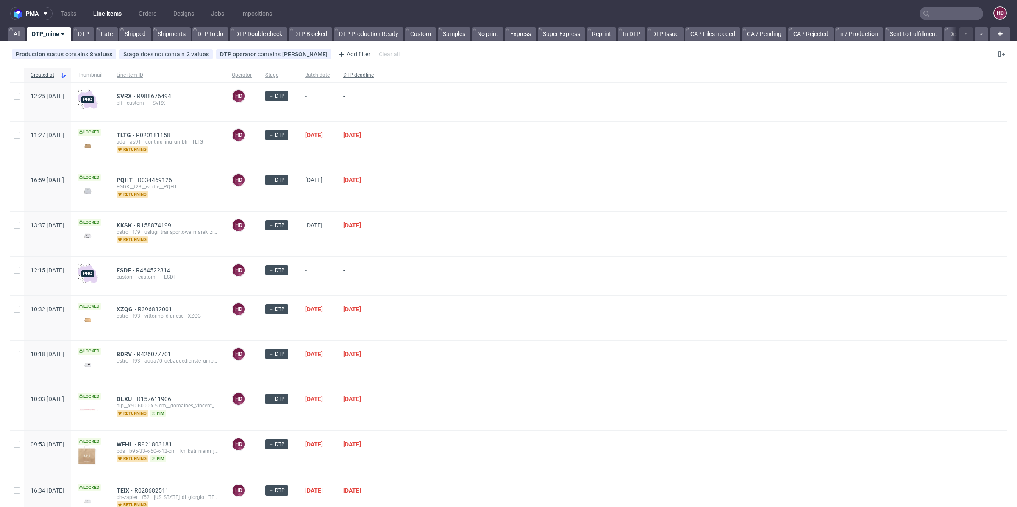
click at [381, 71] on div "DTP deadline" at bounding box center [359, 75] width 44 height 14
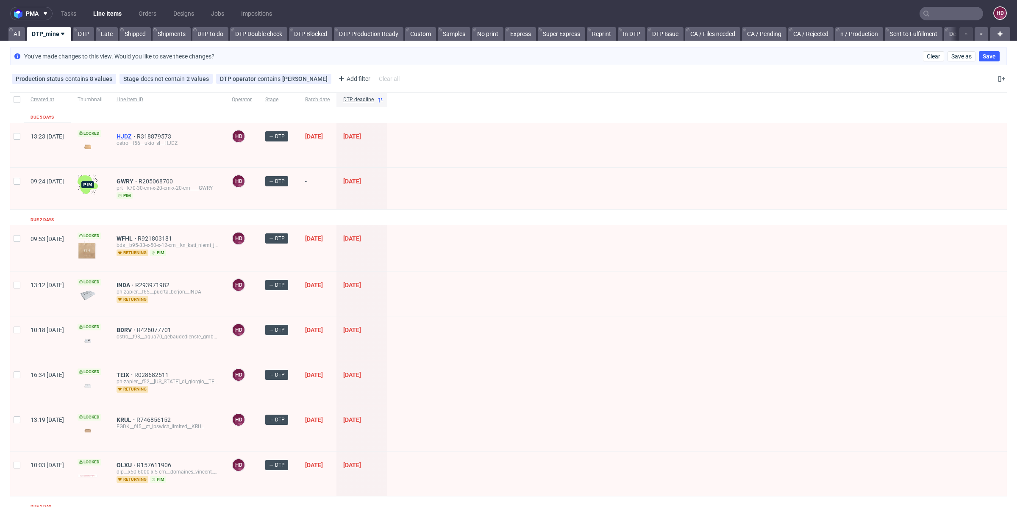
click at [137, 134] on span "HJDZ" at bounding box center [127, 136] width 20 height 7
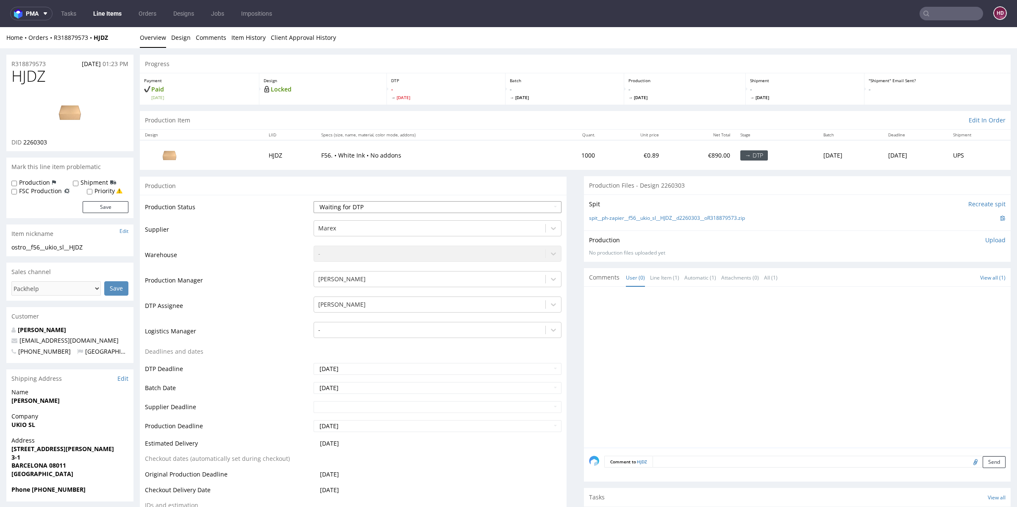
click at [391, 205] on select "Waiting for Artwork Waiting for Diecut Waiting for Mockup Waiting for DTP Waiti…" at bounding box center [438, 207] width 248 height 12
select select "dtp_in_process"
click at [314, 201] on select "Waiting for Artwork Waiting for Diecut Waiting for Mockup Waiting for DTP Waiti…" at bounding box center [438, 207] width 248 height 12
drag, startPoint x: 51, startPoint y: 78, endPoint x: 3, endPoint y: 80, distance: 47.9
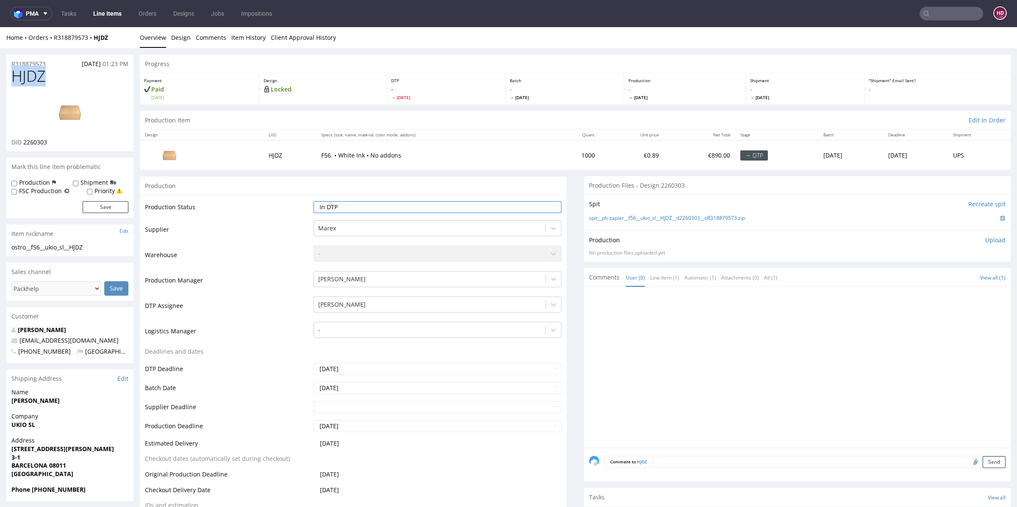
copy span "HJDZ"
drag, startPoint x: 55, startPoint y: 141, endPoint x: 25, endPoint y: 141, distance: 30.1
click at [25, 141] on div "DID 2260303" at bounding box center [69, 142] width 117 height 8
copy span "2260303"
click at [185, 38] on link "Design" at bounding box center [180, 37] width 19 height 21
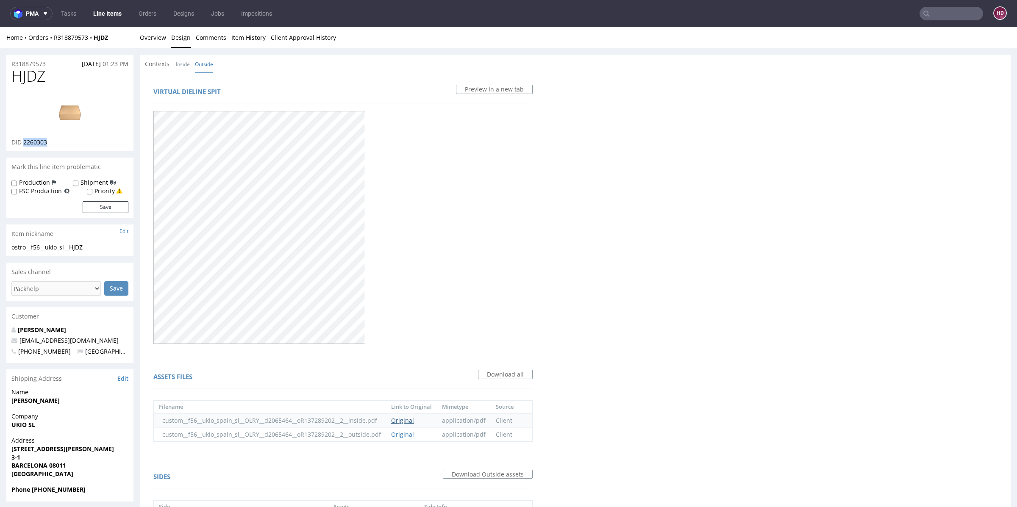
click at [407, 423] on link "Original" at bounding box center [402, 421] width 23 height 8
click at [412, 434] on link "Original" at bounding box center [402, 435] width 23 height 8
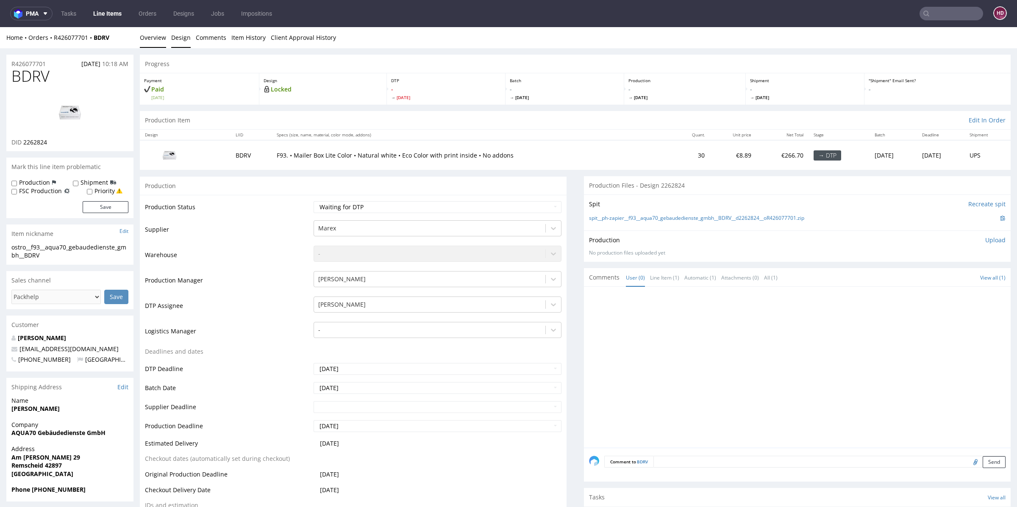
click at [181, 39] on link "Design" at bounding box center [180, 37] width 19 height 21
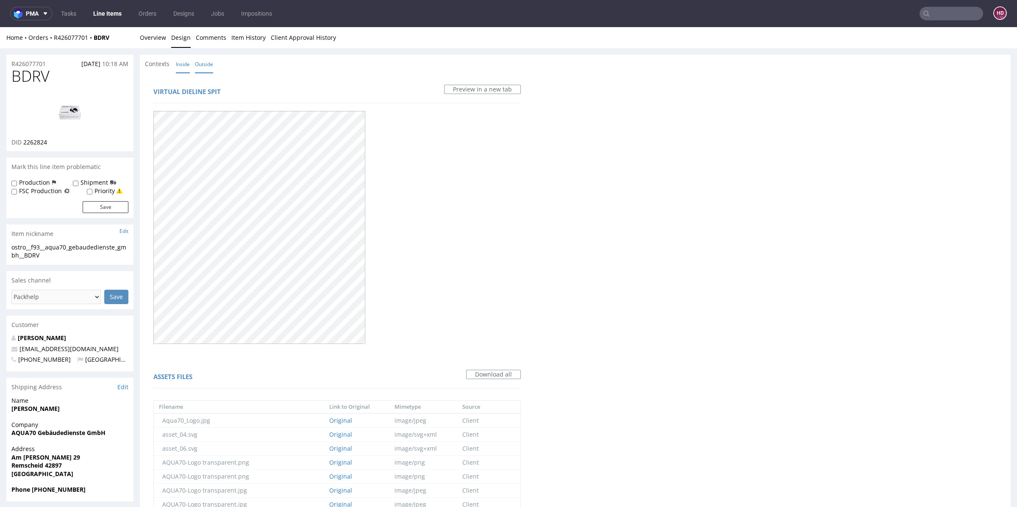
click at [180, 64] on link "Inside" at bounding box center [183, 64] width 14 height 18
click at [201, 61] on link "Outside" at bounding box center [204, 64] width 18 height 18
drag, startPoint x: 57, startPoint y: 71, endPoint x: 3, endPoint y: 76, distance: 54.0
copy span "BDRV"
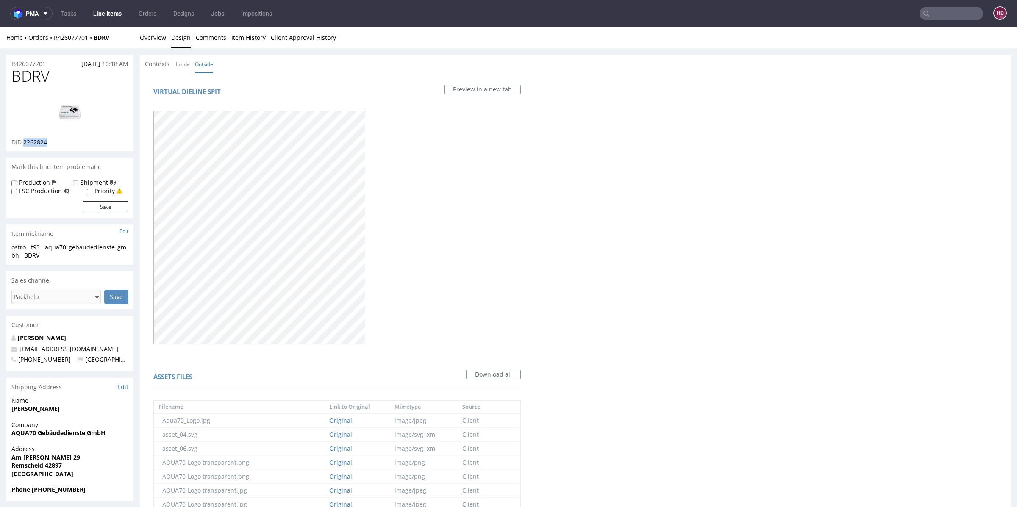
drag, startPoint x: 61, startPoint y: 142, endPoint x: 23, endPoint y: 143, distance: 37.7
click at [23, 143] on div "DID 2262824" at bounding box center [69, 142] width 117 height 8
copy span "2262824"
click at [186, 59] on link "Inside" at bounding box center [183, 64] width 14 height 18
click at [158, 42] on link "Overview" at bounding box center [153, 37] width 26 height 21
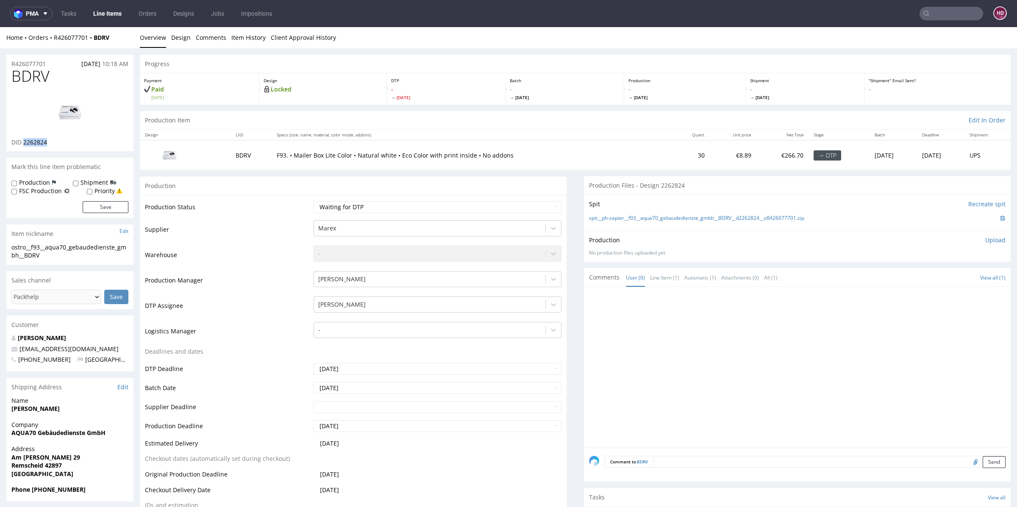
click at [72, 117] on img at bounding box center [70, 112] width 68 height 38
drag, startPoint x: 33, startPoint y: 80, endPoint x: 0, endPoint y: 76, distance: 33.3
click at [58, 256] on div "ostro__f93__aqua70_gebaudedienste_gmbh__BDRV" at bounding box center [69, 251] width 117 height 17
drag, startPoint x: 49, startPoint y: 258, endPoint x: 0, endPoint y: 250, distance: 49.8
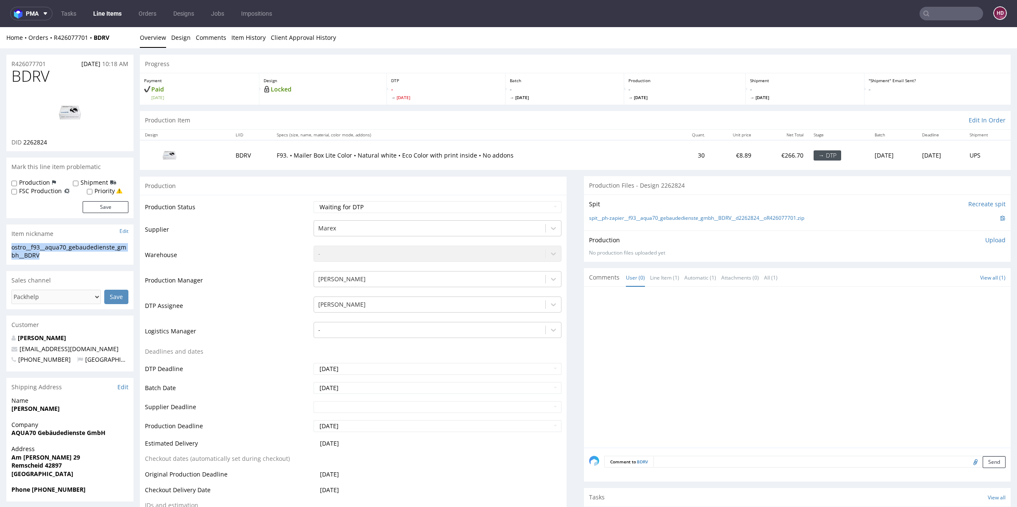
copy div "ostro__f93__aqua70_gebaudedienste_gmbh__BDRV"
click at [60, 67] on div "R426077701 18.09.2025 10:18 AM" at bounding box center [69, 62] width 127 height 14
drag, startPoint x: 56, startPoint y: 64, endPoint x: 0, endPoint y: 62, distance: 55.6
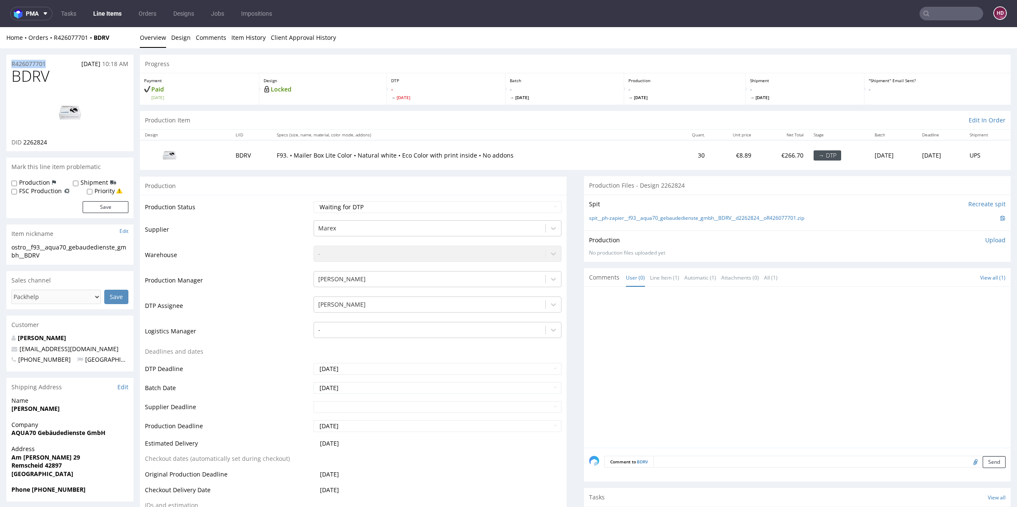
copy p "R426077701"
drag, startPoint x: 63, startPoint y: 145, endPoint x: 24, endPoint y: 141, distance: 39.6
click at [24, 141] on div "DID 2262824" at bounding box center [69, 142] width 117 height 8
copy span "2262824"
click at [986, 237] on p "Upload" at bounding box center [996, 240] width 20 height 8
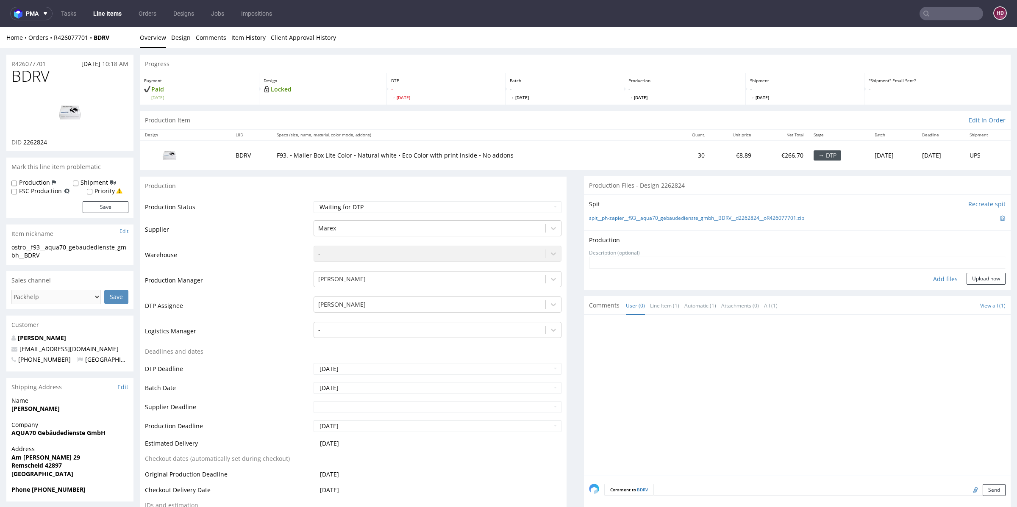
click at [926, 274] on div "Add files" at bounding box center [946, 279] width 42 height 13
type input "C:\fakepath\ostro__f93__aqua70_gebaudedienste_gmbh__BDRV__d2262824__oR426077701…"
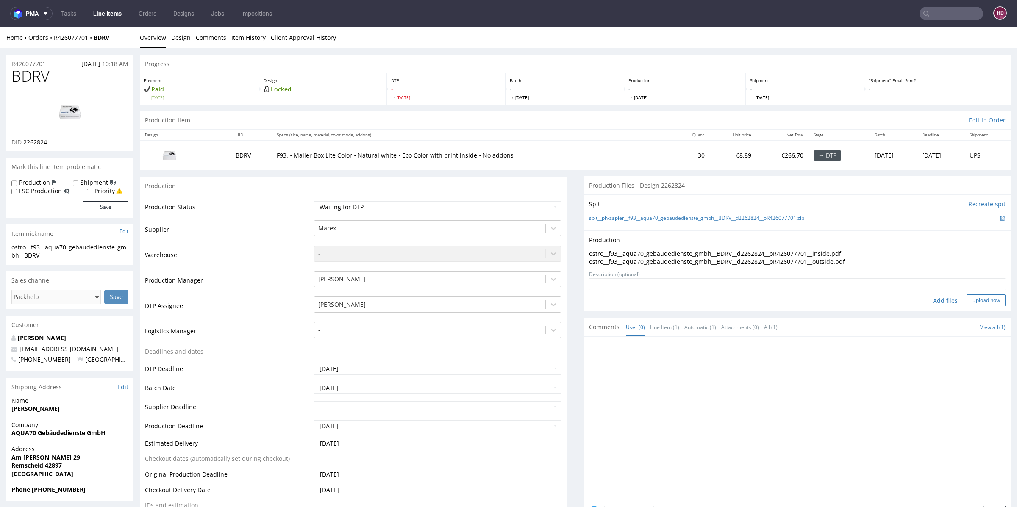
click at [967, 300] on button "Upload now" at bounding box center [986, 301] width 39 height 12
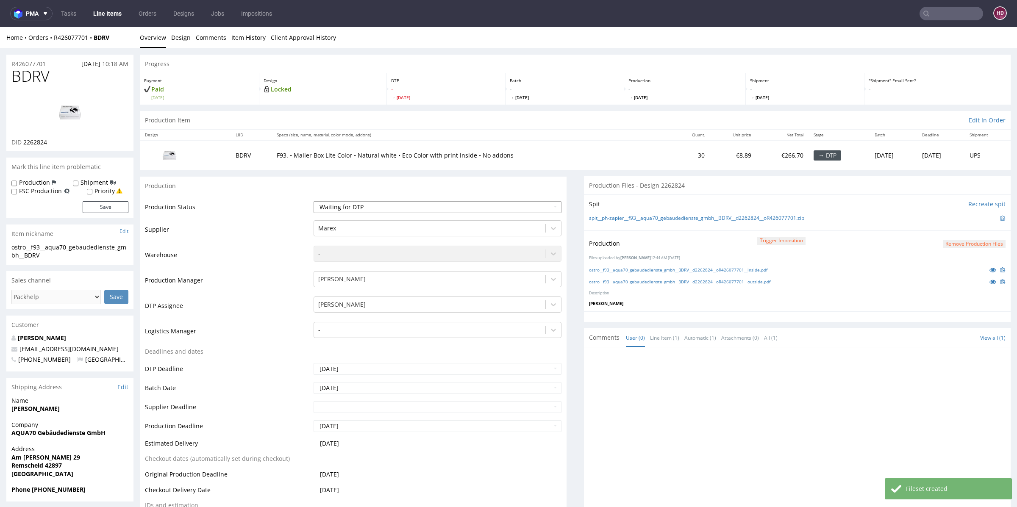
click at [440, 209] on select "Waiting for Artwork Waiting for Diecut Waiting for Mockup Waiting for DTP Waiti…" at bounding box center [438, 207] width 248 height 12
select select "dtp_production_ready"
click at [314, 201] on select "Waiting for Artwork Waiting for Diecut Waiting for Mockup Waiting for DTP Waiti…" at bounding box center [438, 207] width 248 height 12
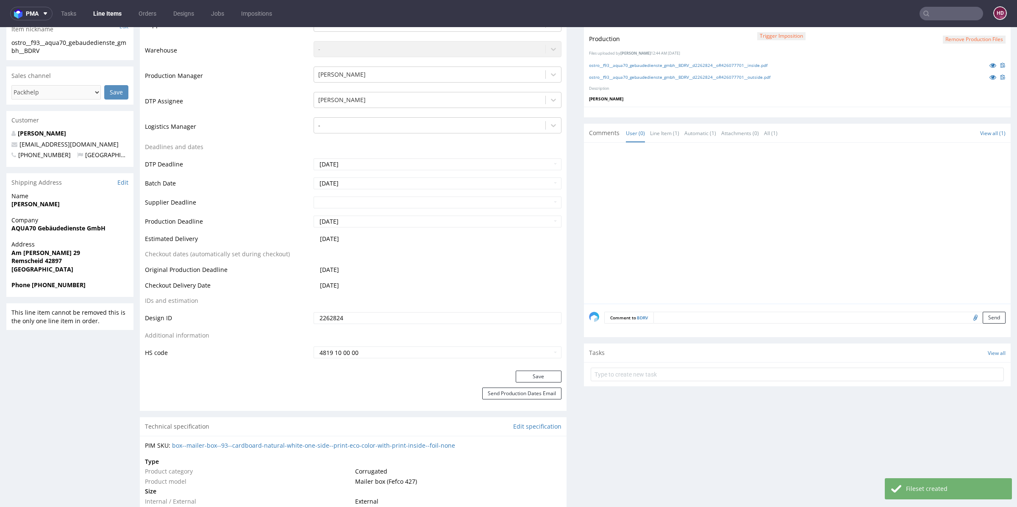
scroll to position [212, 0]
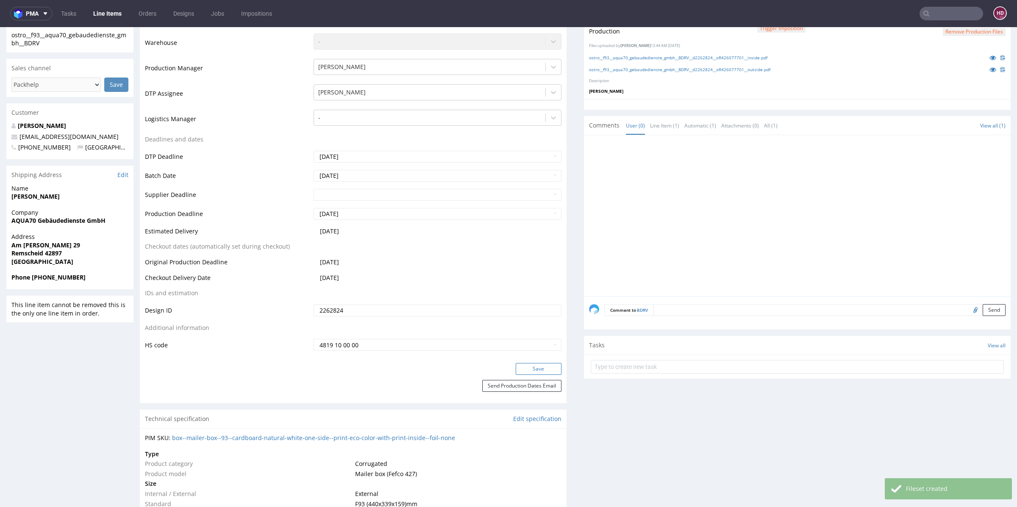
click at [521, 364] on button "Save" at bounding box center [539, 369] width 46 height 12
click at [659, 70] on link "ostro__f93__aqua70_gebaudedienste_gmbh__BDRV__d2262824__oR426077701__outside.pdf" at bounding box center [679, 70] width 181 height 6
click at [633, 55] on link "ostro__f93__aqua70_gebaudedienste_gmbh__BDRV__d2262824__oR426077701__inside.pdf" at bounding box center [678, 58] width 178 height 6
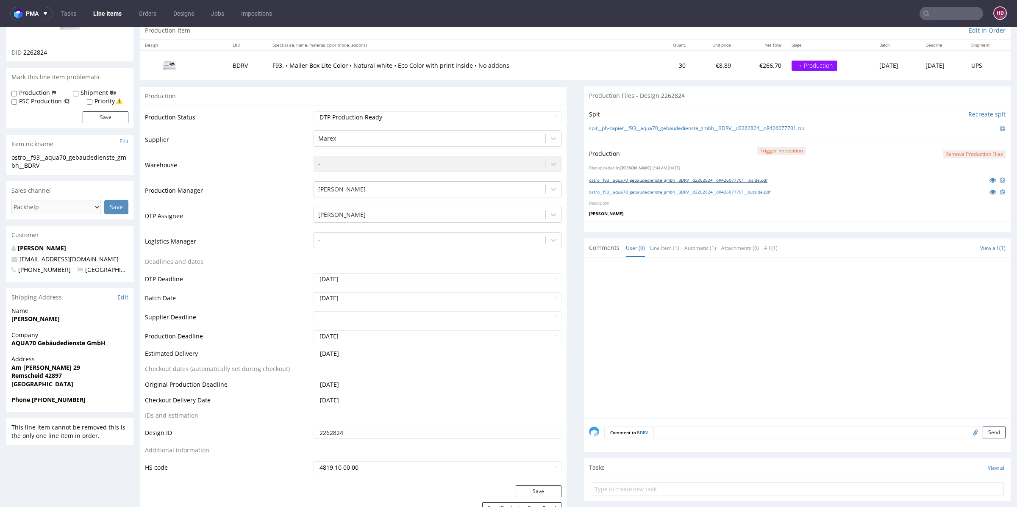
scroll to position [0, 0]
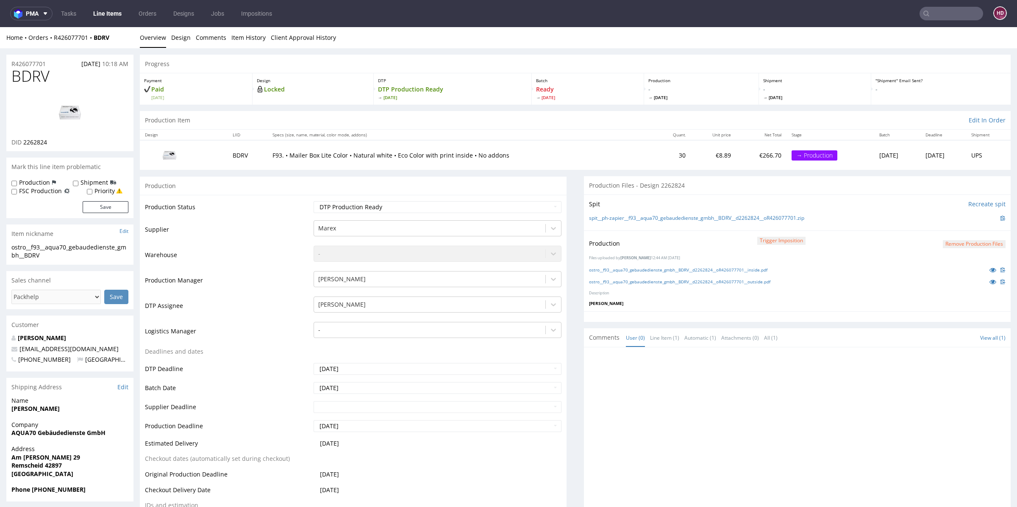
click at [111, 15] on link "Line Items" at bounding box center [107, 14] width 39 height 14
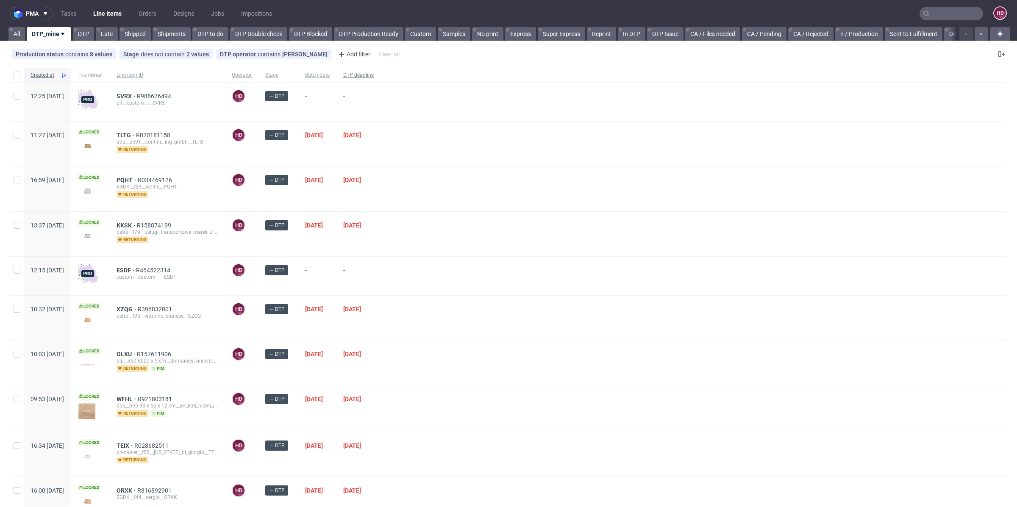
click at [374, 74] on span "DTP deadline" at bounding box center [358, 75] width 31 height 7
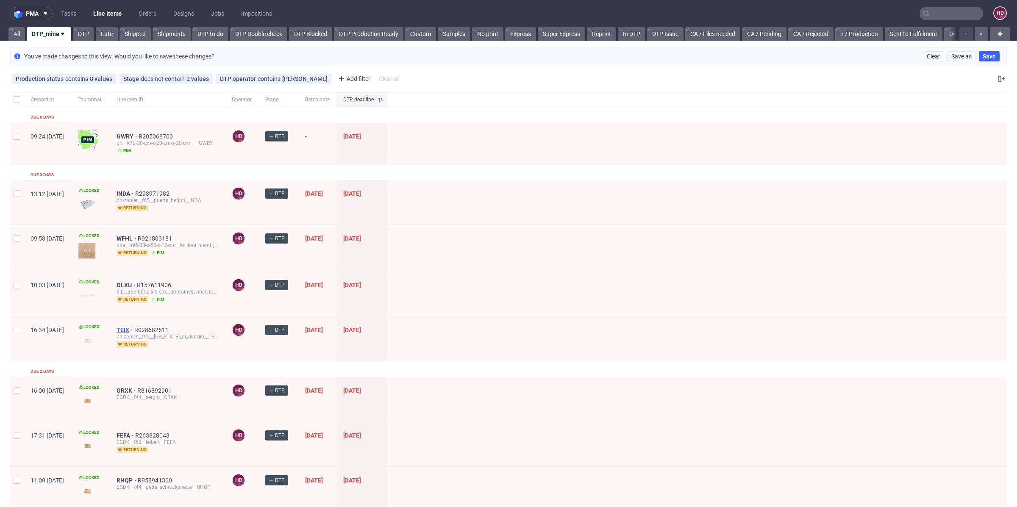
click at [134, 329] on span "TEIX" at bounding box center [126, 330] width 18 height 7
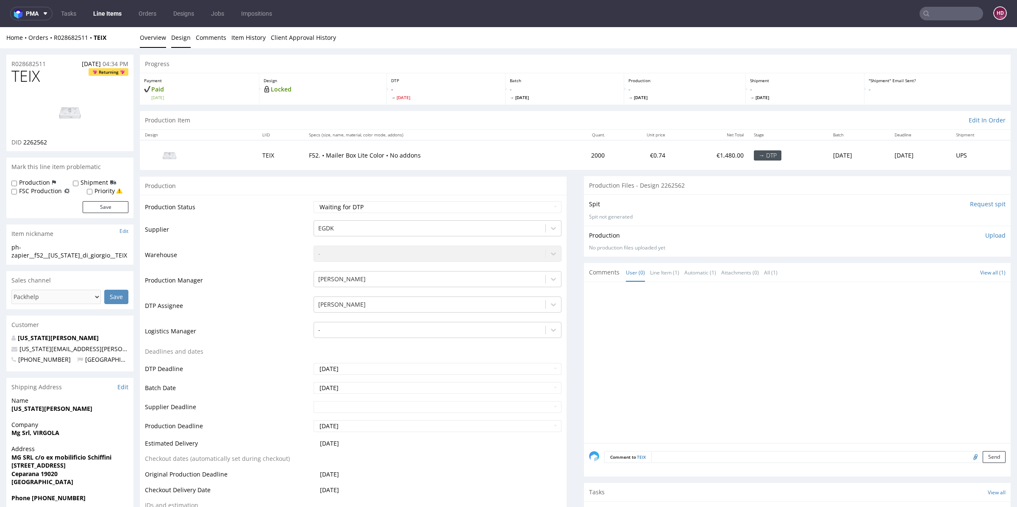
click at [182, 34] on link "Design" at bounding box center [180, 37] width 19 height 21
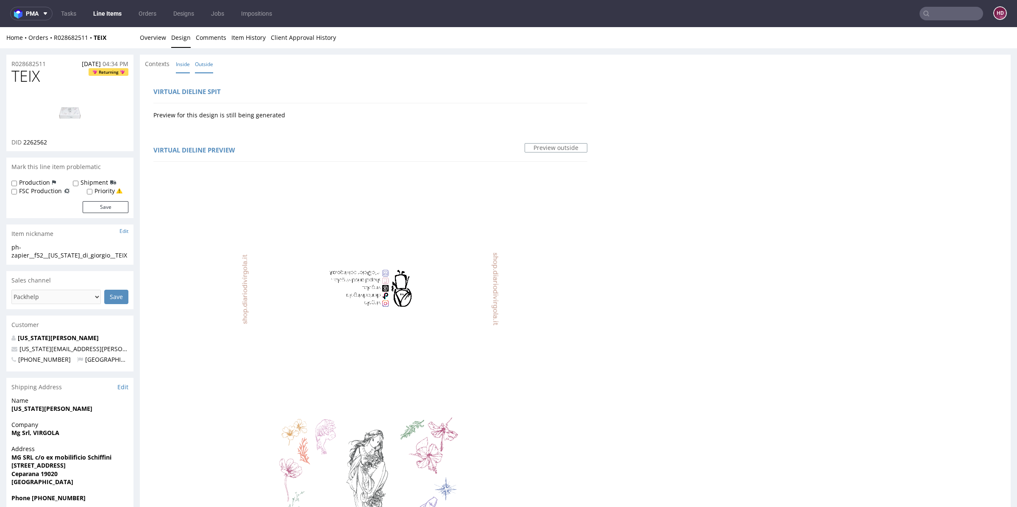
click at [183, 68] on link "Inside" at bounding box center [183, 64] width 14 height 18
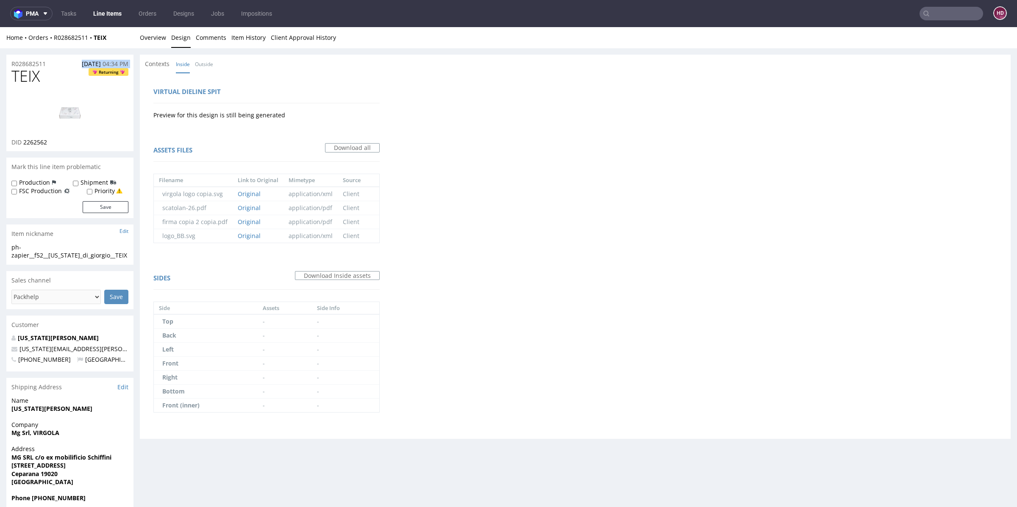
drag, startPoint x: 52, startPoint y: 63, endPoint x: 0, endPoint y: 69, distance: 52.1
click at [0, 69] on div "R028682511 17.09.2025 04:34 PM TEIX Returning DID 2262562 Mark this line item p…" at bounding box center [508, 298] width 1017 height 501
drag, startPoint x: 50, startPoint y: 64, endPoint x: 0, endPoint y: 58, distance: 50.4
click at [0, 58] on div "R028682511 17.09.2025 04:34 PM TEIX Returning DID 2262562 Mark this line item p…" at bounding box center [508, 298] width 1017 height 501
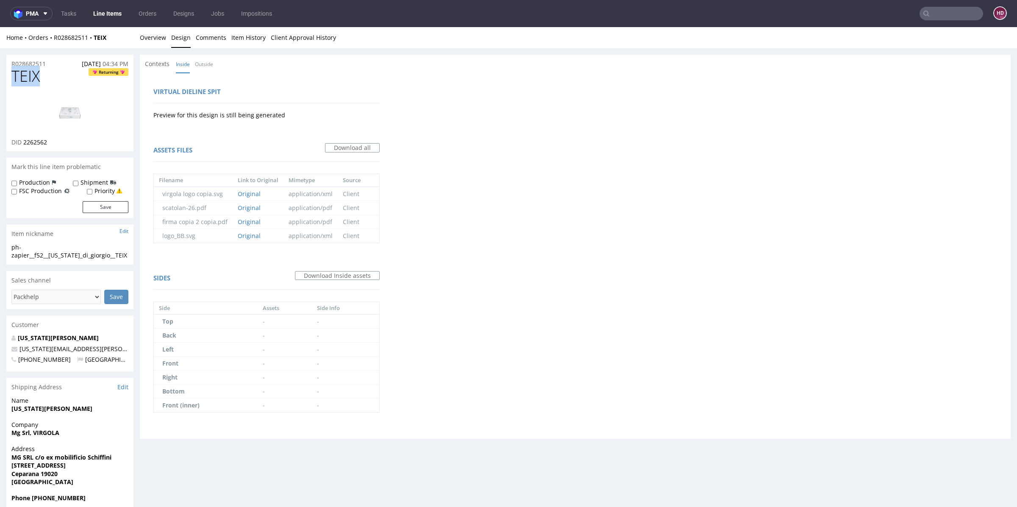
drag, startPoint x: 42, startPoint y: 79, endPoint x: 0, endPoint y: 73, distance: 42.7
click at [0, 73] on div "R028682511 17.09.2025 04:34 PM TEIX Returning DID 2262562 Mark this line item p…" at bounding box center [508, 298] width 1017 height 501
copy span "TEIX"
drag, startPoint x: 54, startPoint y: 141, endPoint x: 22, endPoint y: 144, distance: 31.9
click at [22, 144] on div "DID 2262562" at bounding box center [69, 142] width 117 height 8
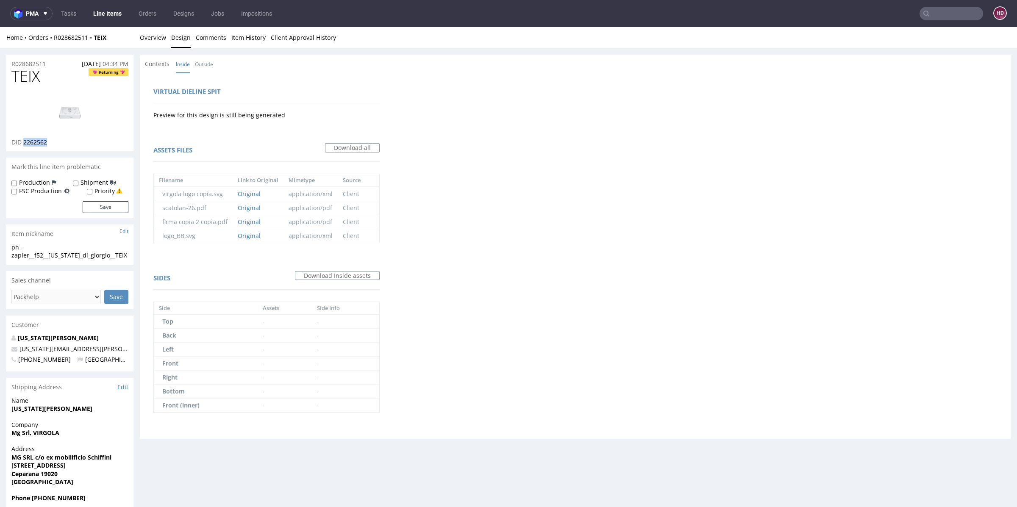
copy span "2262562"
click at [77, 112] on img at bounding box center [70, 112] width 68 height 38
click at [163, 37] on link "Overview" at bounding box center [153, 37] width 26 height 21
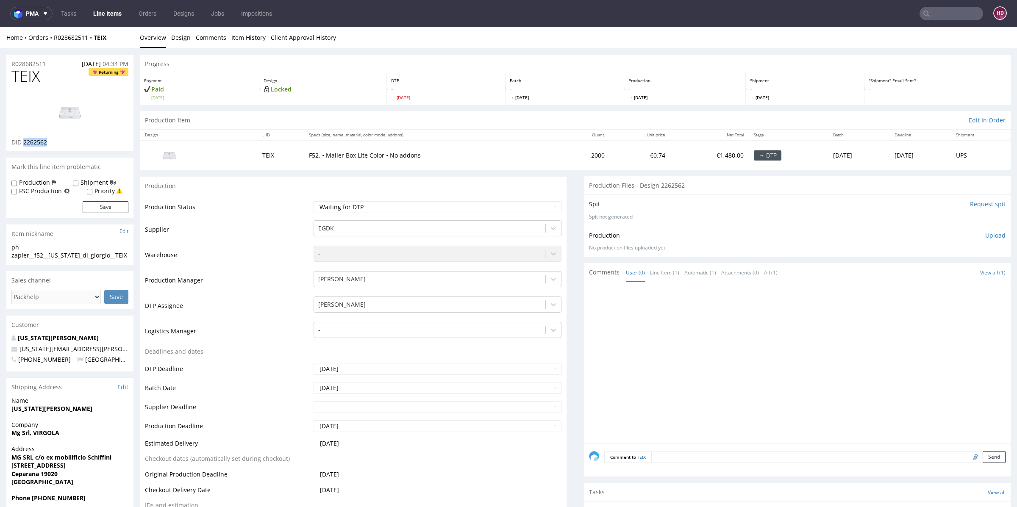
click at [77, 118] on img at bounding box center [70, 112] width 68 height 38
click at [61, 75] on h1 "TEIX Returning" at bounding box center [69, 76] width 117 height 17
drag, startPoint x: 52, startPoint y: 80, endPoint x: 6, endPoint y: 79, distance: 45.8
copy span "TEIX"
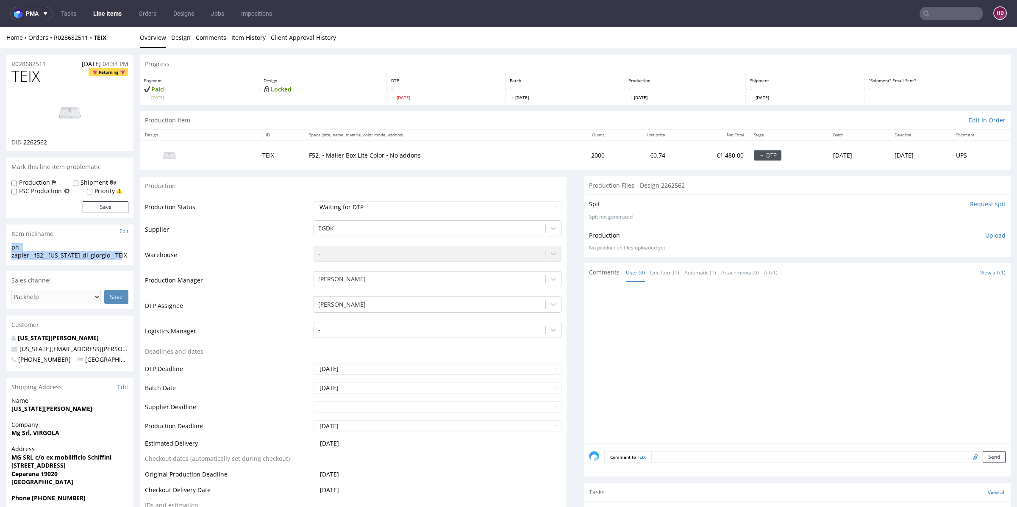
drag, startPoint x: 128, startPoint y: 256, endPoint x: 0, endPoint y: 248, distance: 127.8
copy div "ph-zapier__f52__[US_STATE]_di_giorgio__TEIX"
click at [48, 65] on div "R028682511 17.09.2025 04:34 PM" at bounding box center [69, 62] width 127 height 14
drag, startPoint x: 0, startPoint y: 57, endPoint x: 0, endPoint y: 64, distance: 7.2
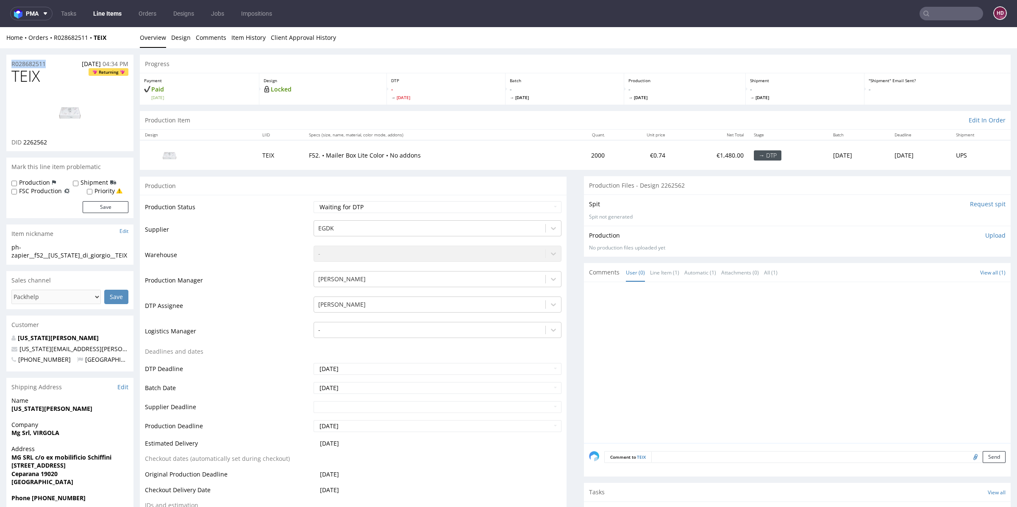
copy p "R028682511"
drag, startPoint x: 51, startPoint y: 142, endPoint x: 22, endPoint y: 143, distance: 28.4
click at [22, 143] on div "DID 2262562" at bounding box center [69, 142] width 117 height 8
click at [986, 237] on p "Upload" at bounding box center [996, 235] width 20 height 8
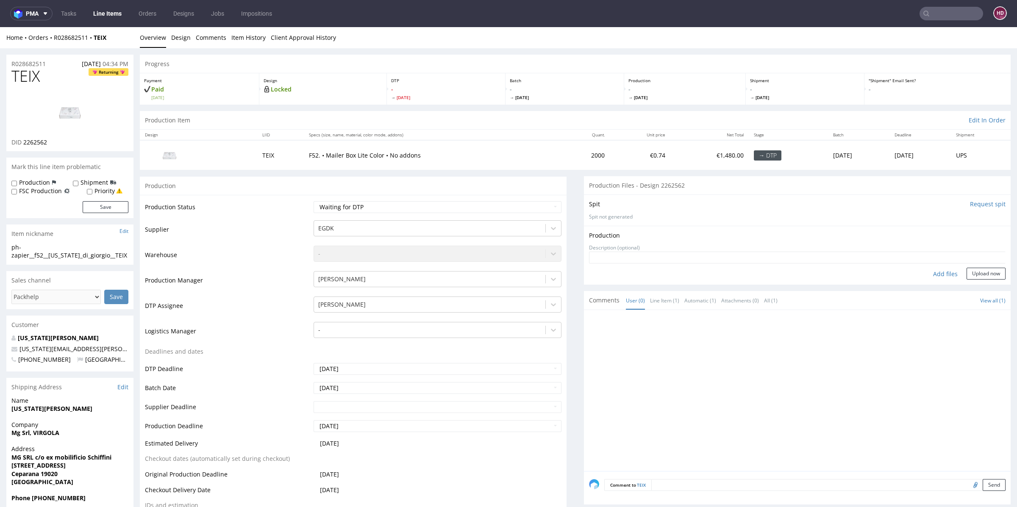
click at [935, 273] on div "Add files" at bounding box center [946, 274] width 42 height 13
type input "C:\fakepath\ph-zapier__f52__virginia_di_giorgio__TEIX__d2262562__oR028682511.pdf"
click at [967, 286] on button "Upload now" at bounding box center [986, 287] width 39 height 12
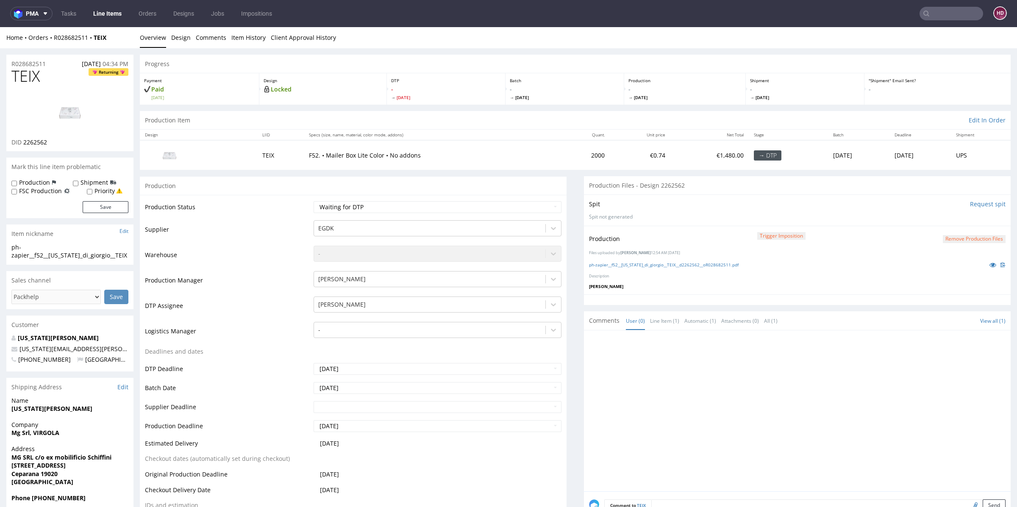
click at [117, 12] on link "Line Items" at bounding box center [107, 14] width 39 height 14
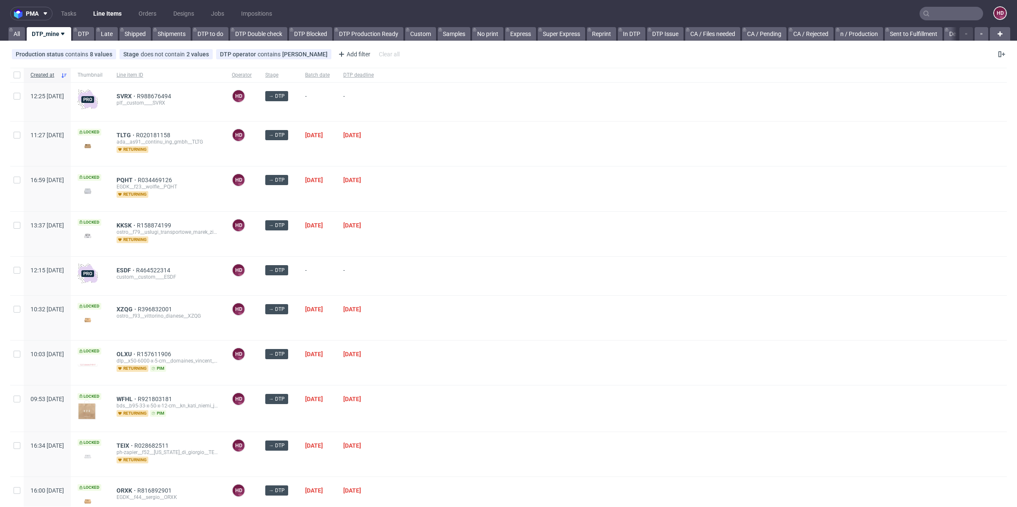
click at [57, 34] on link "DTP_mine" at bounding box center [49, 34] width 45 height 14
click at [374, 74] on span "DTP deadline" at bounding box center [358, 75] width 31 height 7
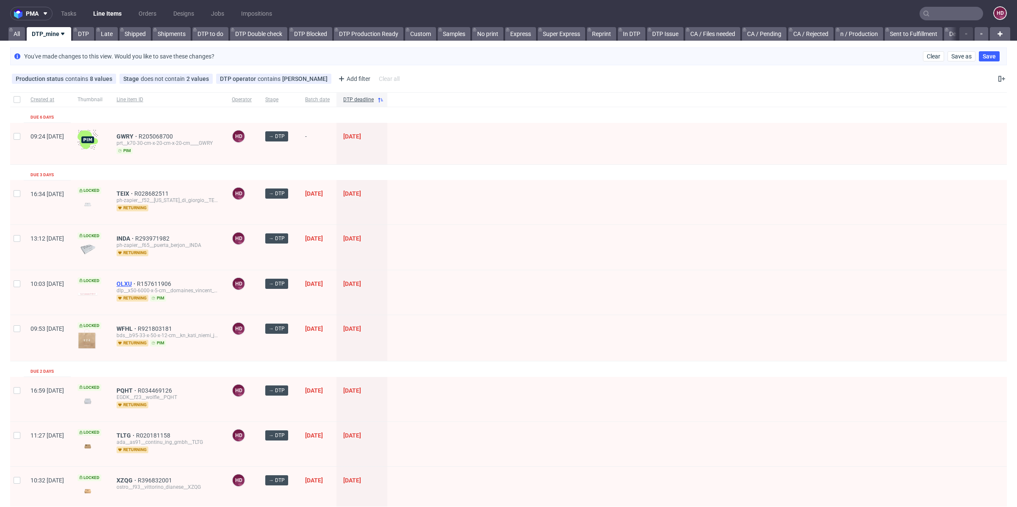
click at [137, 281] on span "OLXU" at bounding box center [127, 284] width 20 height 7
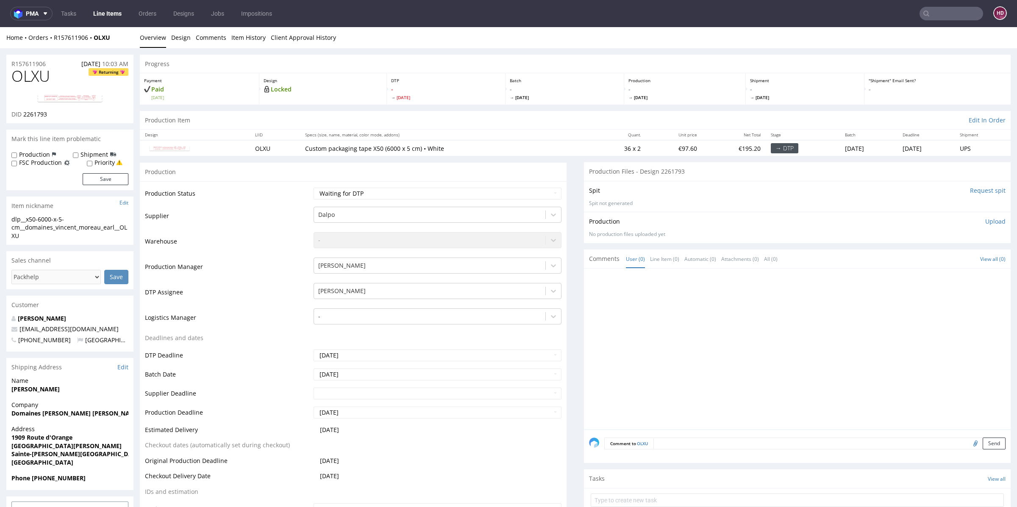
click at [90, 100] on img at bounding box center [70, 98] width 68 height 10
click at [117, 15] on link "Line Items" at bounding box center [107, 14] width 39 height 14
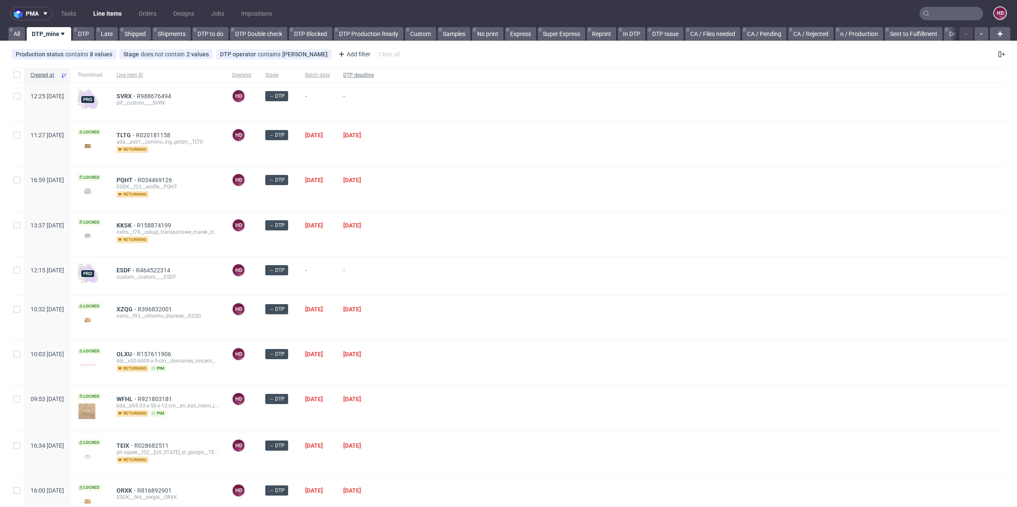
click at [374, 75] on span "DTP deadline" at bounding box center [358, 75] width 31 height 7
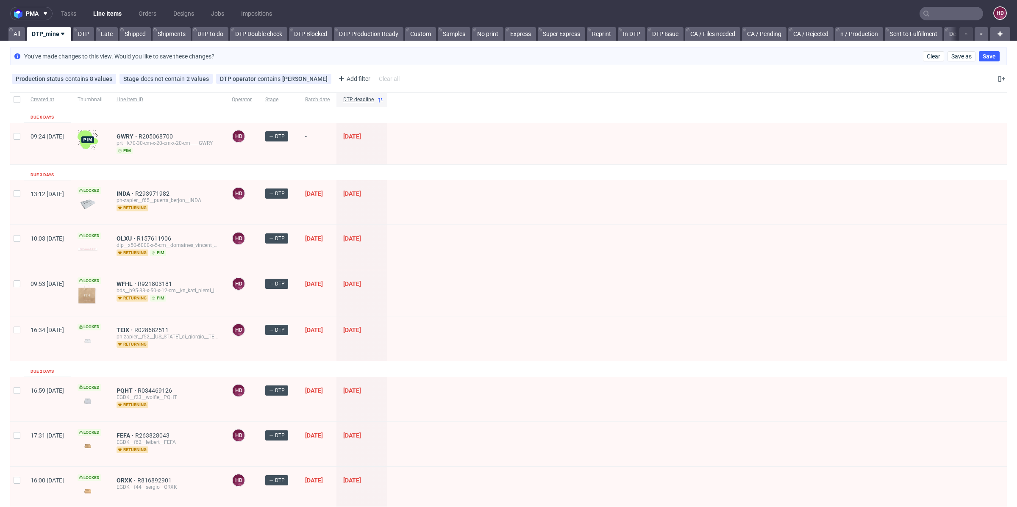
click at [154, 278] on div "WFHL R921803181 bds__b95-33-x-50-x-12-cm__kn_kati_niemi_jorretuote_oy__WFHL ret…" at bounding box center [167, 293] width 115 height 46
click at [138, 283] on span "WFHL" at bounding box center [127, 284] width 21 height 7
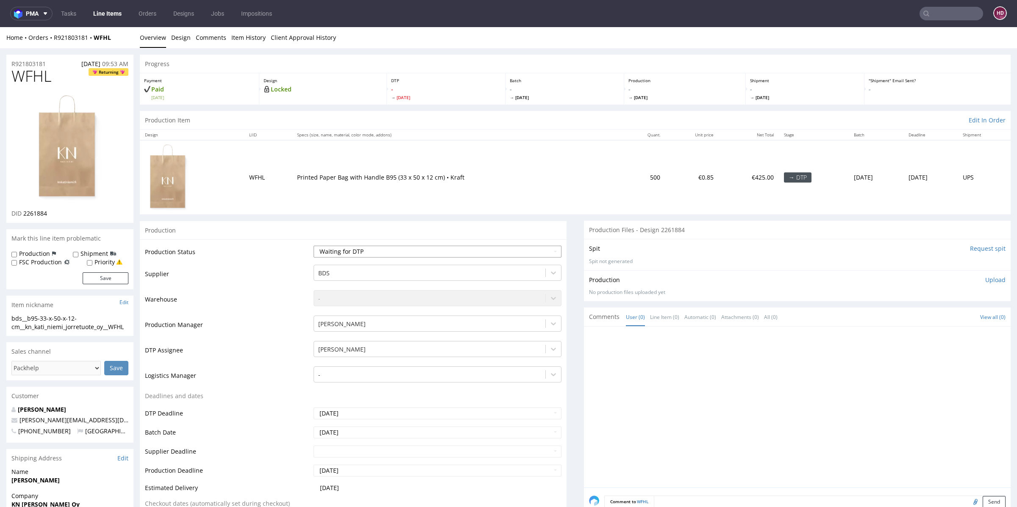
click at [446, 252] on select "Waiting for Artwork Waiting for Diecut Waiting for Mockup Waiting for DTP Waiti…" at bounding box center [438, 252] width 248 height 12
select select "dtp_issue"
click at [314, 246] on select "Waiting for Artwork Waiting for Diecut Waiting for Mockup Waiting for DTP Waiti…" at bounding box center [438, 252] width 248 height 12
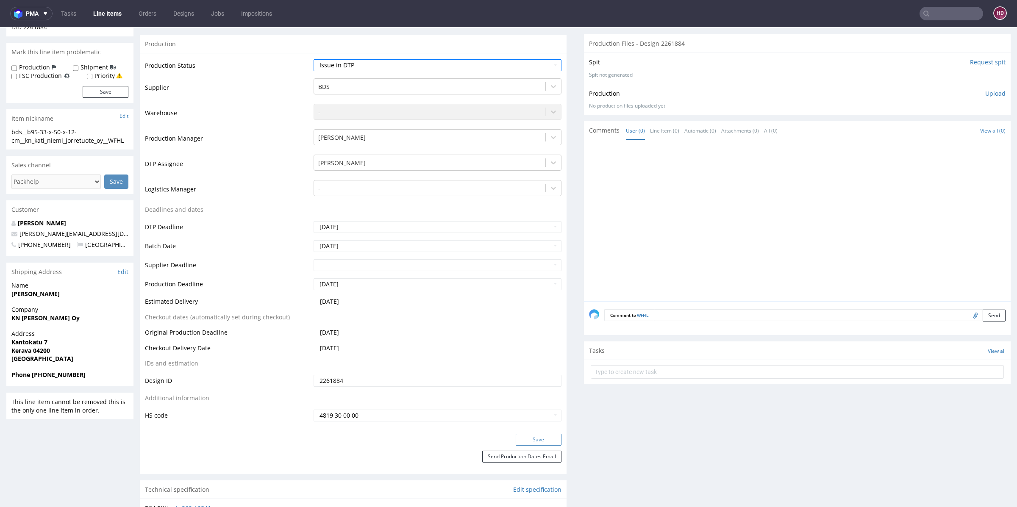
click at [537, 437] on button "Save" at bounding box center [539, 440] width 46 height 12
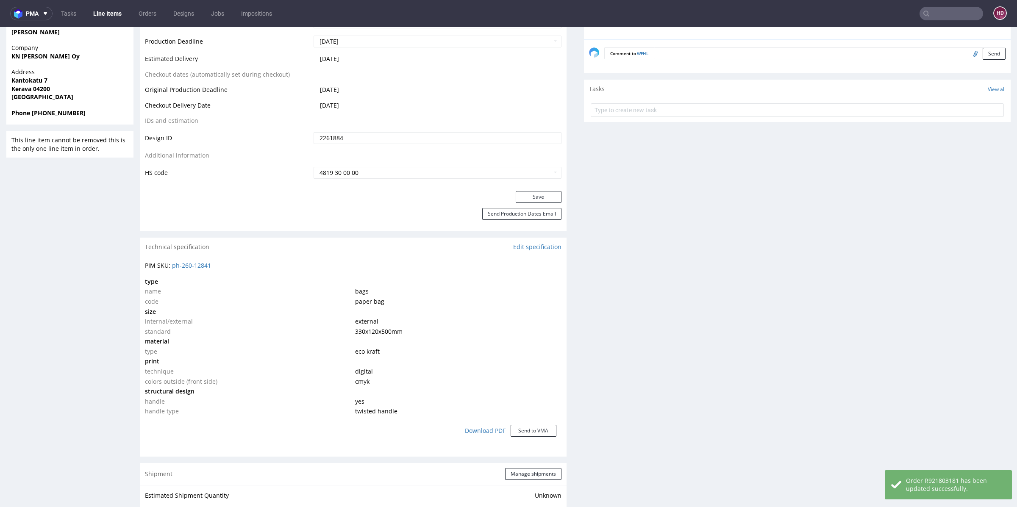
scroll to position [454, 0]
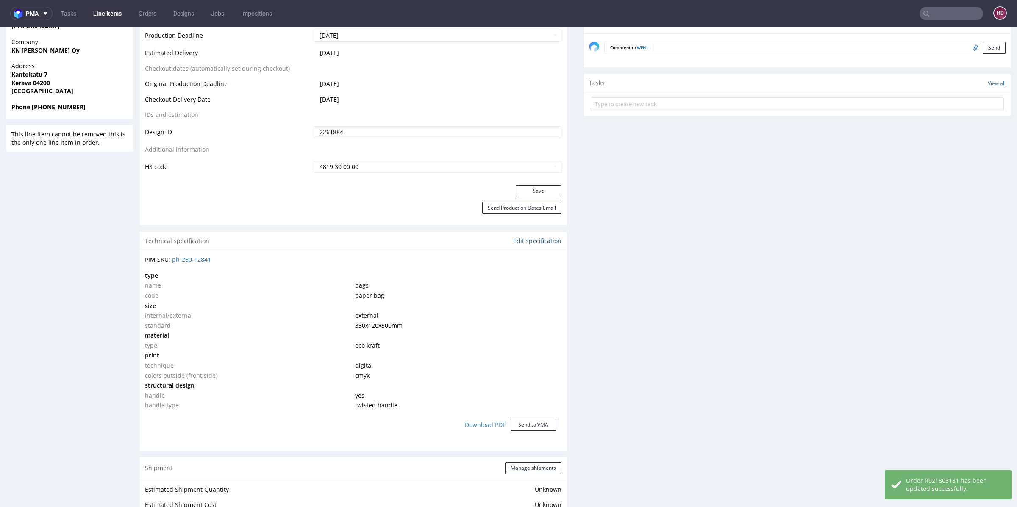
click at [535, 239] on link "Edit specification" at bounding box center [537, 241] width 48 height 8
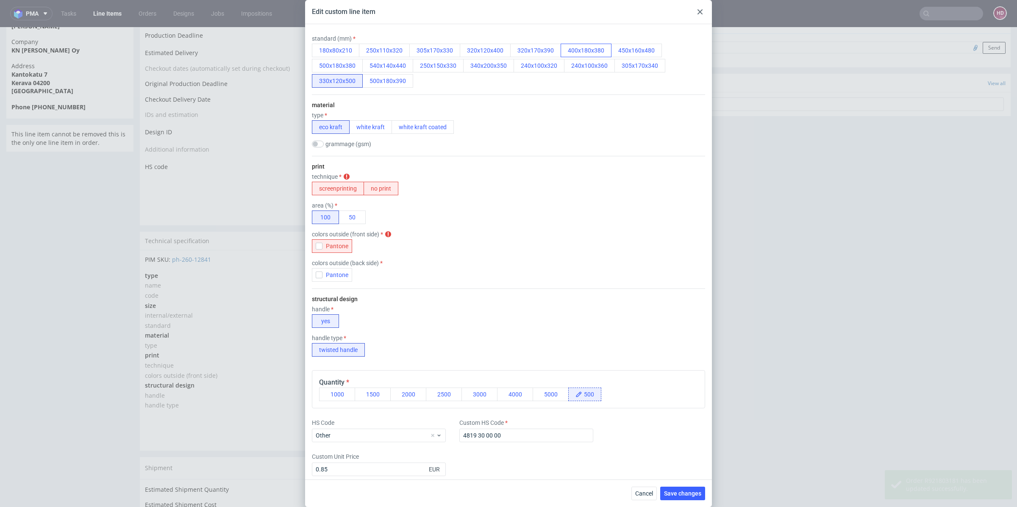
scroll to position [0, 0]
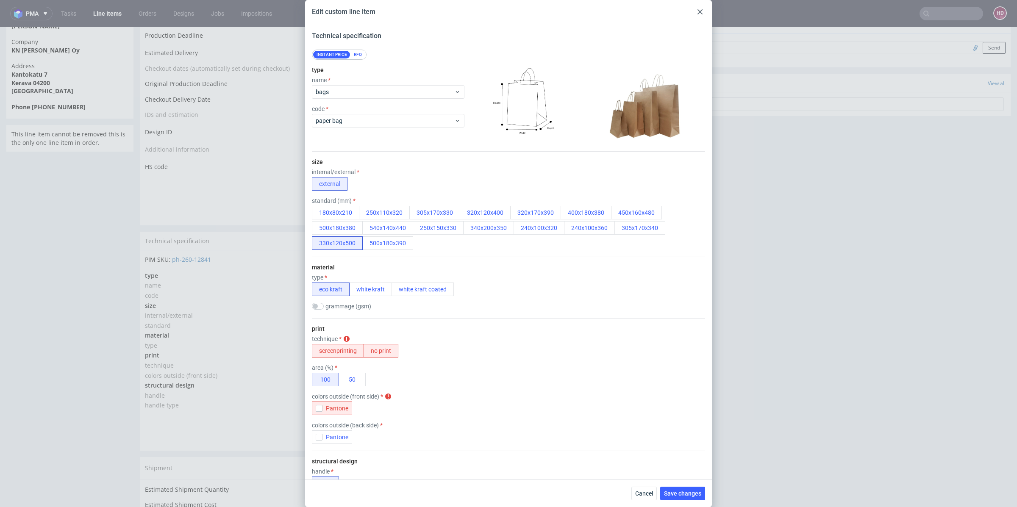
click at [710, 9] on div "Edit custom line item" at bounding box center [508, 12] width 407 height 24
click at [703, 9] on div at bounding box center [700, 12] width 10 height 10
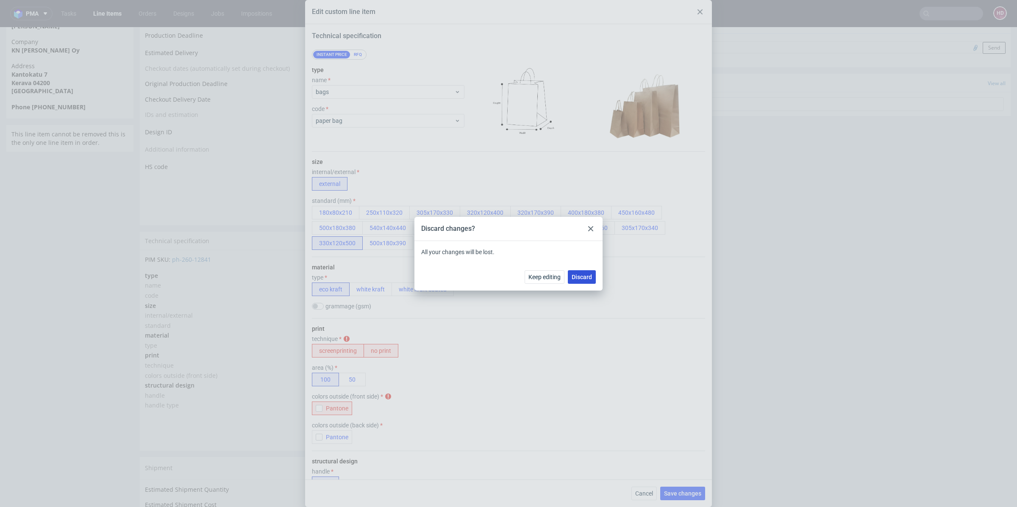
click at [585, 276] on span "Discard" at bounding box center [582, 277] width 20 height 6
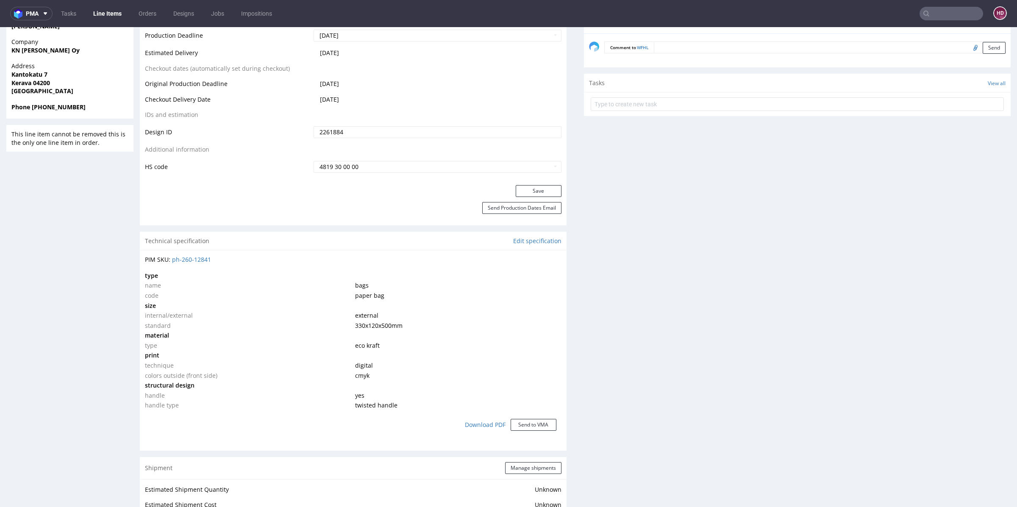
drag, startPoint x: 597, startPoint y: 356, endPoint x: 566, endPoint y: 465, distance: 113.4
drag, startPoint x: 651, startPoint y: 275, endPoint x: 610, endPoint y: 422, distance: 152.2
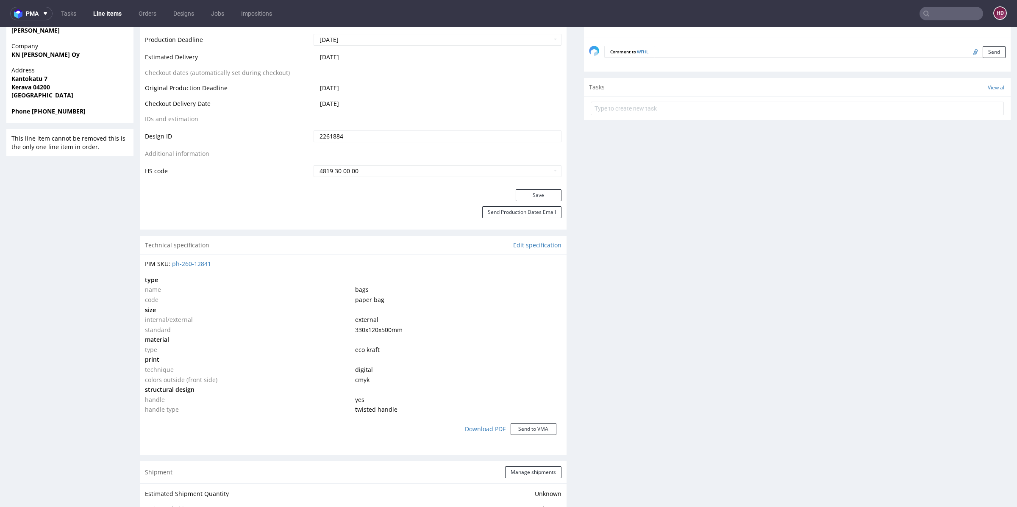
drag, startPoint x: 603, startPoint y: 350, endPoint x: 565, endPoint y: 440, distance: 97.6
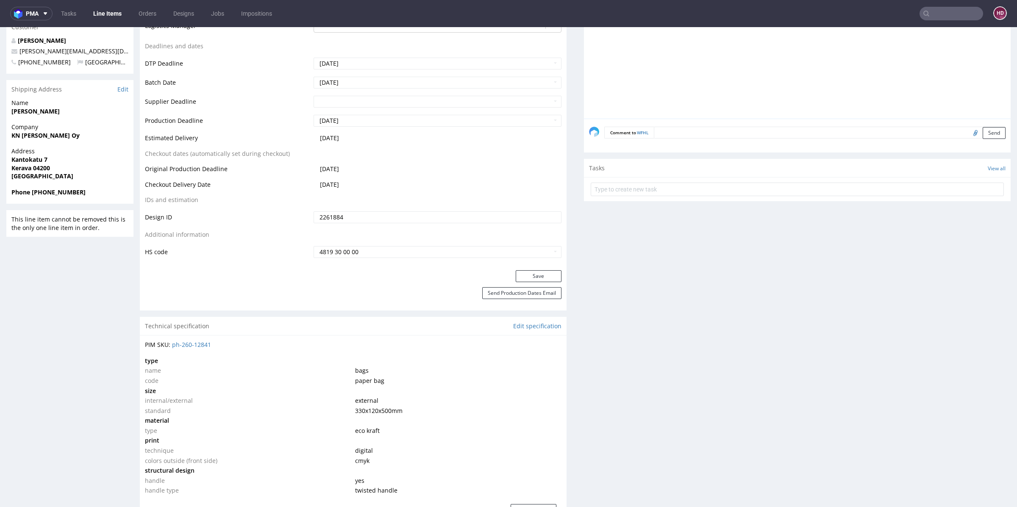
scroll to position [348, 0]
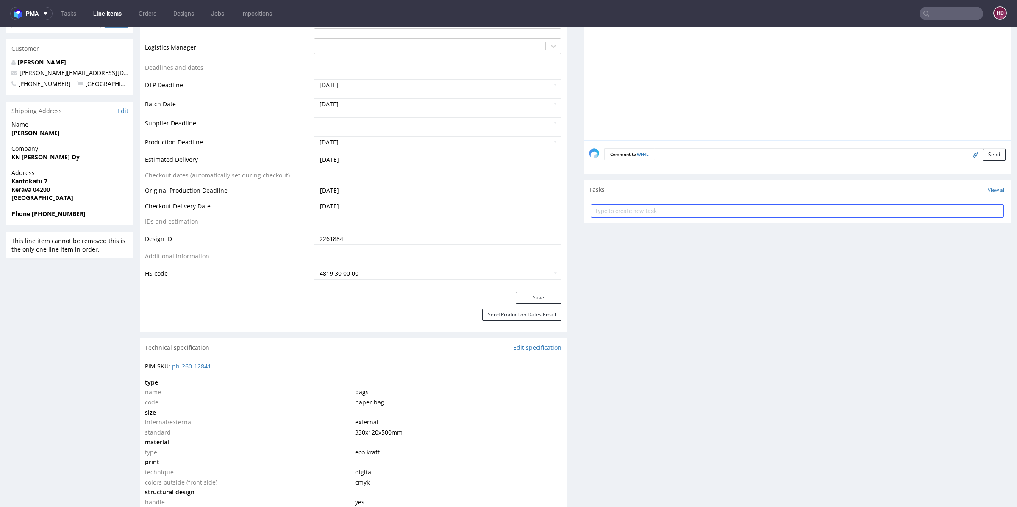
drag, startPoint x: 642, startPoint y: 201, endPoint x: 640, endPoint y: 206, distance: 5.5
click at [642, 201] on form at bounding box center [797, 211] width 413 height 20
click at [638, 210] on input "text" at bounding box center [797, 211] width 413 height 14
type input "issue"
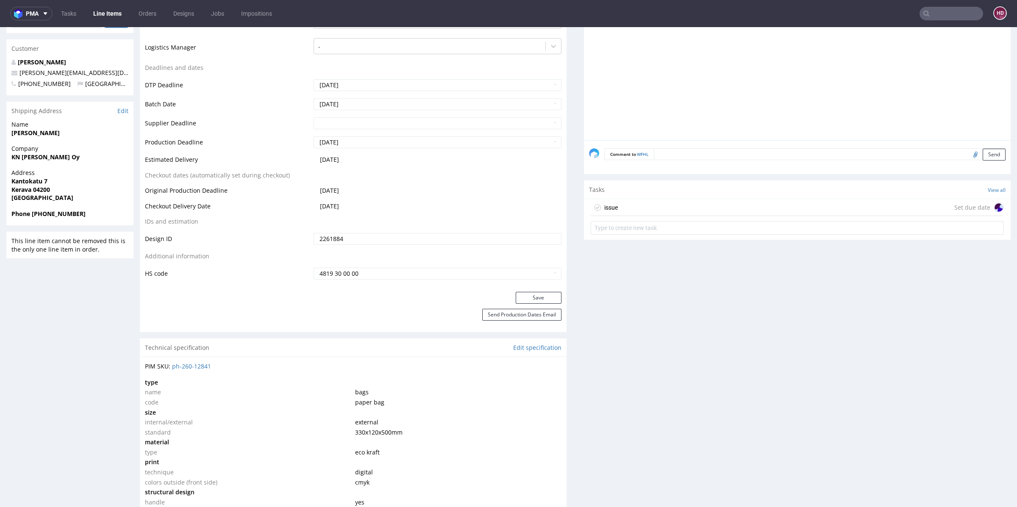
click at [620, 206] on div "issue Set due date" at bounding box center [797, 207] width 413 height 17
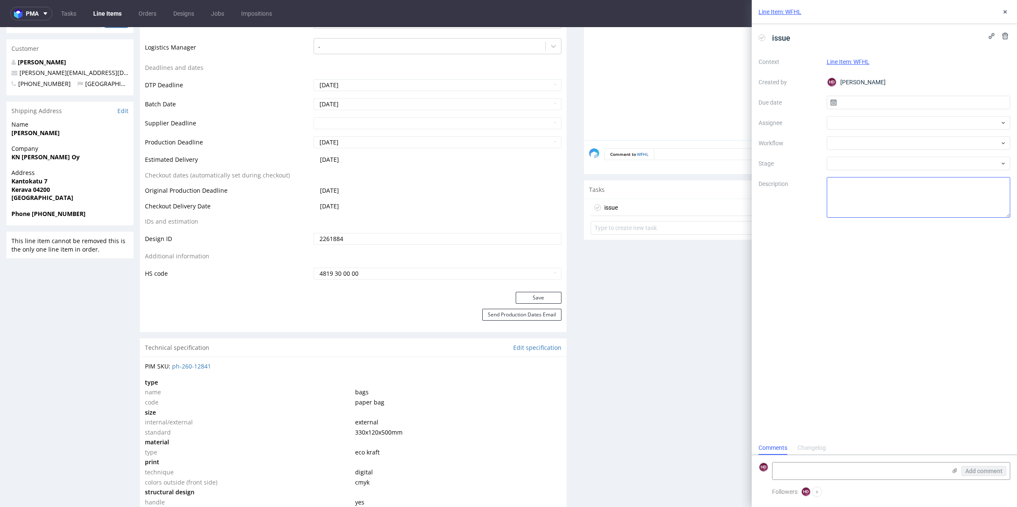
scroll to position [7, 0]
click at [861, 103] on input "text" at bounding box center [919, 103] width 184 height 14
click at [933, 202] on span "25" at bounding box center [932, 203] width 7 height 8
type input "[DATE]"
click at [864, 125] on div at bounding box center [919, 123] width 184 height 14
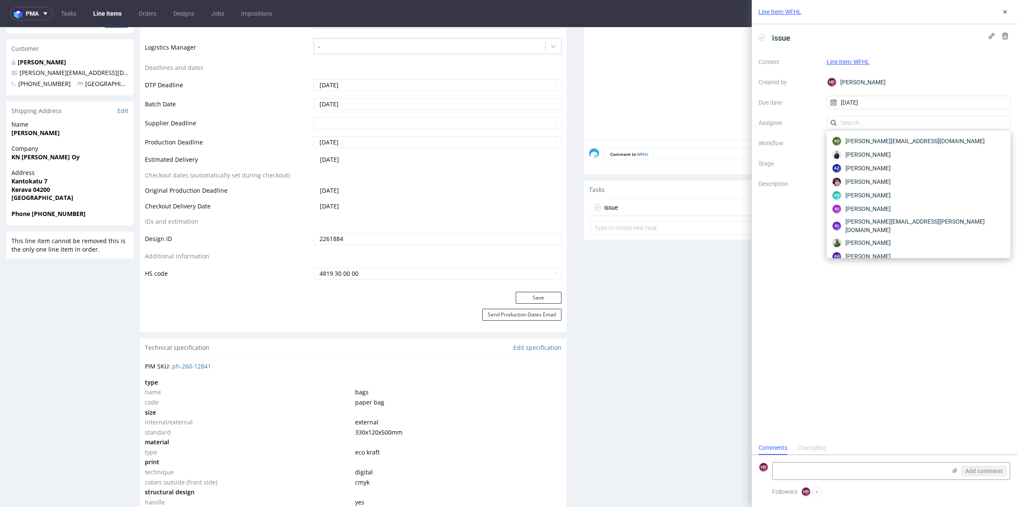
click at [800, 123] on label "Assignee" at bounding box center [789, 123] width 61 height 10
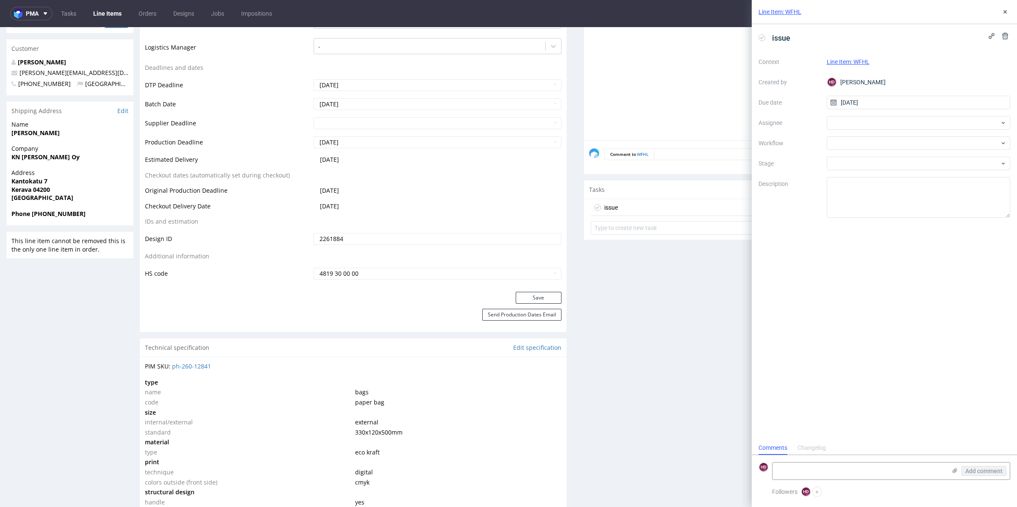
click at [843, 150] on div "Context Line Item: WFHL Created by HD Hapka Dominika Due date 25/09/2025 Assign…" at bounding box center [885, 136] width 252 height 163
click at [845, 145] on div at bounding box center [919, 143] width 184 height 14
click at [860, 186] on div "DTP - Issue" at bounding box center [918, 188] width 177 height 15
click at [860, 187] on textarea "Problem: Impact: What is needed?:" at bounding box center [919, 197] width 184 height 41
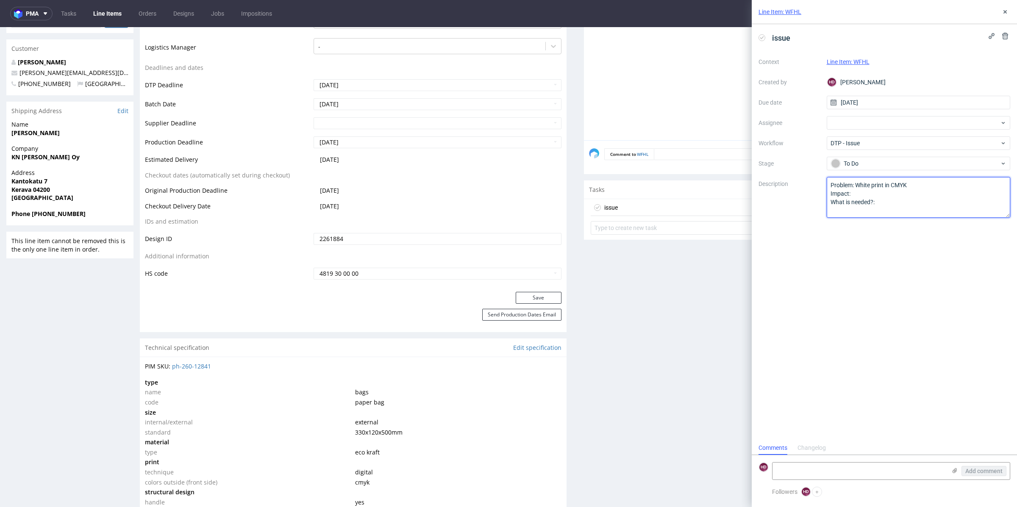
click at [911, 202] on textarea "Problem: Impact: What is needed?:" at bounding box center [919, 197] width 184 height 41
click at [887, 194] on textarea "Problem: Impact: What is needed?:" at bounding box center [919, 197] width 184 height 41
paste textarea "We cant print white color in CMYK. We suggest changing print color to black."
click at [895, 209] on textarea "Problem: Impact: What is needed?:" at bounding box center [919, 197] width 184 height 41
drag, startPoint x: 895, startPoint y: 209, endPoint x: 821, endPoint y: 207, distance: 74.2
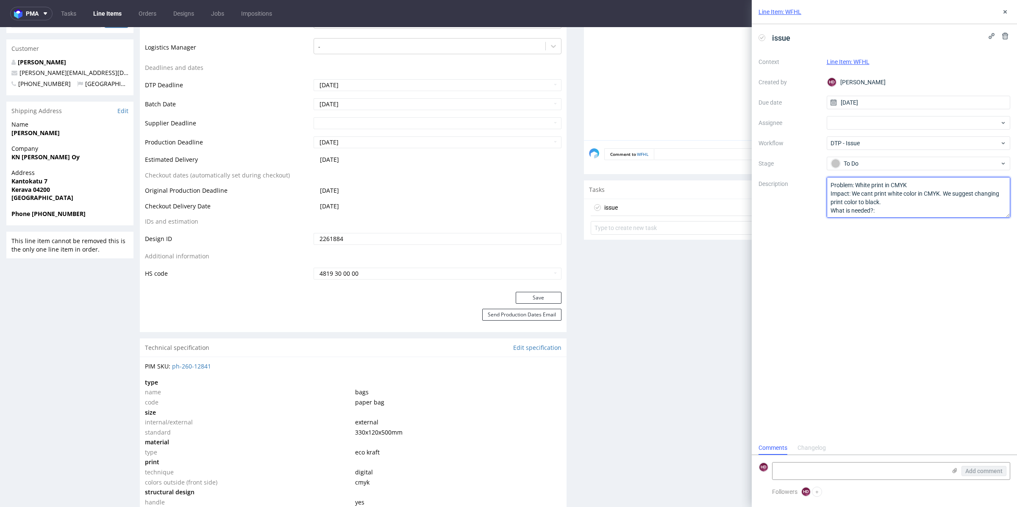
click at [820, 210] on div "Context Line Item: WFHL Created by HD Hapka Dominika Due date 25/09/2025 Assign…" at bounding box center [885, 136] width 252 height 163
paste textarea "If the customer chooses Pantone and pays the extra cost, we can use white."
click at [852, 188] on textarea "Problem: White print in CMYK Impact: We cant print white color in CMYK. We sugg…" at bounding box center [919, 197] width 184 height 41
click at [830, 211] on textarea "Problem: White print in CMYK Impact: We cant print white color in CMYK. We sugg…" at bounding box center [919, 197] width 184 height 41
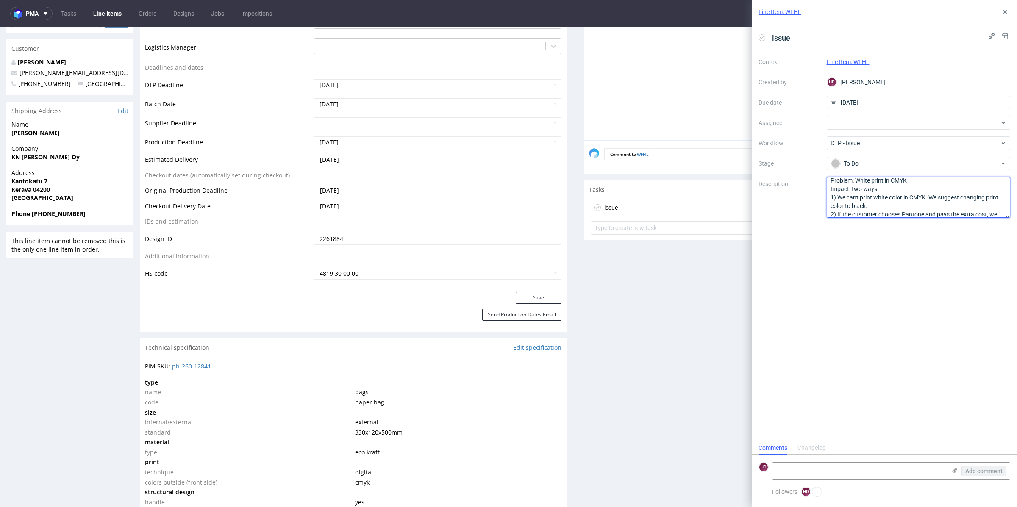
drag, startPoint x: 883, startPoint y: 189, endPoint x: 816, endPoint y: 188, distance: 66.6
click at [816, 189] on div "Context Line Item: WFHL Created by HD Hapka Dominika Due date 25/09/2025 Assign…" at bounding box center [885, 136] width 252 height 163
type textarea "Problem: White print in CMYK Two solutions: 1) We cant print white color in CMY…"
click at [1005, 11] on use at bounding box center [1005, 11] width 3 height 3
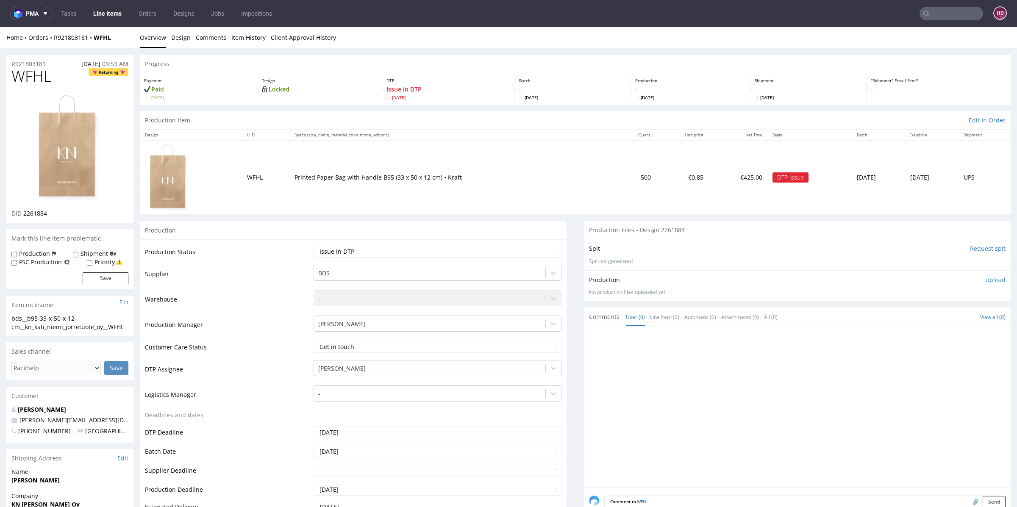
click at [112, 13] on link "Line Items" at bounding box center [107, 14] width 39 height 14
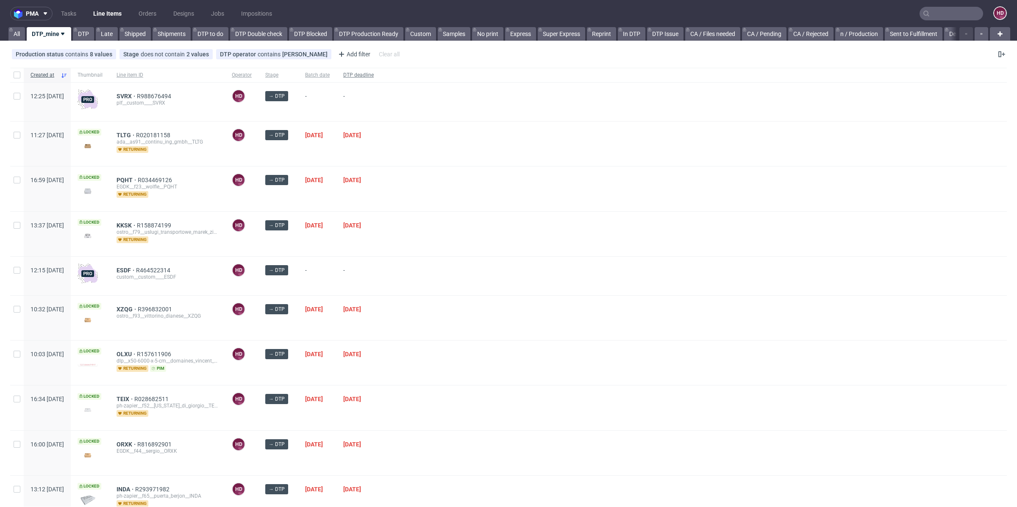
click at [381, 79] on div "DTP deadline" at bounding box center [359, 75] width 44 height 14
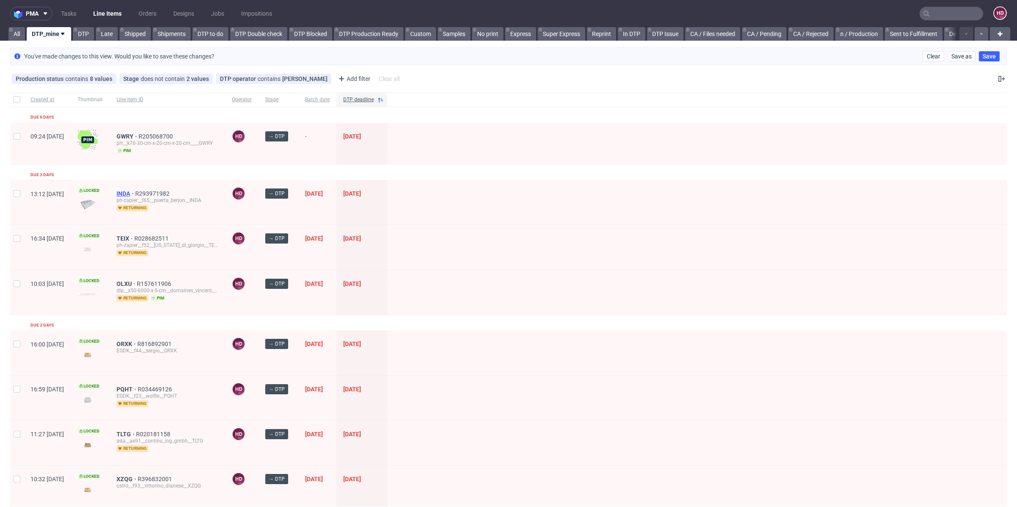
click at [135, 190] on span "INDA" at bounding box center [126, 193] width 19 height 7
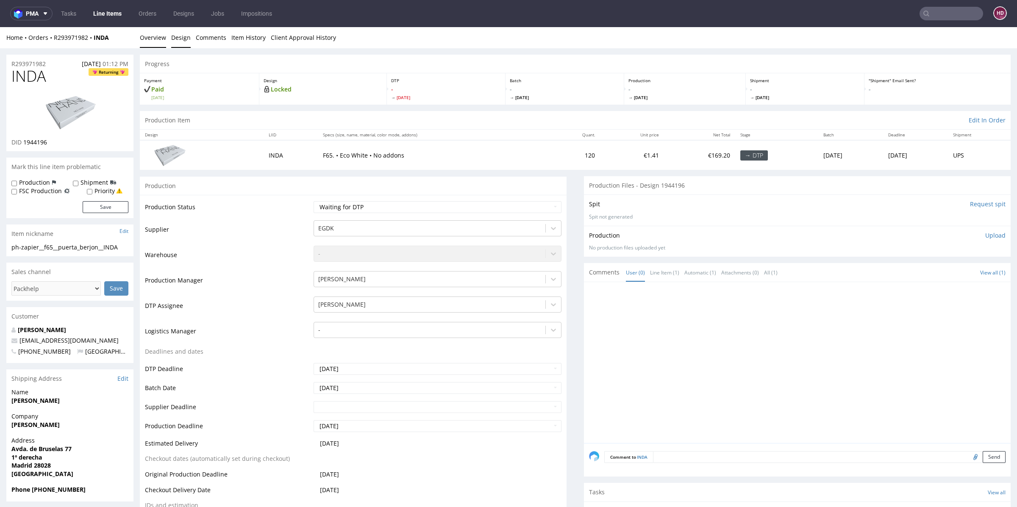
click at [178, 39] on link "Design" at bounding box center [180, 37] width 19 height 21
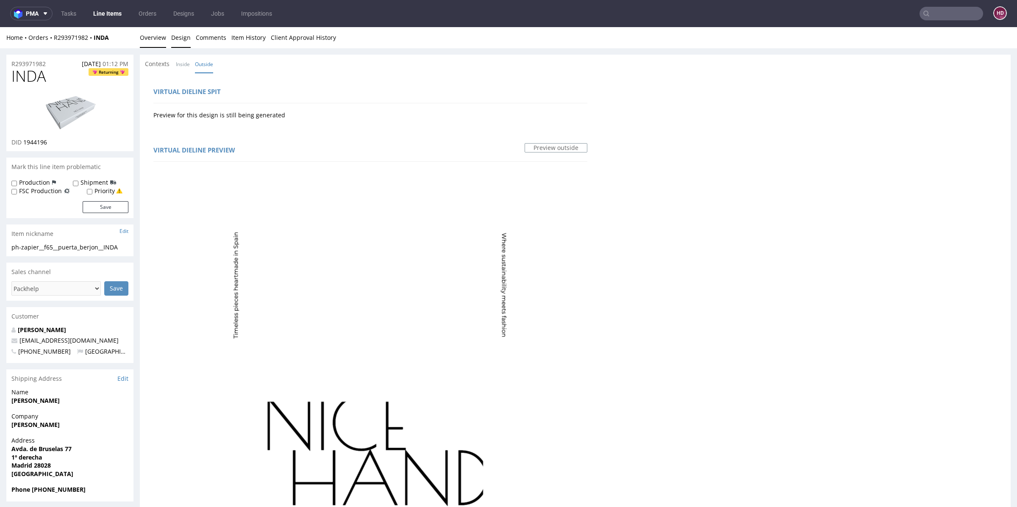
click at [159, 40] on link "Overview" at bounding box center [153, 37] width 26 height 21
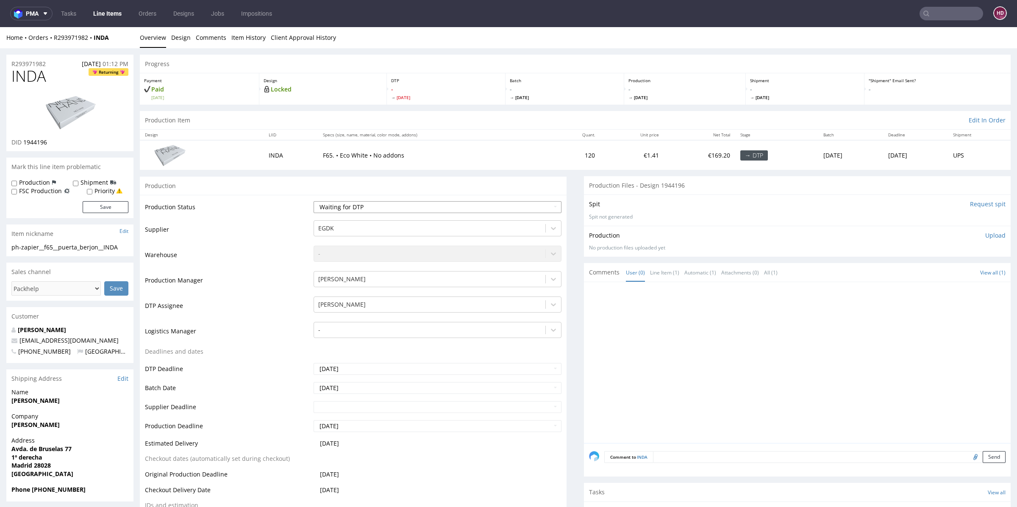
click at [365, 209] on select "Waiting for Artwork Waiting for Diecut Waiting for Mockup Waiting for DTP Waiti…" at bounding box center [438, 207] width 248 height 12
drag, startPoint x: 39, startPoint y: 75, endPoint x: 13, endPoint y: 72, distance: 26.0
click at [13, 72] on h1 "INDA Returning" at bounding box center [69, 76] width 117 height 17
drag, startPoint x: 60, startPoint y: 142, endPoint x: 23, endPoint y: 142, distance: 36.9
click at [23, 142] on div "DID 1944196" at bounding box center [69, 142] width 117 height 8
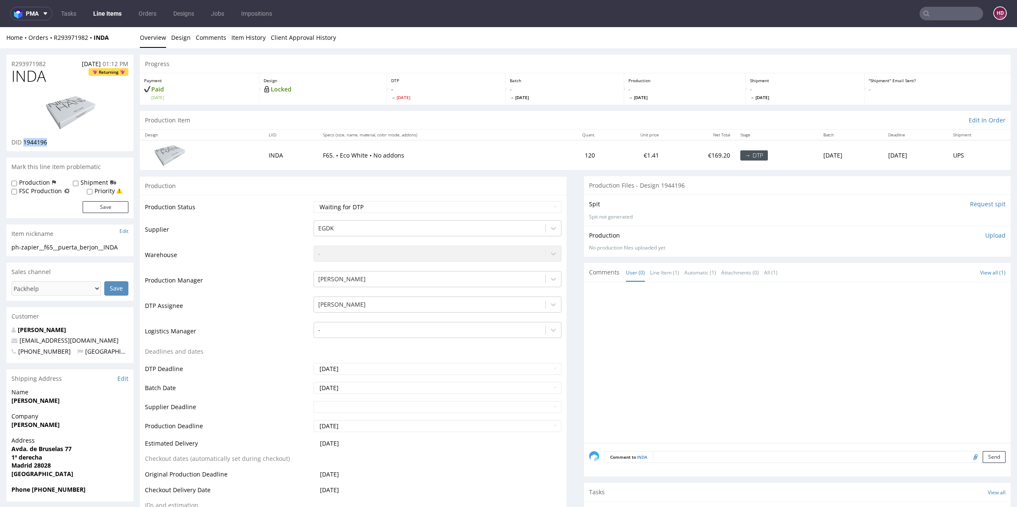
click at [84, 106] on img at bounding box center [70, 112] width 68 height 38
click at [60, 72] on h1 "INDA Returning" at bounding box center [69, 76] width 117 height 17
drag, startPoint x: 41, startPoint y: 77, endPoint x: 0, endPoint y: 69, distance: 41.5
drag, startPoint x: 128, startPoint y: 248, endPoint x: 0, endPoint y: 244, distance: 128.5
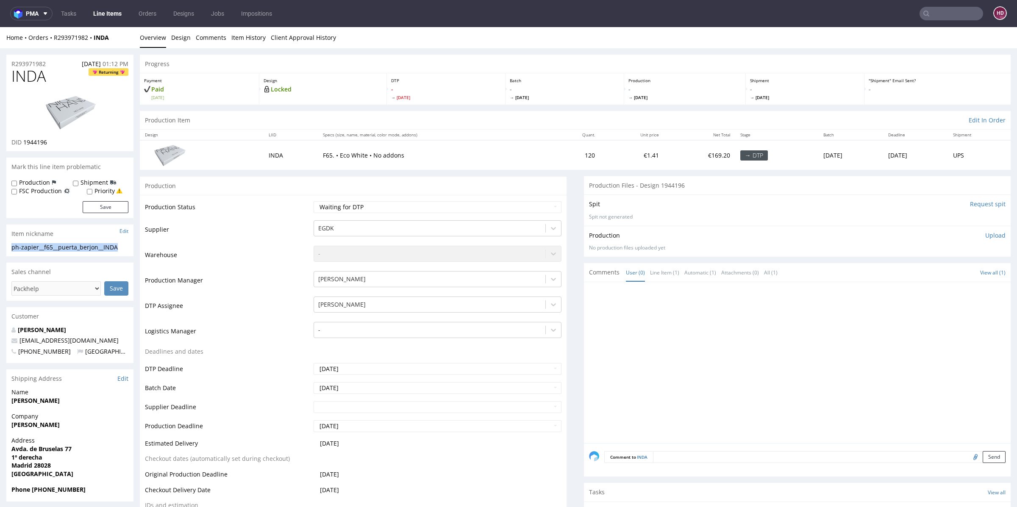
drag, startPoint x: 56, startPoint y: 65, endPoint x: 0, endPoint y: 59, distance: 56.2
drag, startPoint x: 53, startPoint y: 144, endPoint x: 21, endPoint y: 139, distance: 32.1
click at [21, 139] on div "DID 1944196" at bounding box center [69, 142] width 117 height 8
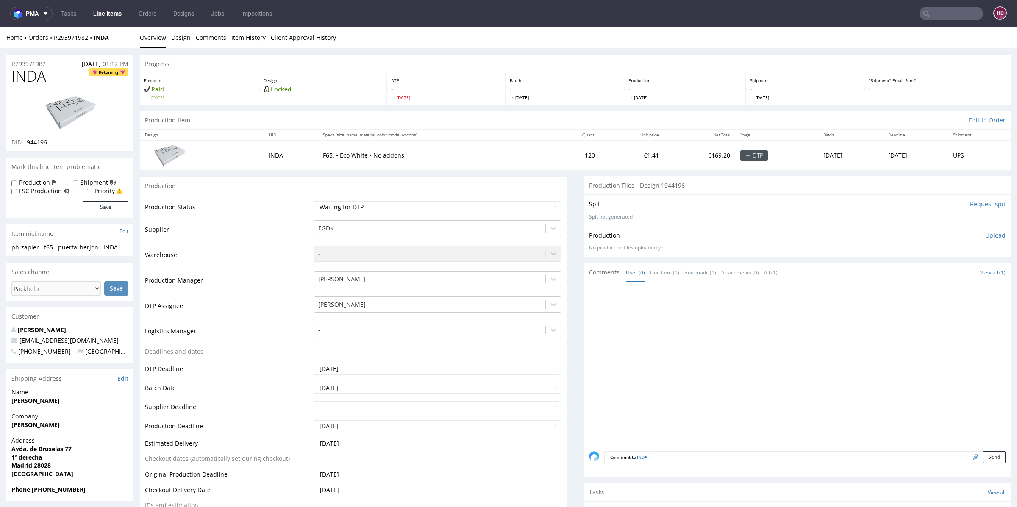
click at [986, 235] on p "Upload" at bounding box center [996, 235] width 20 height 8
click at [935, 268] on form "Add files Upload now" at bounding box center [797, 266] width 417 height 28
click at [933, 273] on div "Add files" at bounding box center [946, 274] width 42 height 13
type input "C:\fakepath\ph-zapier__f65__puerta_berjon__INDA__d1944196__oR293971982.pdf"
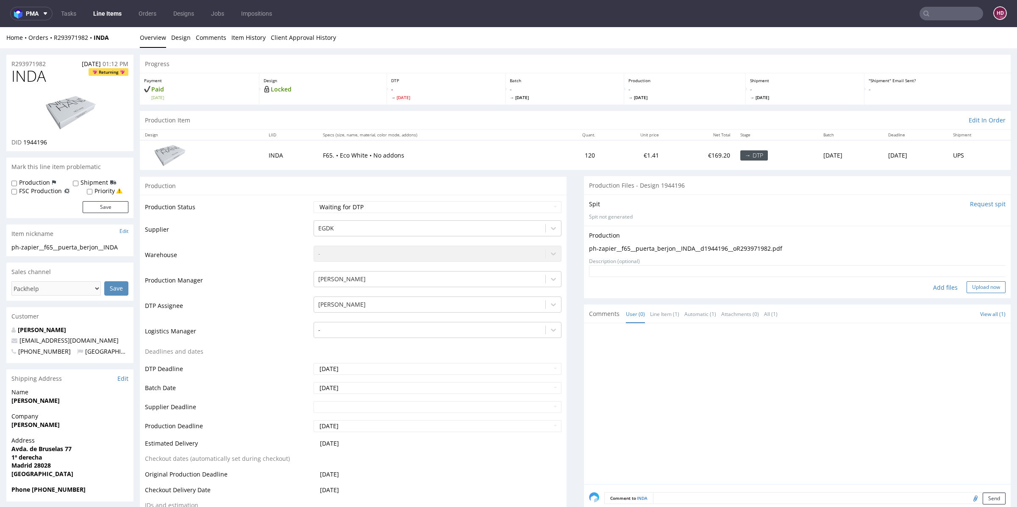
click at [975, 289] on button "Upload now" at bounding box center [986, 287] width 39 height 12
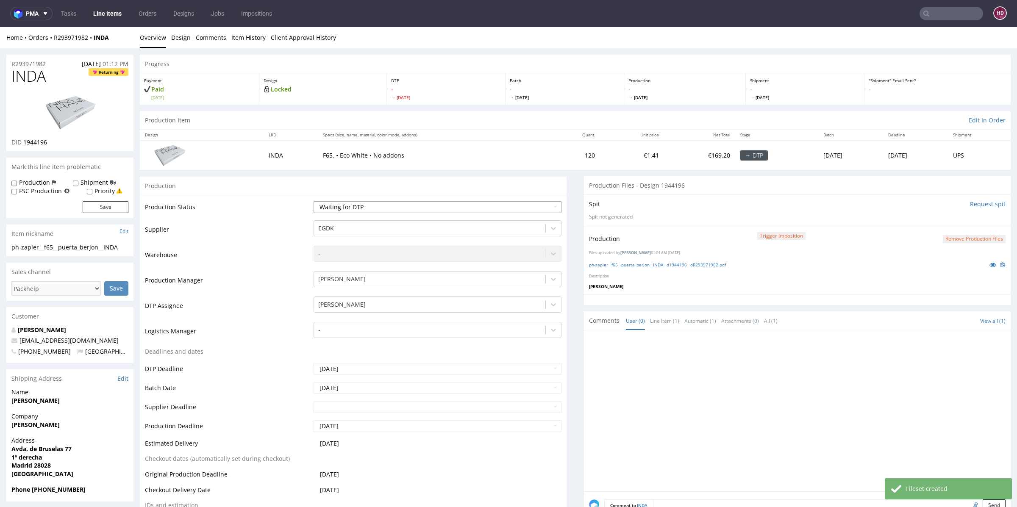
click at [408, 203] on select "Waiting for Artwork Waiting for Diecut Waiting for Mockup Waiting for DTP Waiti…" at bounding box center [438, 207] width 248 height 12
click at [314, 201] on select "Waiting for Artwork Waiting for Diecut Waiting for Mockup Waiting for DTP Waiti…" at bounding box center [438, 207] width 248 height 12
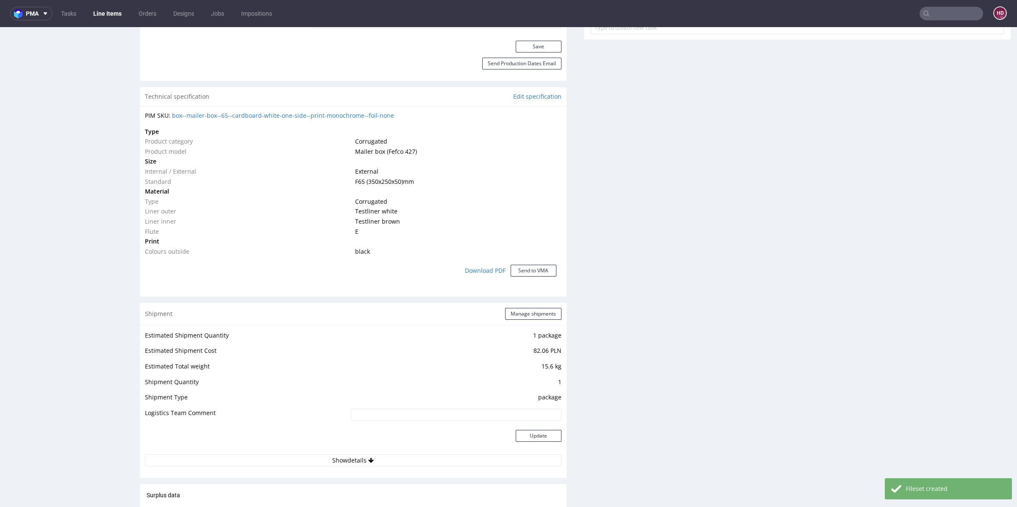
scroll to position [532, 0]
click at [524, 51] on button "Save" at bounding box center [539, 50] width 46 height 12
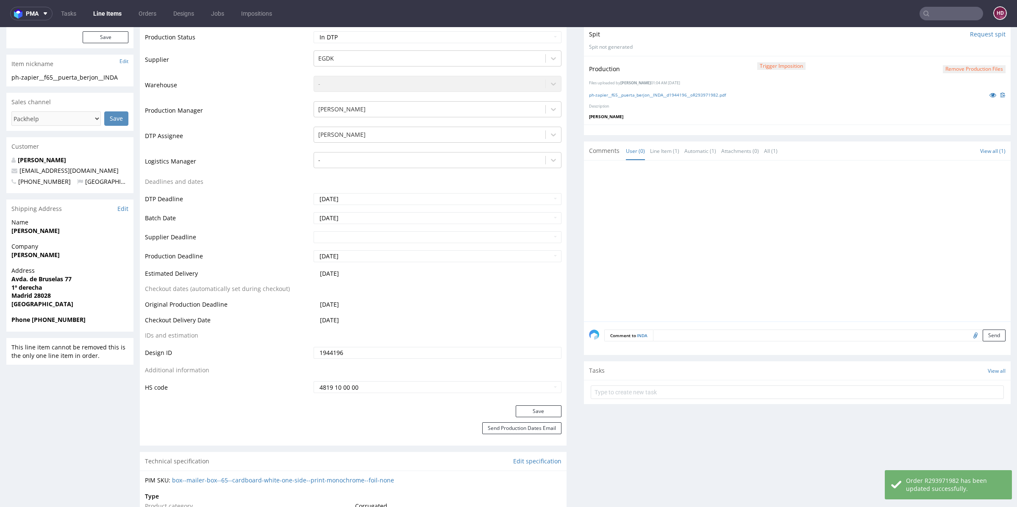
scroll to position [0, 0]
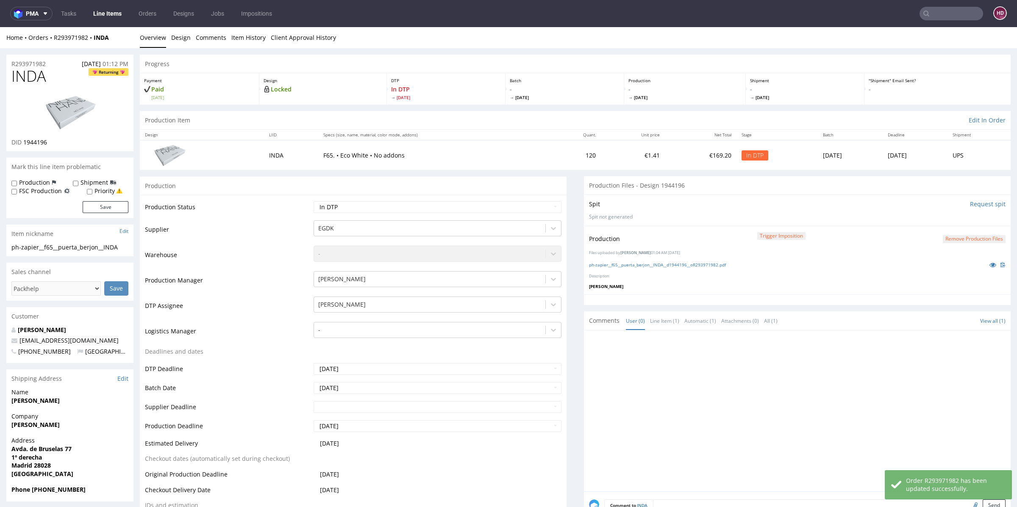
click at [634, 269] on div "Production Trigger Imposition Remove production files Files uploaded by Hapka D…" at bounding box center [797, 260] width 427 height 69
click at [633, 265] on link "ph-zapier__f65__puerta_berjon__INDA__d1944196__oR293971982.pdf" at bounding box center [657, 265] width 137 height 6
click at [427, 209] on select "Waiting for Artwork Waiting for Diecut Waiting for Mockup Waiting for DTP Waiti…" at bounding box center [438, 207] width 248 height 12
select select "dtp_production_ready"
click at [314, 201] on select "Waiting for Artwork Waiting for Diecut Waiting for Mockup Waiting for DTP Waiti…" at bounding box center [438, 207] width 248 height 12
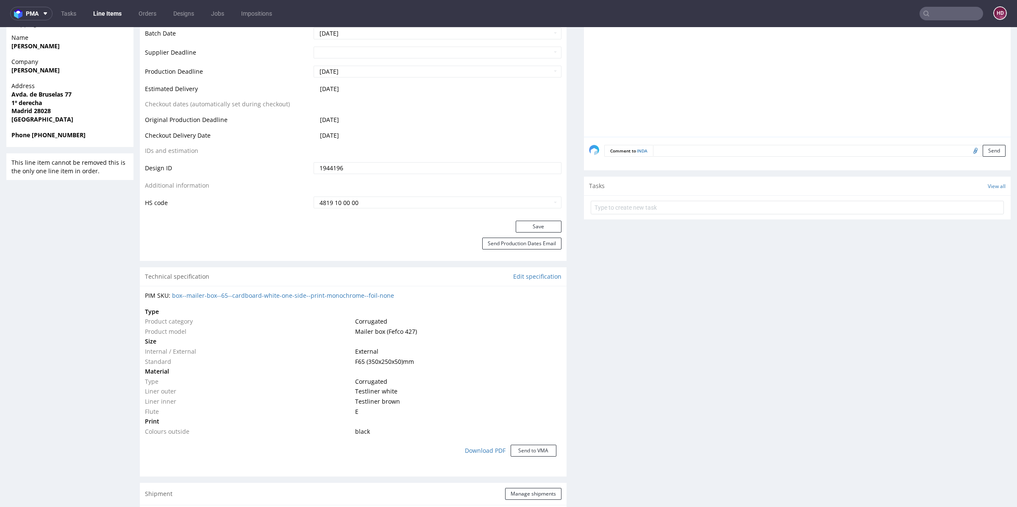
scroll to position [353, 0]
click at [516, 229] on button "Save" at bounding box center [539, 229] width 46 height 12
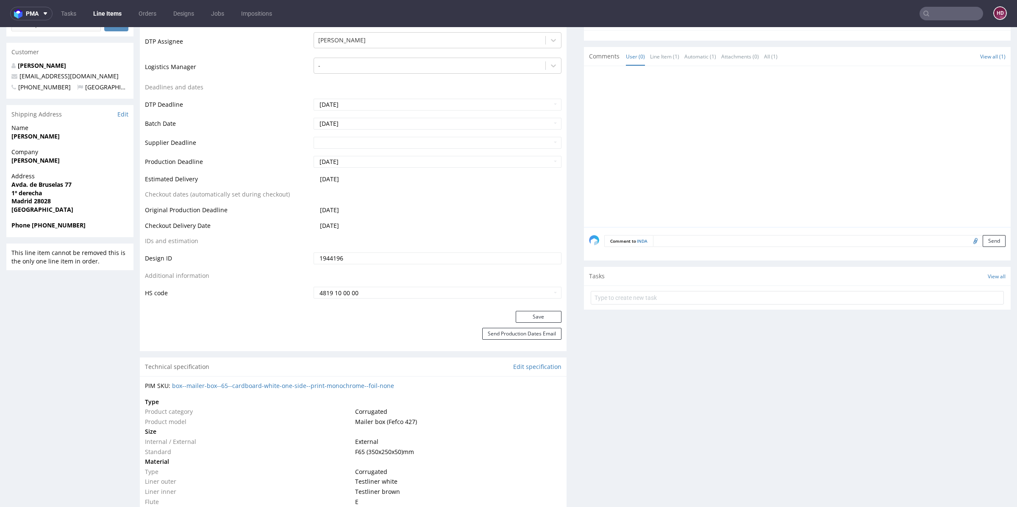
scroll to position [262, 0]
click at [519, 320] on button "Save" at bounding box center [539, 319] width 46 height 12
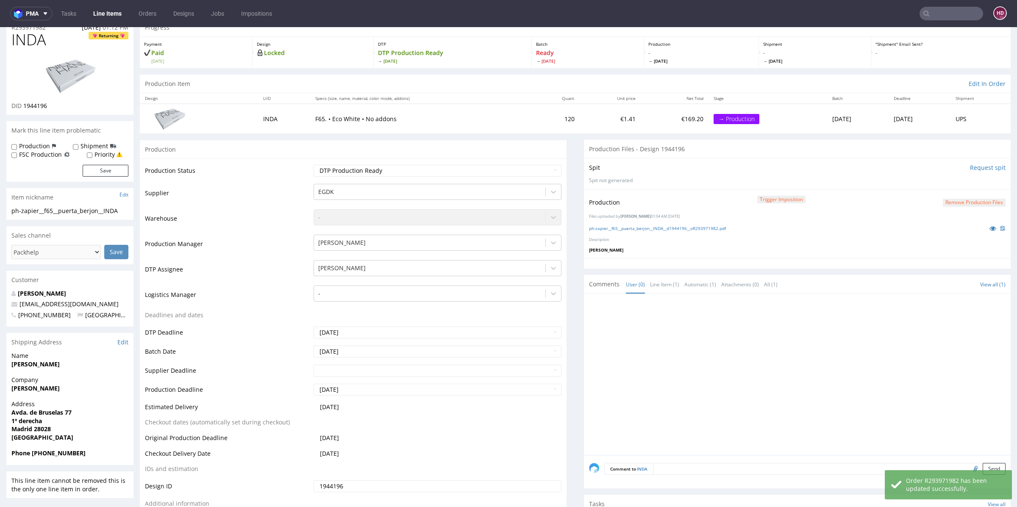
scroll to position [0, 0]
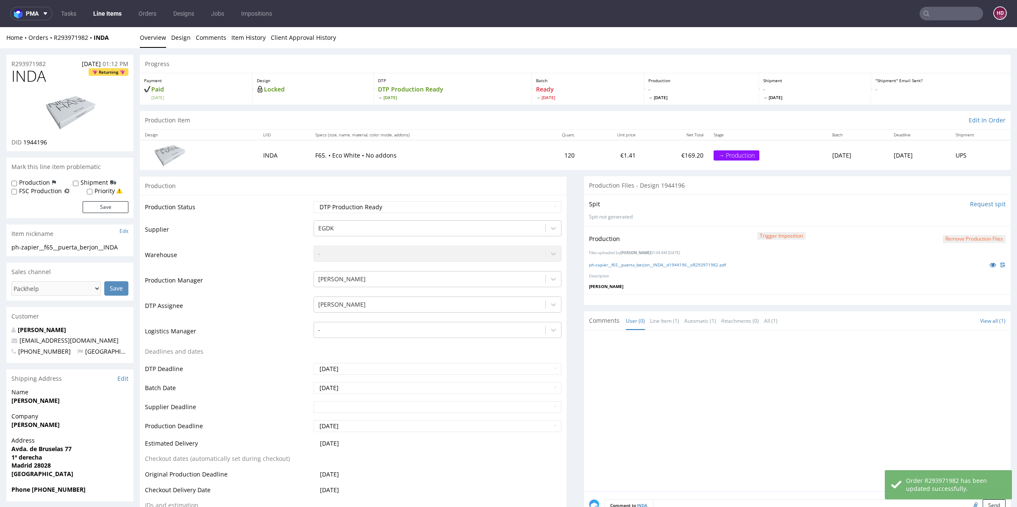
click at [119, 18] on link "Line Items" at bounding box center [107, 14] width 39 height 14
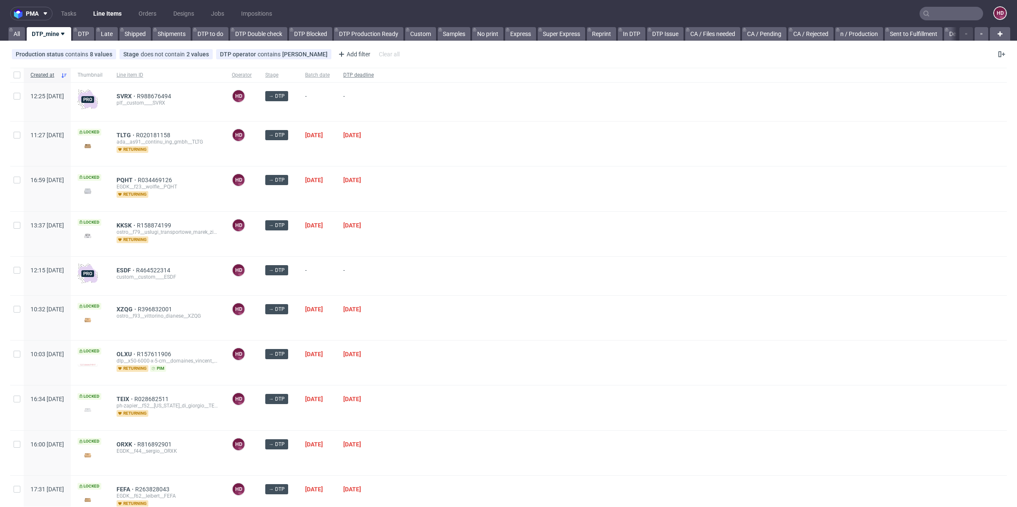
click at [374, 77] on span "DTP deadline" at bounding box center [358, 75] width 31 height 7
